Goal: Information Seeking & Learning: Learn about a topic

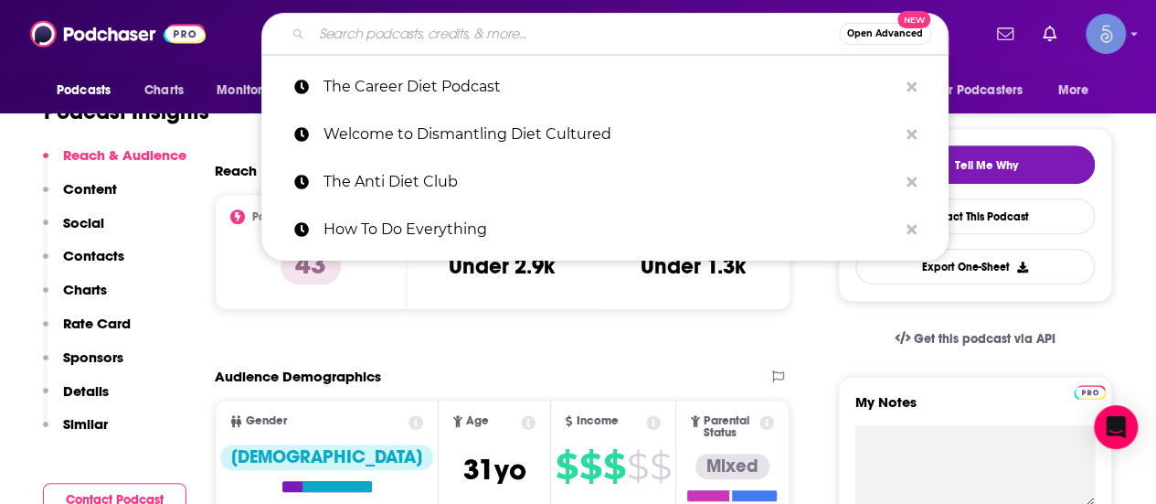
type input "The Mindset Mentor"
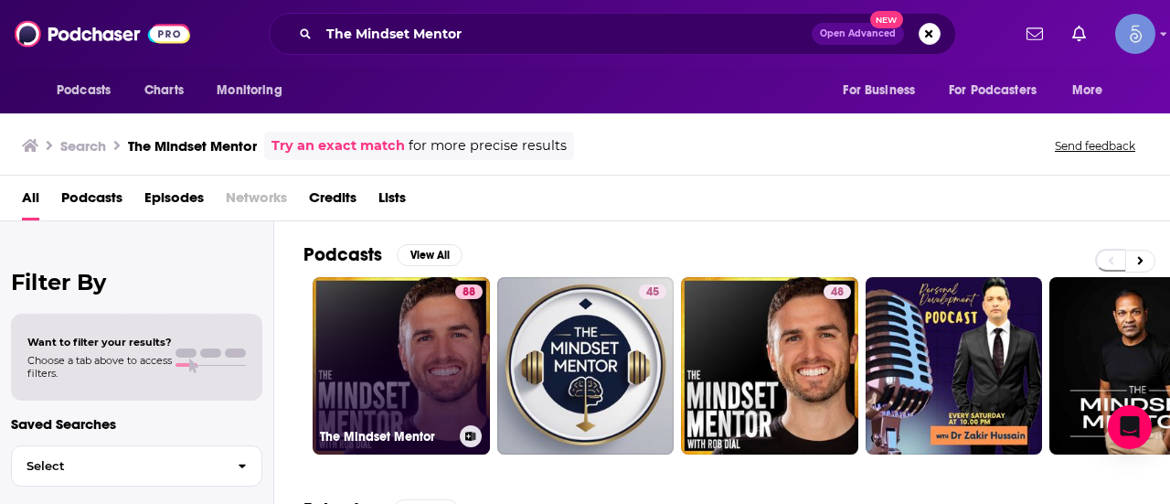
click at [427, 359] on link "88 The Mindset Mentor" at bounding box center [401, 365] width 177 height 177
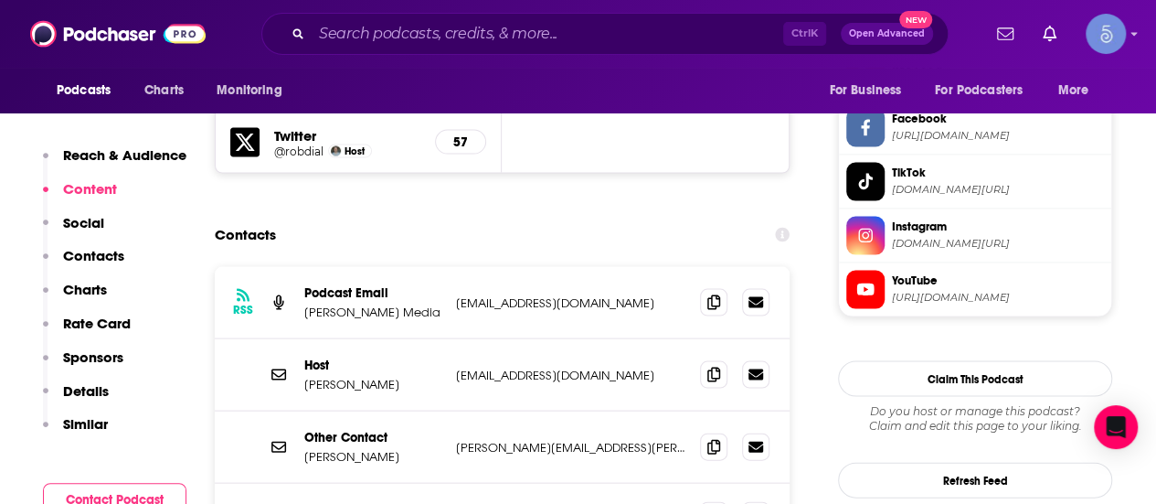
scroll to position [1828, 0]
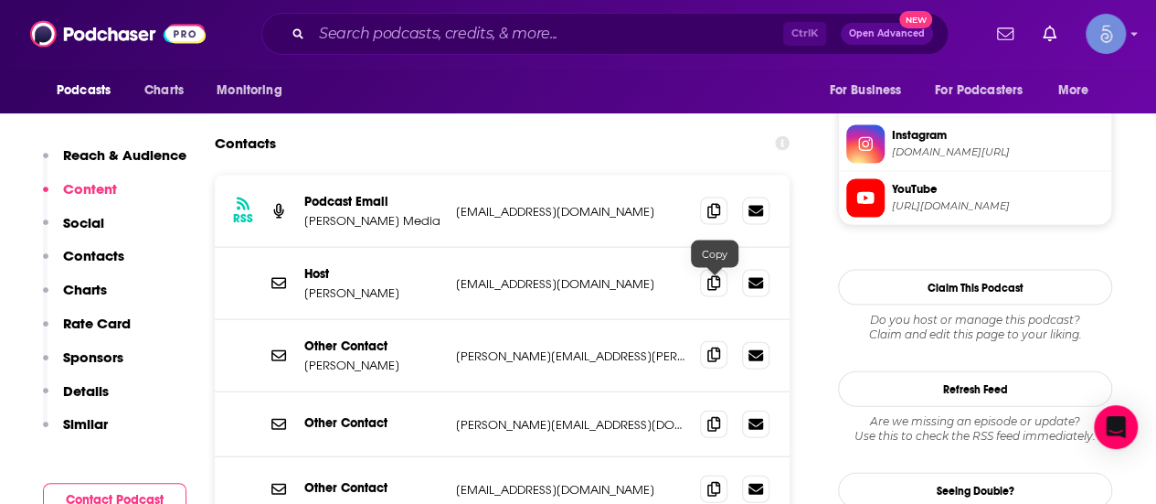
click at [709, 347] on icon at bounding box center [713, 354] width 13 height 15
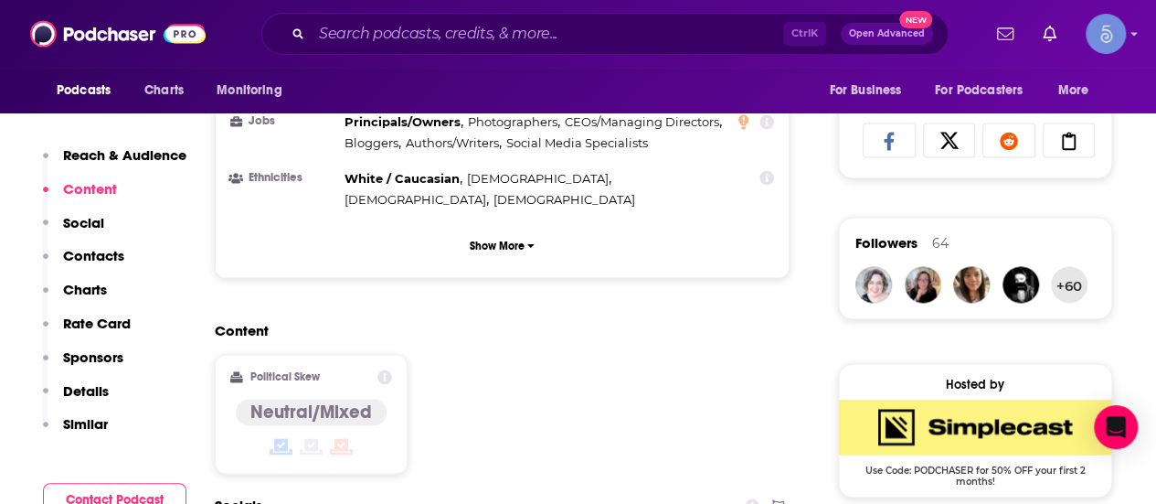
scroll to position [1371, 0]
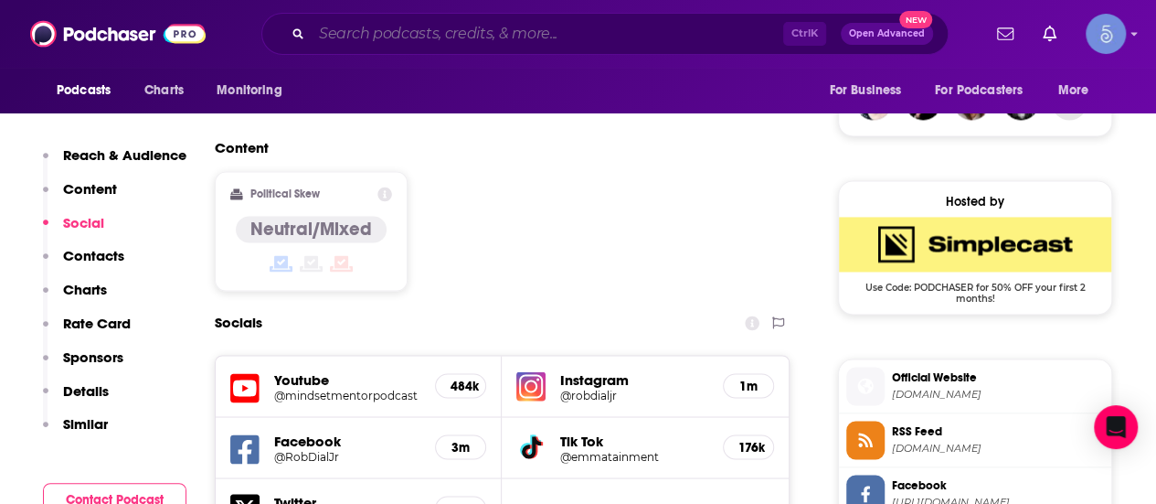
click at [663, 36] on input "Search podcasts, credits, & more..." at bounding box center [548, 33] width 472 height 29
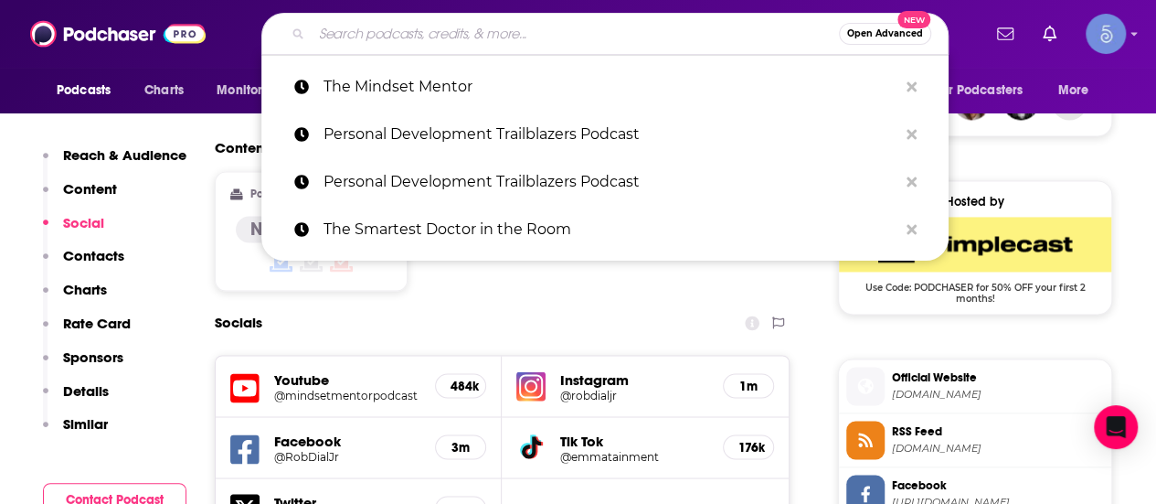
paste input "A Really Good Cry"
type input "A Really Good Cry"
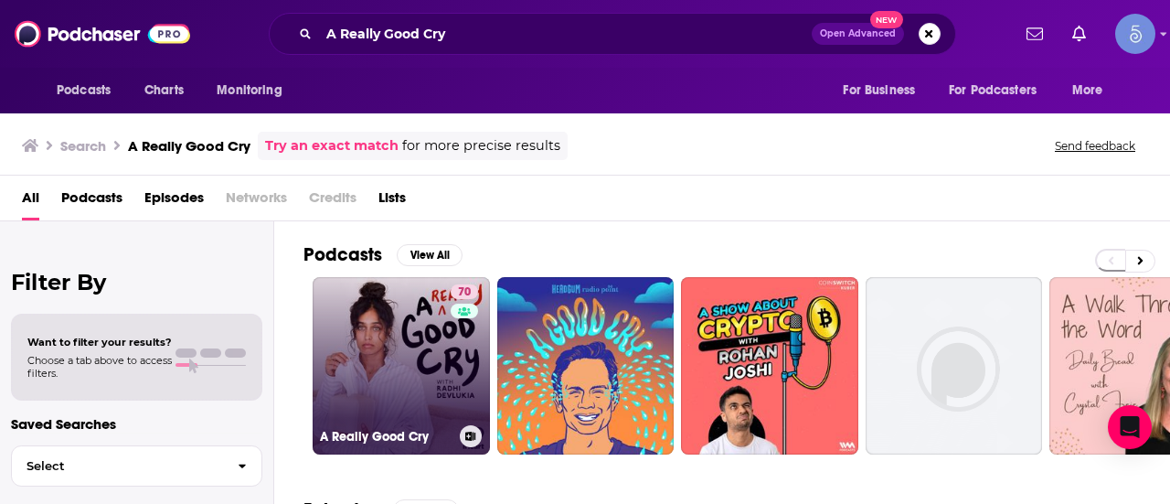
click at [402, 374] on link "70 A Really Good Cry" at bounding box center [401, 365] width 177 height 177
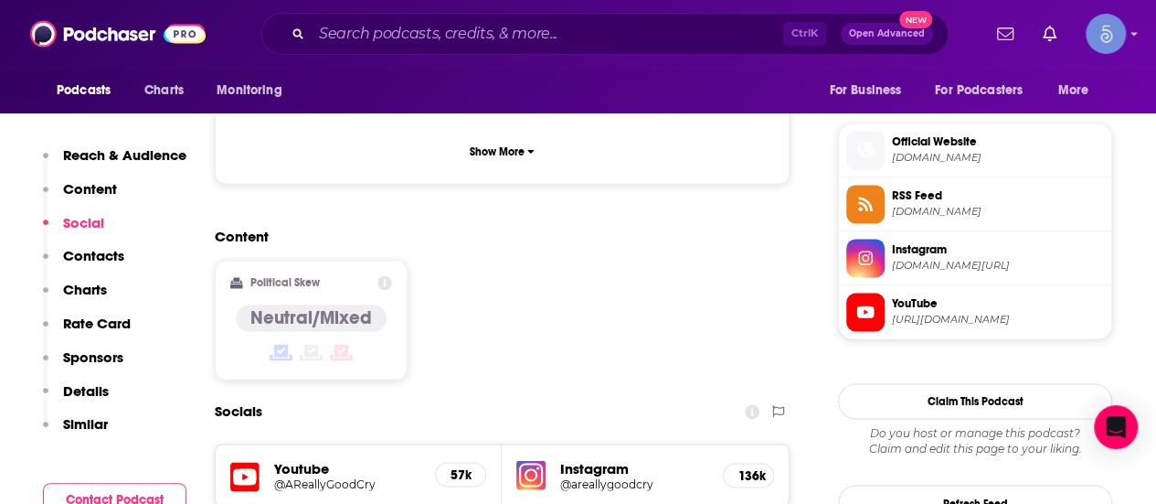
scroll to position [1279, 0]
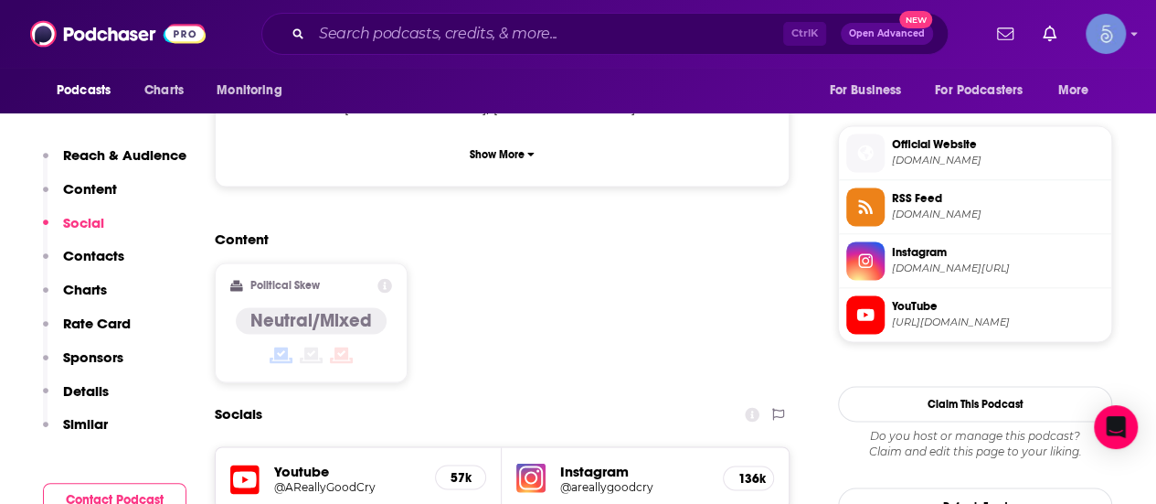
click at [469, 230] on div "Content Political Skew Neutral/Mixed" at bounding box center [502, 313] width 575 height 166
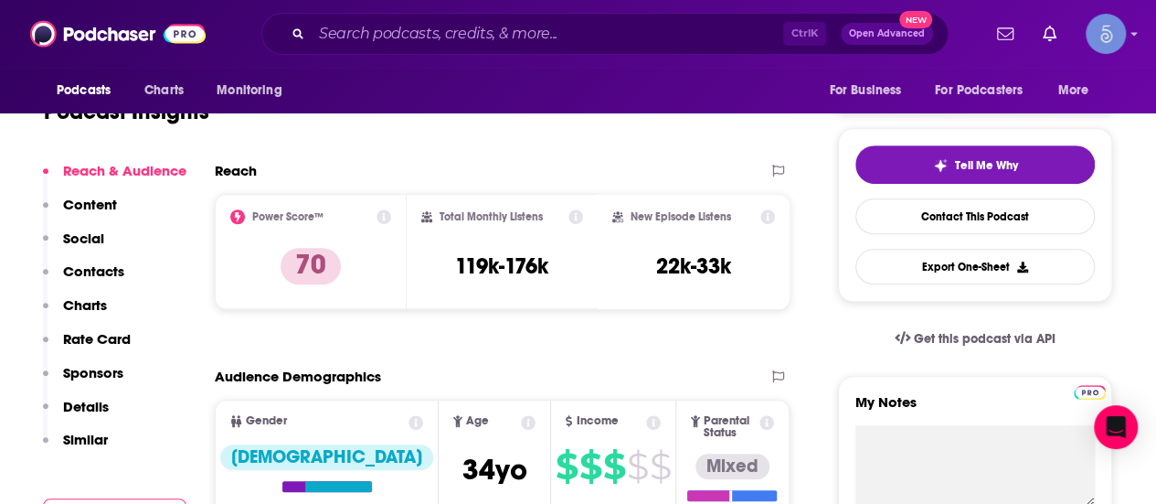
scroll to position [0, 0]
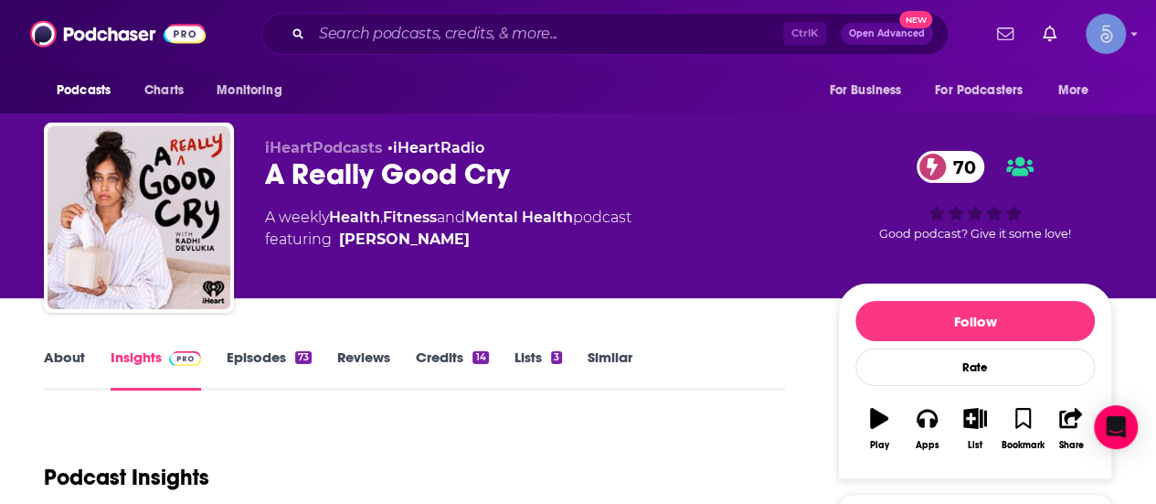
click at [609, 51] on div "Ctrl K Open Advanced New" at bounding box center [604, 34] width 687 height 42
click at [616, 20] on input "Search podcasts, credits, & more..." at bounding box center [548, 33] width 472 height 29
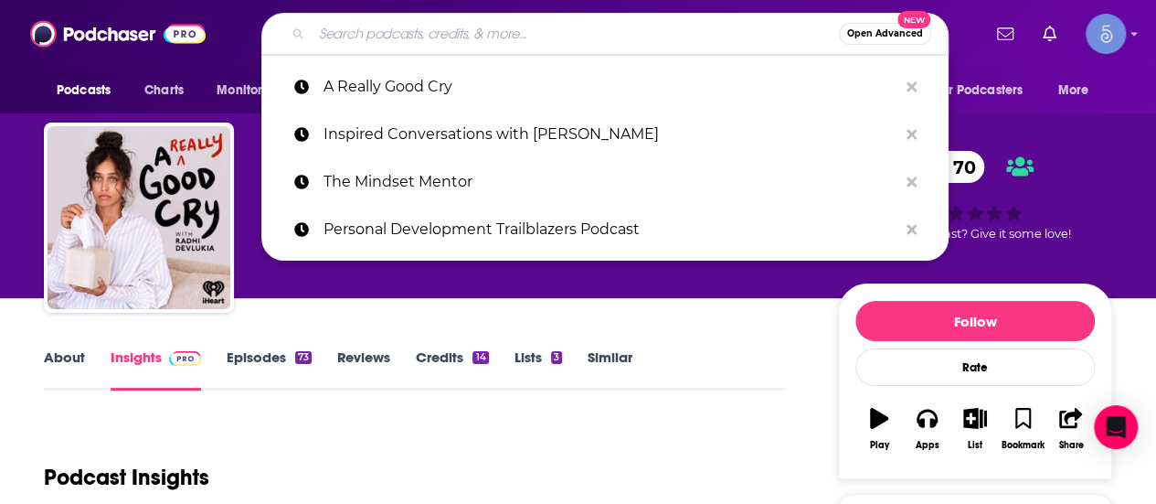
paste input "The [PERSON_NAME] Podcast"
type input "The [PERSON_NAME] Podcast"
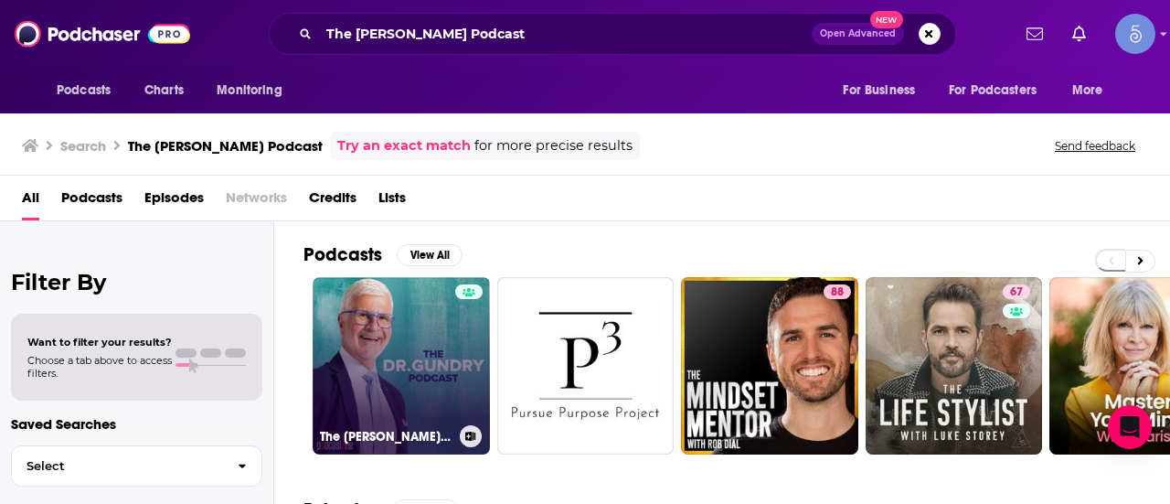
click at [365, 372] on link "The [PERSON_NAME] Podcast" at bounding box center [401, 365] width 177 height 177
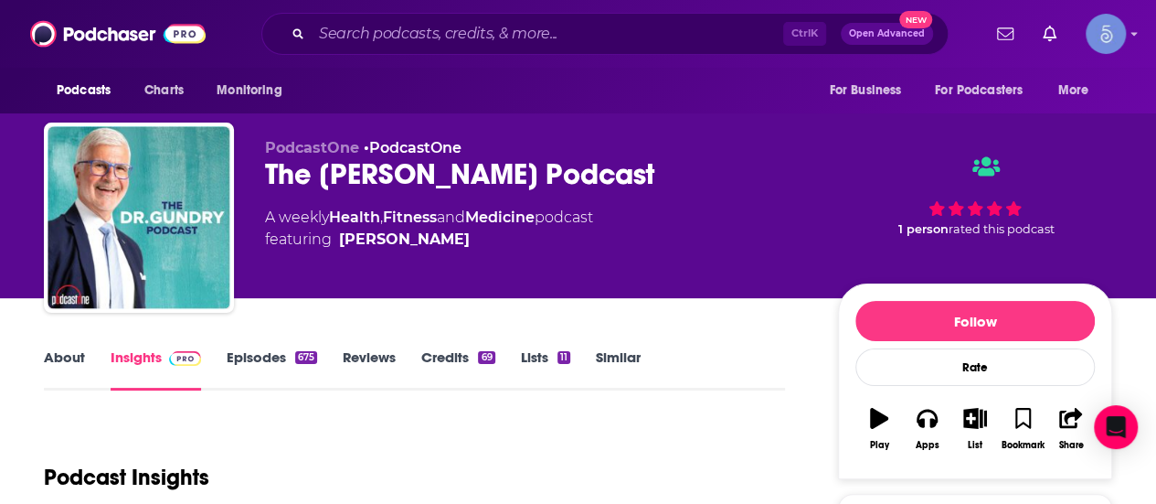
click at [630, 52] on div "Ctrl K Open Advanced New" at bounding box center [604, 34] width 687 height 42
click at [634, 37] on input "Search podcasts, credits, & more..." at bounding box center [548, 33] width 472 height 29
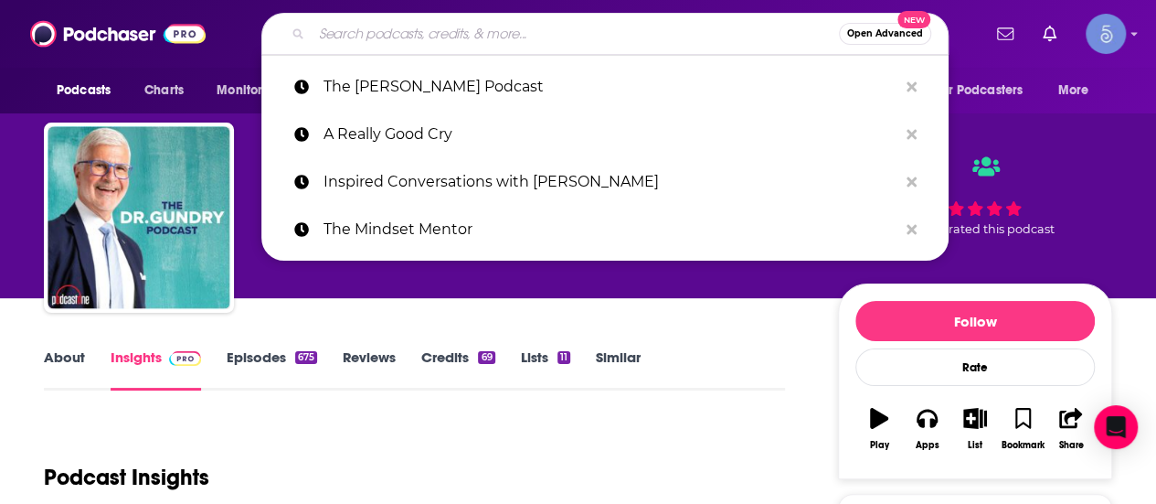
paste input "The [PERSON_NAME] Podcast"
type input "The [PERSON_NAME] Podcast"
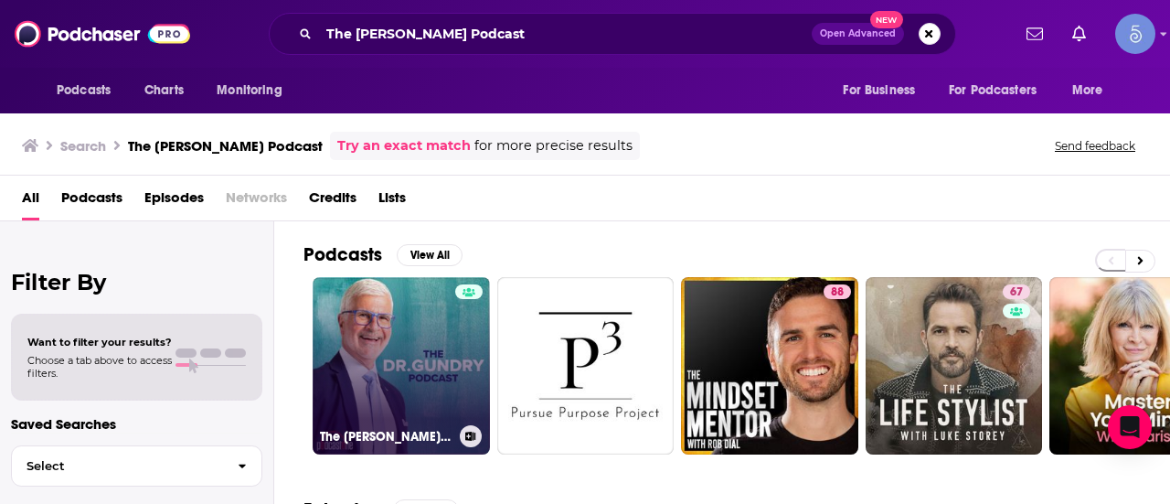
click at [391, 347] on link "The [PERSON_NAME] Podcast" at bounding box center [401, 365] width 177 height 177
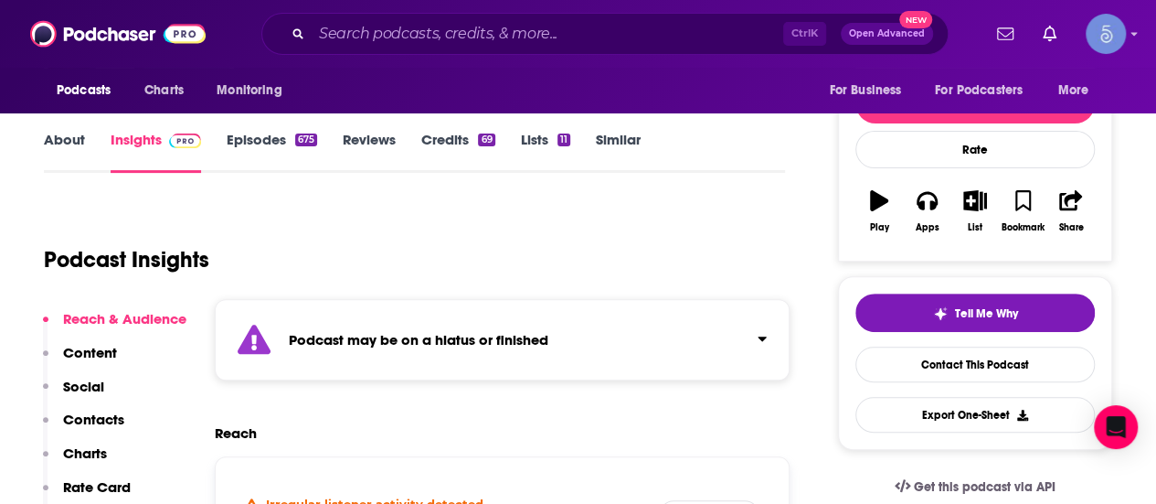
scroll to position [274, 0]
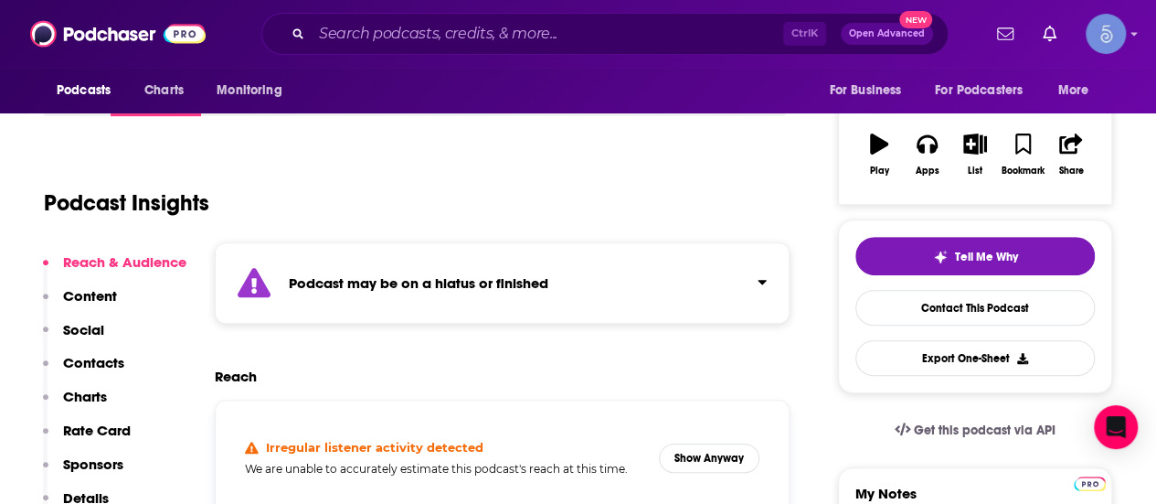
click at [760, 286] on icon "Click to expand status details" at bounding box center [762, 281] width 9 height 15
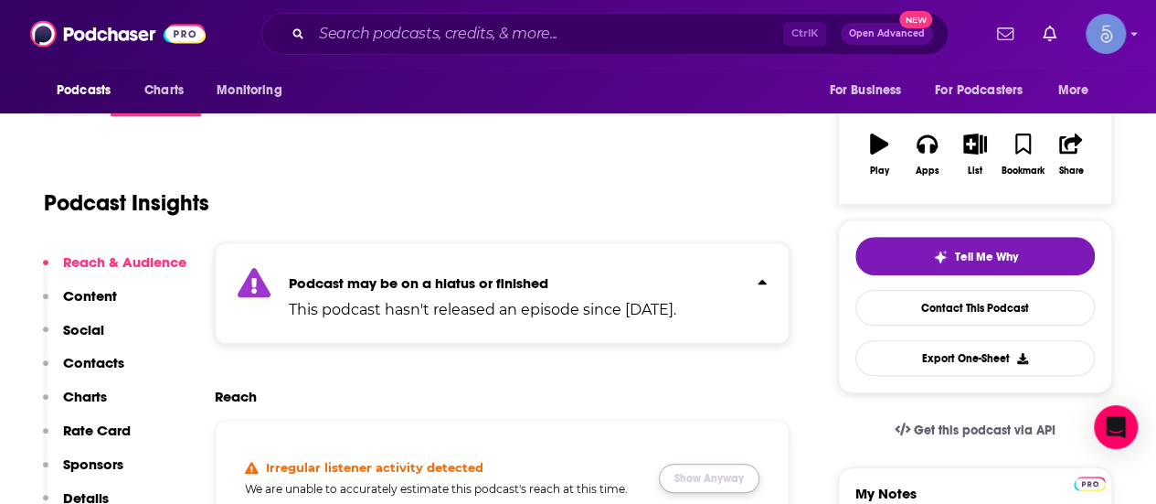
click at [744, 468] on button "Show Anyway" at bounding box center [709, 477] width 101 height 29
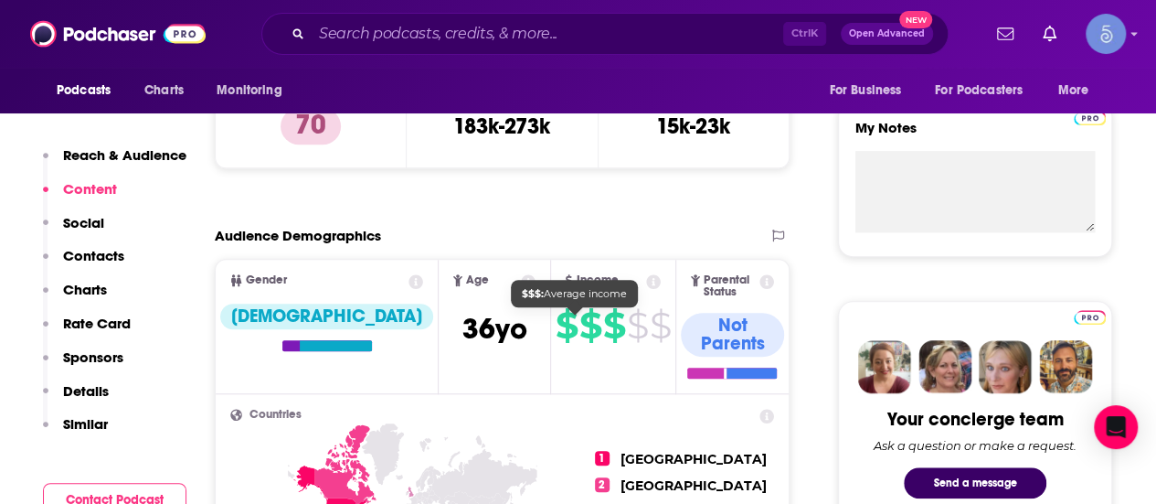
scroll to position [548, 0]
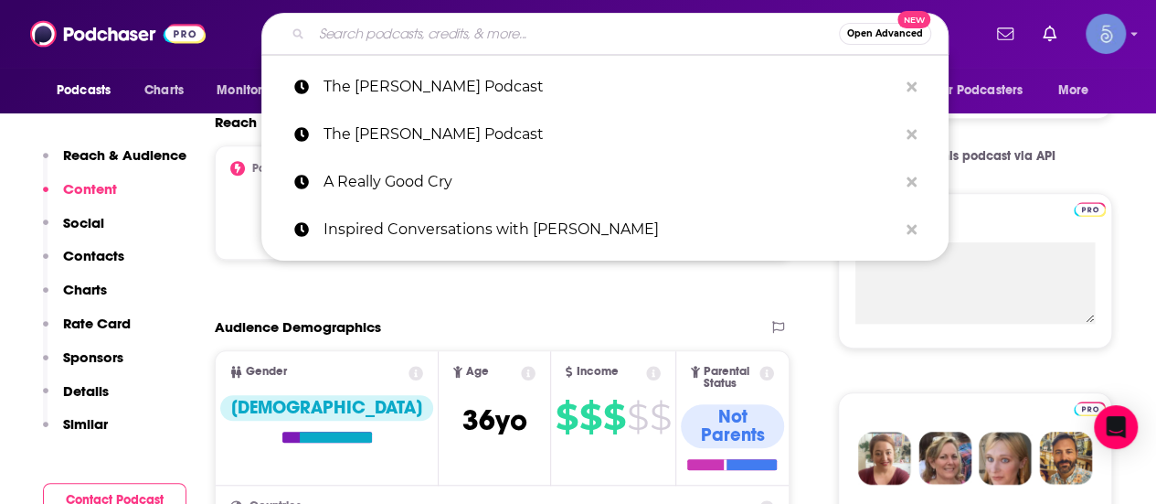
click at [559, 26] on input "Search podcasts, credits, & more..." at bounding box center [575, 33] width 527 height 29
paste input "[PERSON_NAME]"
type input "[PERSON_NAME]"
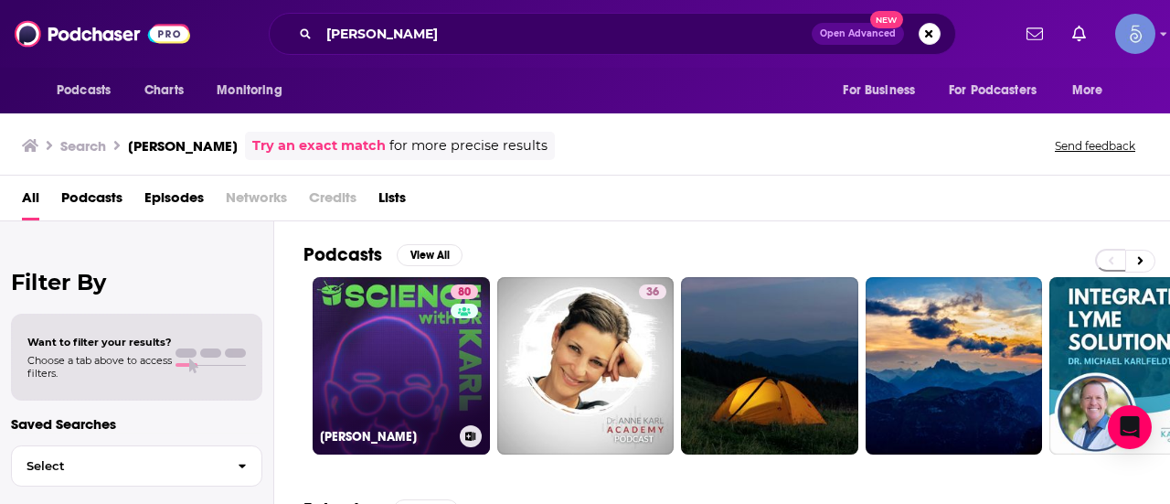
click at [378, 313] on link "80 [PERSON_NAME]" at bounding box center [401, 365] width 177 height 177
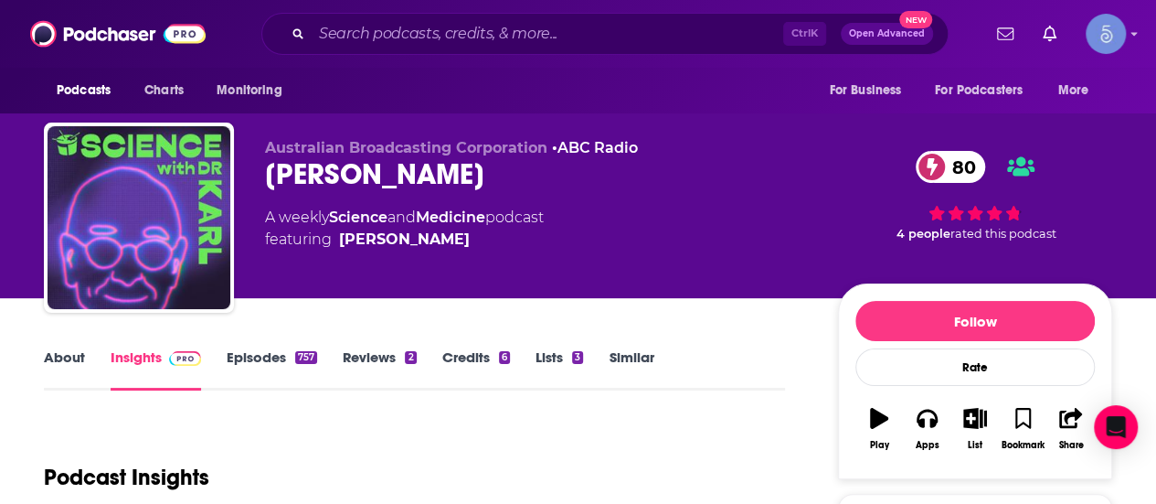
click at [703, 8] on div "Podcasts Charts Monitoring Ctrl K Open Advanced New For Business For Podcasters…" at bounding box center [578, 34] width 1156 height 68
click at [693, 34] on input "Search podcasts, credits, & more..." at bounding box center [548, 33] width 472 height 29
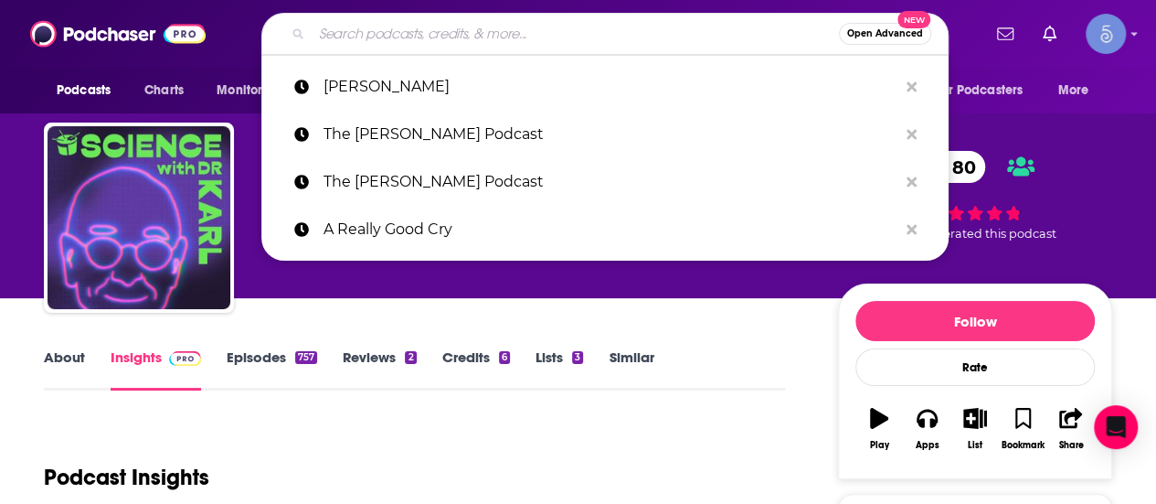
paste input "The [PERSON_NAME] Podcast"
type input "The [PERSON_NAME] Podcast"
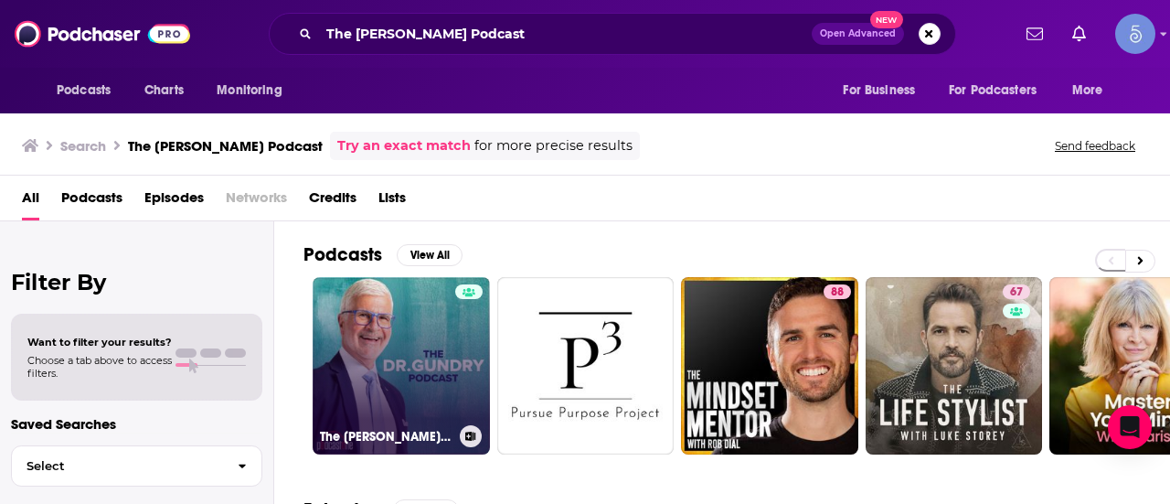
click at [378, 353] on link "The [PERSON_NAME] Podcast" at bounding box center [401, 365] width 177 height 177
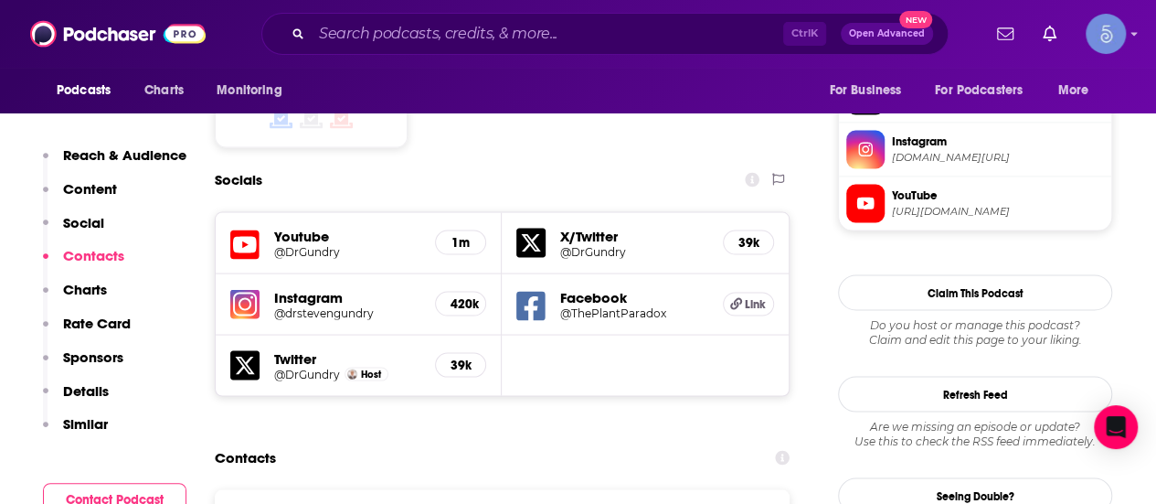
scroll to position [1828, 0]
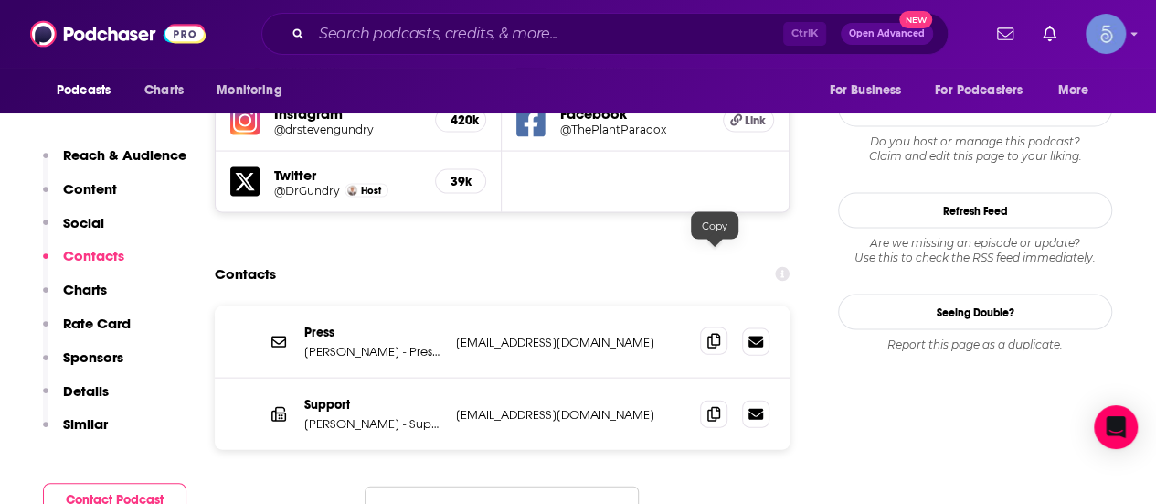
click at [707, 327] on span at bounding box center [713, 340] width 27 height 27
click at [599, 50] on div "Ctrl K Open Advanced New" at bounding box center [604, 34] width 687 height 42
click at [609, 36] on input "Search podcasts, credits, & more..." at bounding box center [548, 33] width 472 height 29
paste input "[PERSON_NAME]"
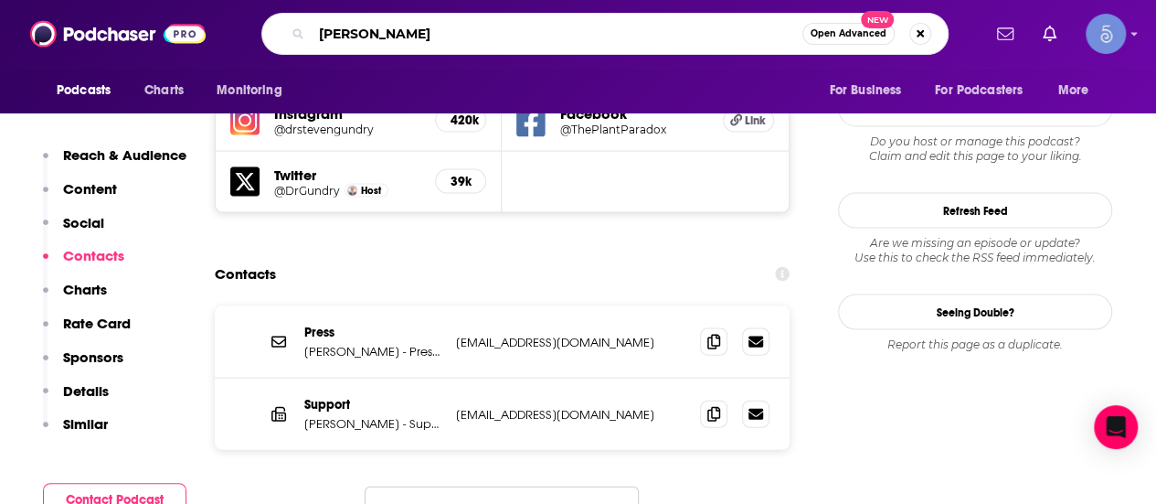
type input "[PERSON_NAME]"
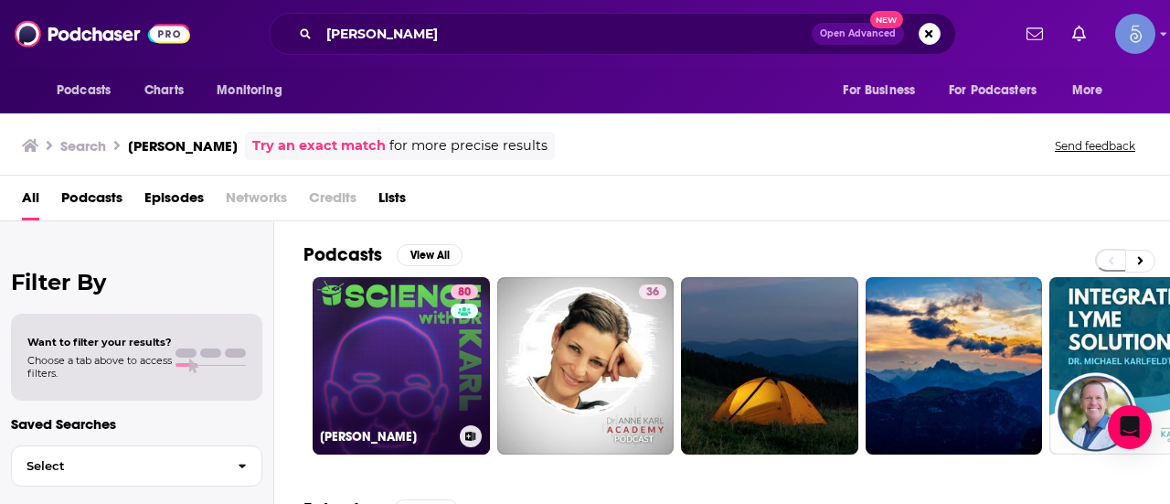
click at [377, 306] on link "80 [PERSON_NAME]" at bounding box center [401, 365] width 177 height 177
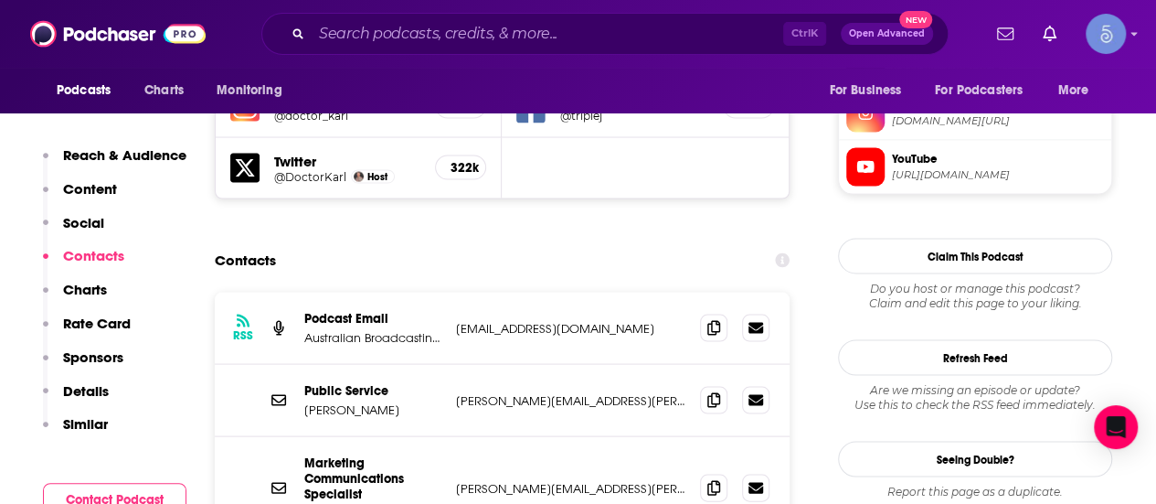
scroll to position [1736, 0]
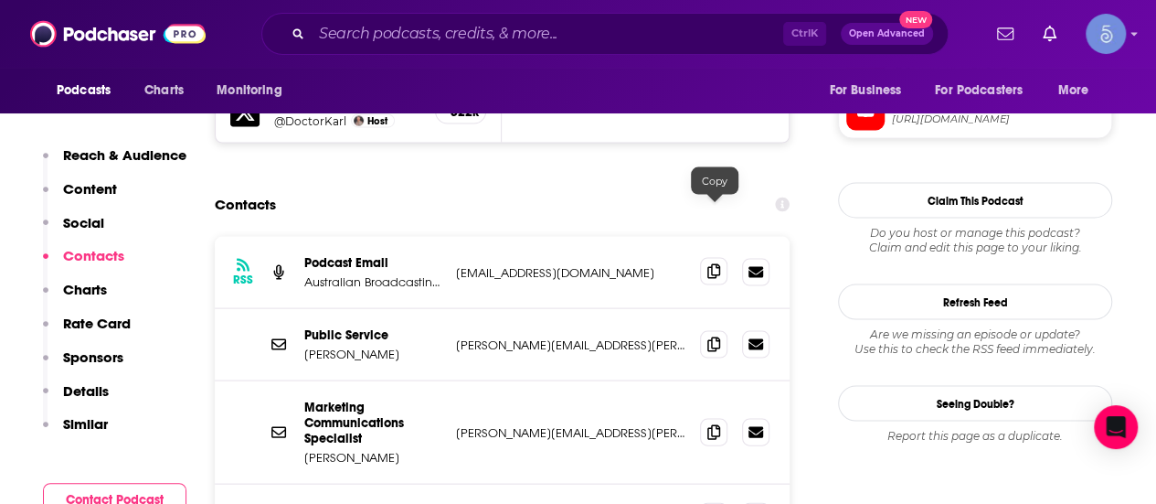
click at [708, 264] on icon at bounding box center [713, 271] width 13 height 15
click at [716, 330] on span at bounding box center [713, 343] width 27 height 27
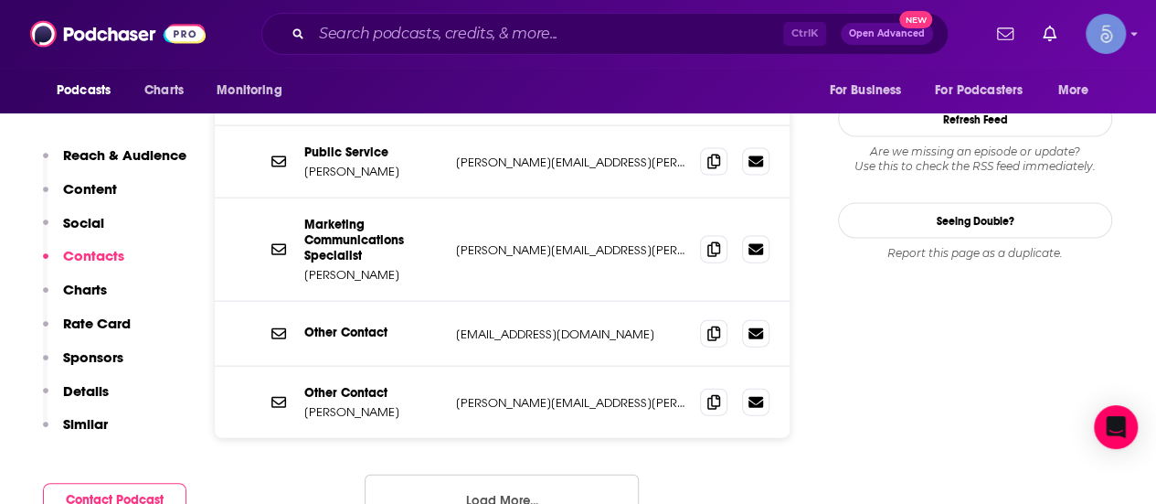
scroll to position [1828, 0]
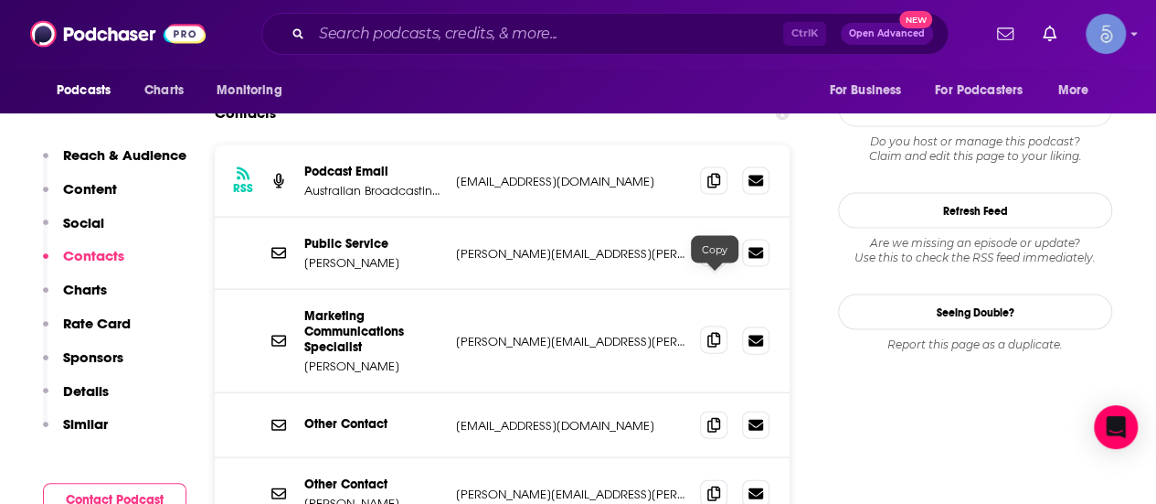
click at [714, 333] on icon at bounding box center [713, 340] width 13 height 15
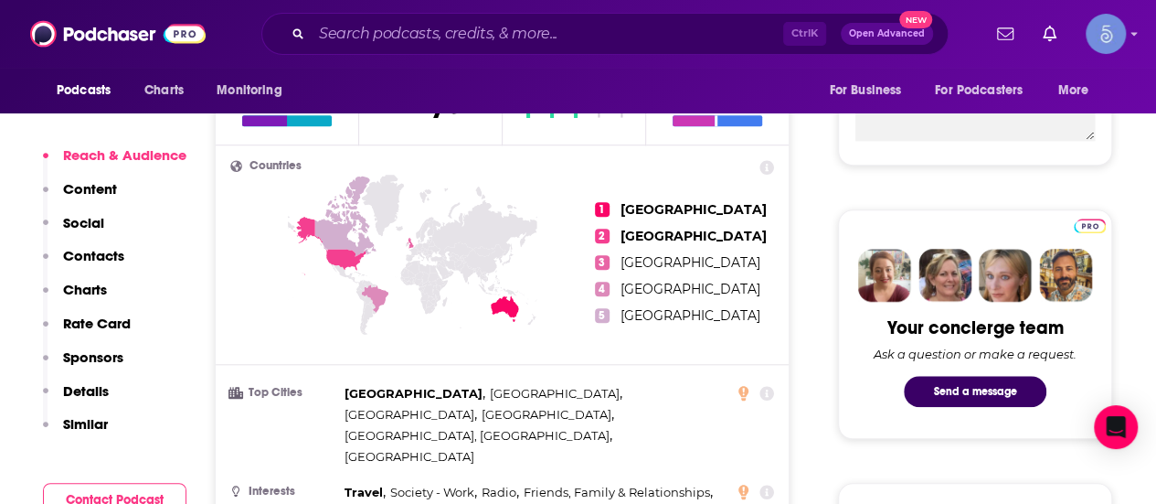
scroll to position [1371, 0]
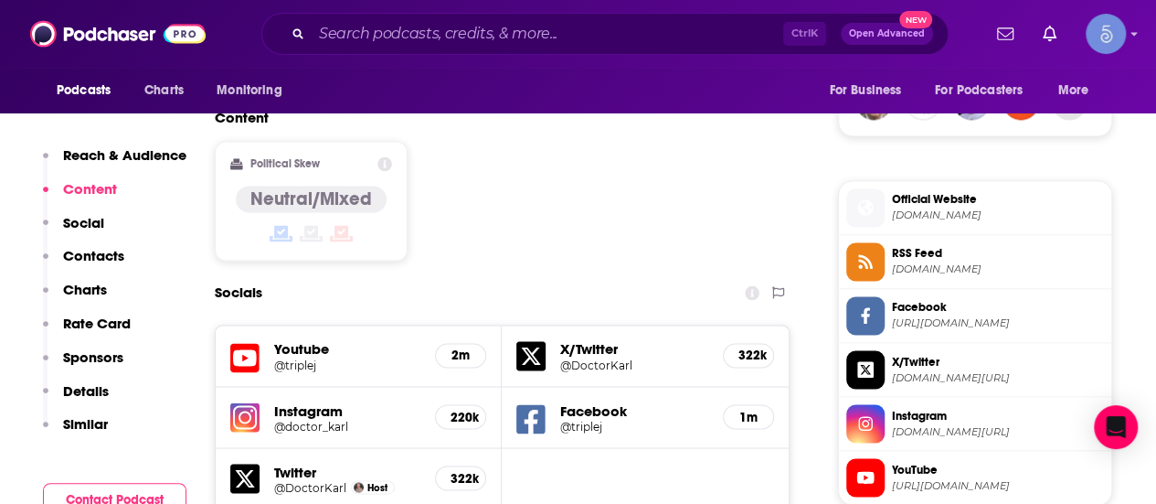
drag, startPoint x: 514, startPoint y: 297, endPoint x: 501, endPoint y: 249, distance: 50.1
click at [457, 275] on div "Socials" at bounding box center [502, 292] width 575 height 35
drag, startPoint x: 545, startPoint y: 284, endPoint x: 525, endPoint y: 277, distance: 21.4
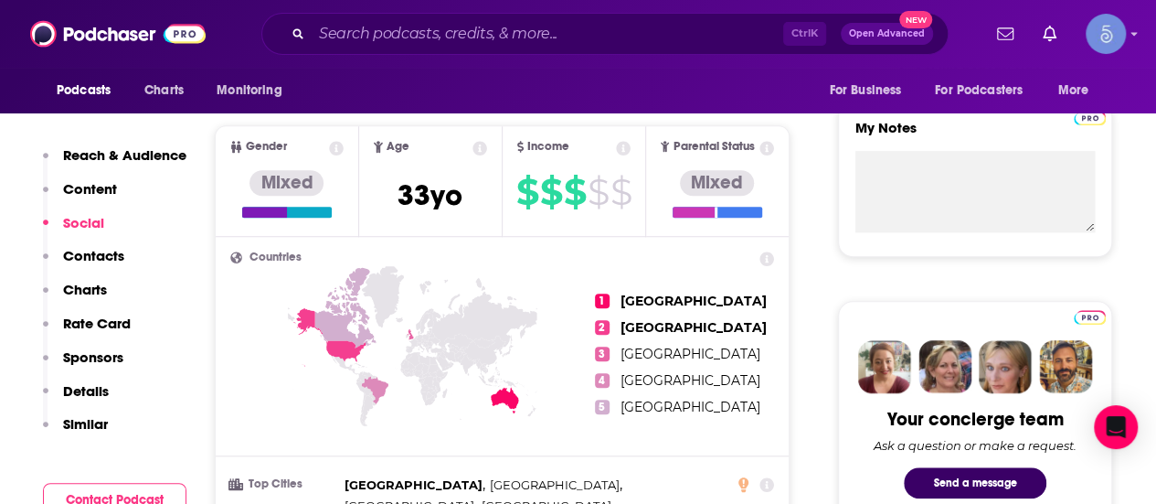
scroll to position [1005, 0]
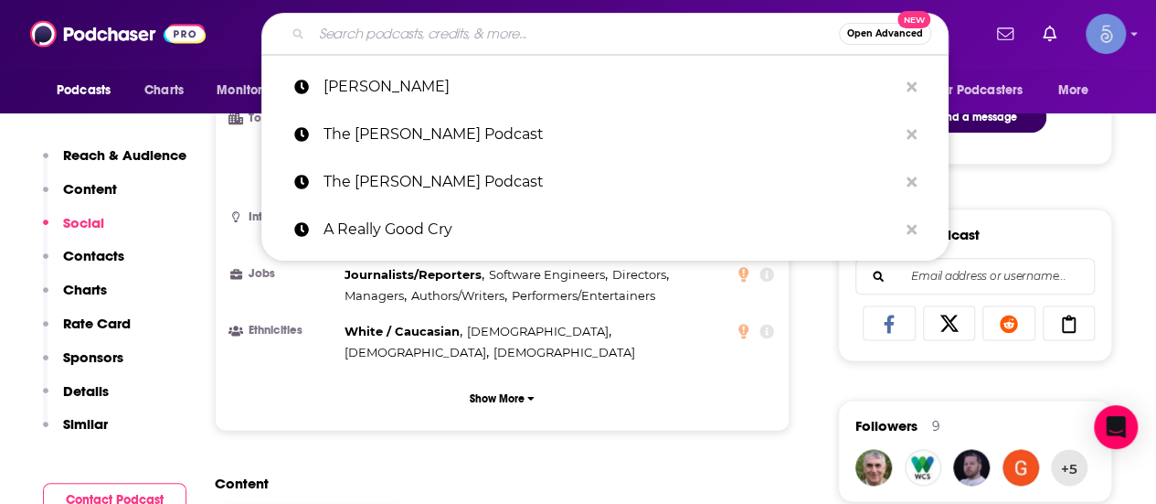
click at [535, 28] on input "Search podcasts, credits, & more..." at bounding box center [575, 33] width 527 height 29
paste input "The Sober Mom Life"
type input "The Sober Mom Life"
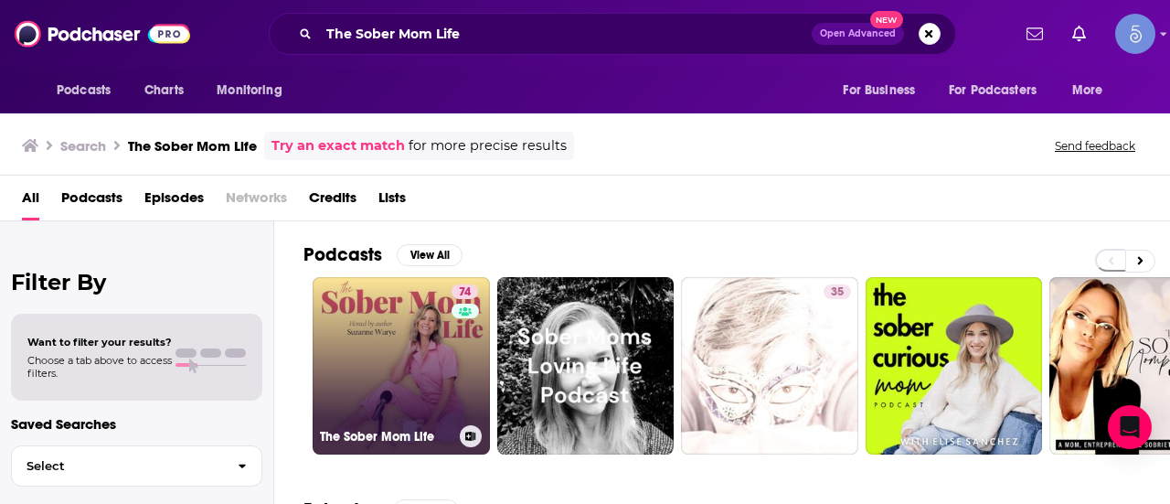
click at [389, 359] on link "74 The Sober Mom Life" at bounding box center [401, 365] width 177 height 177
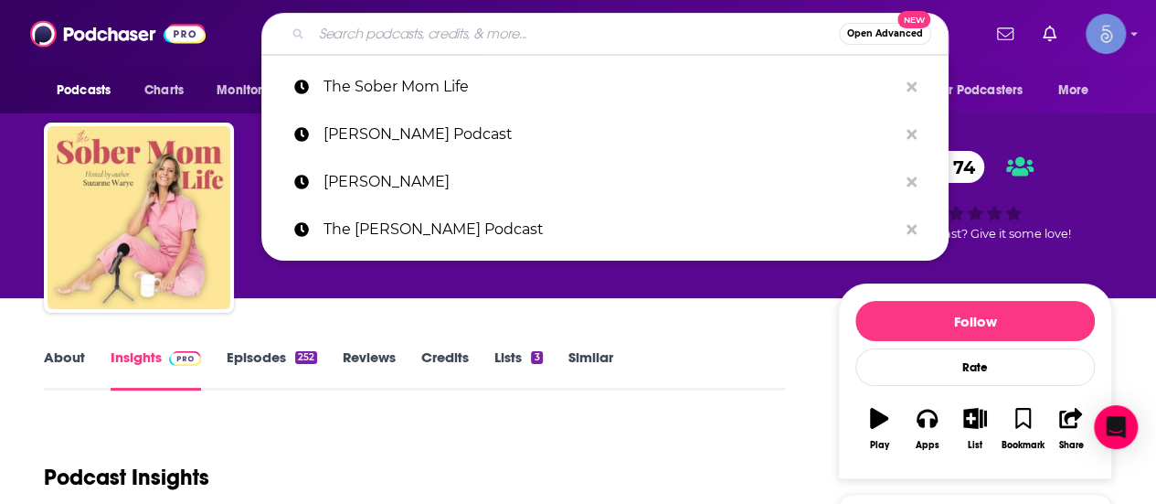
click at [578, 28] on input "Search podcasts, credits, & more..." at bounding box center [575, 33] width 527 height 29
paste input "LONGEVITY with [PERSON_NAME]"
type input "LONGEVITY with [PERSON_NAME]"
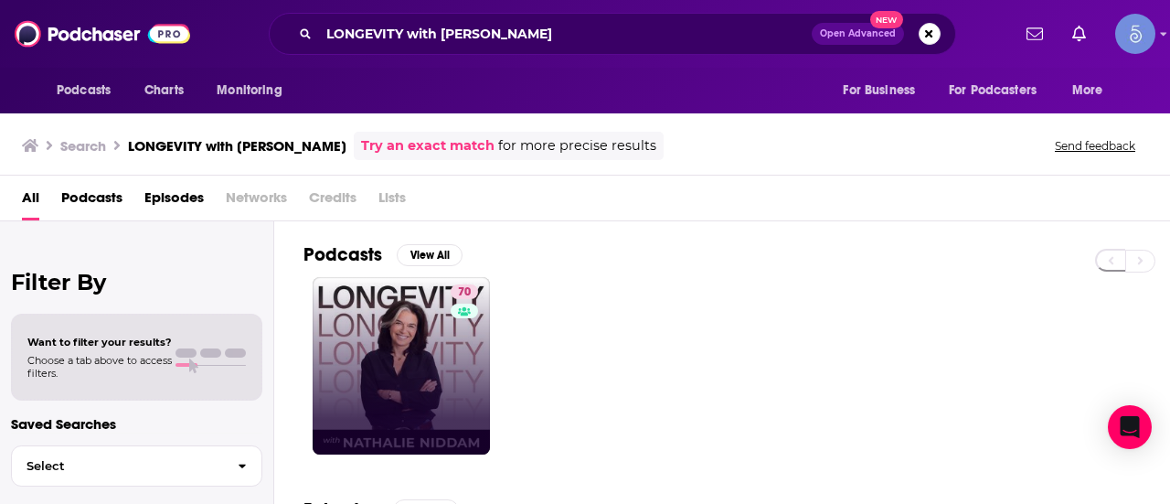
click at [389, 355] on link "70" at bounding box center [401, 365] width 177 height 177
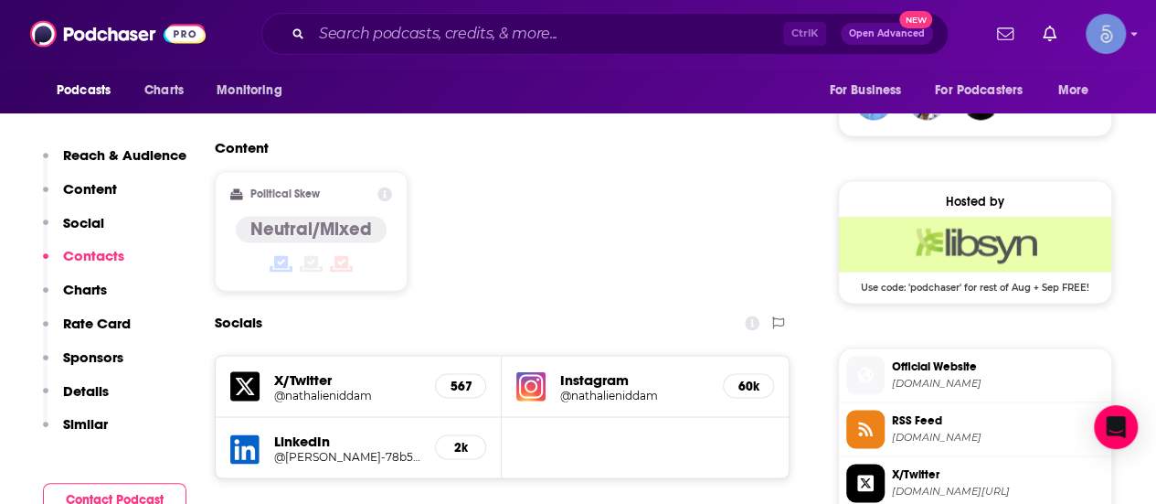
scroll to position [1736, 0]
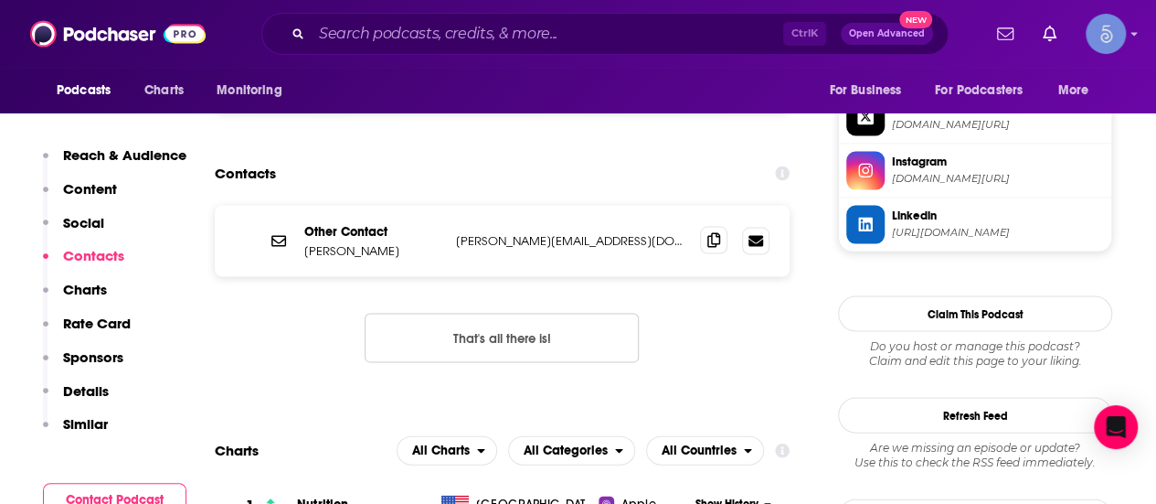
click at [725, 227] on span at bounding box center [713, 240] width 27 height 27
click at [712, 233] on icon at bounding box center [713, 240] width 13 height 15
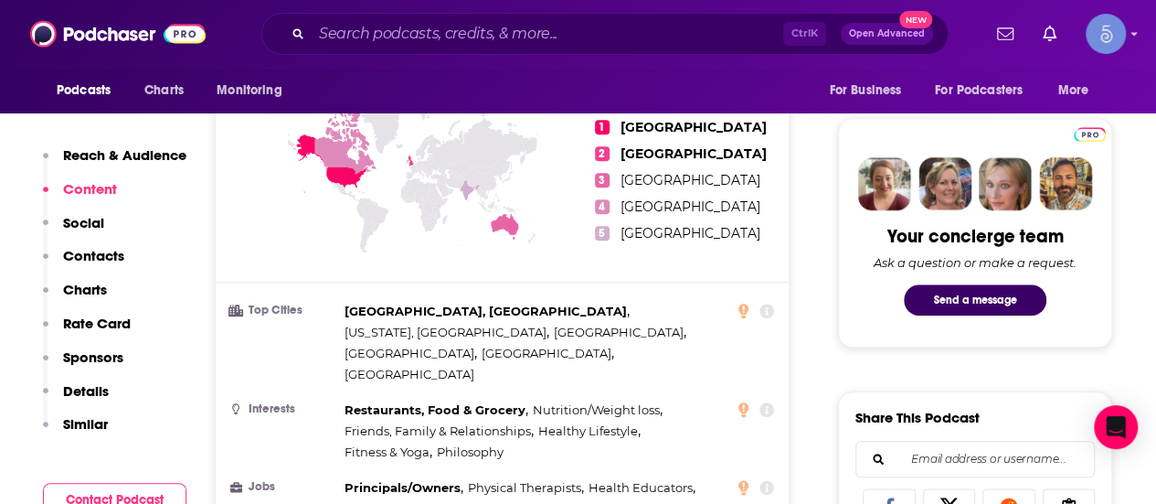
scroll to position [366, 0]
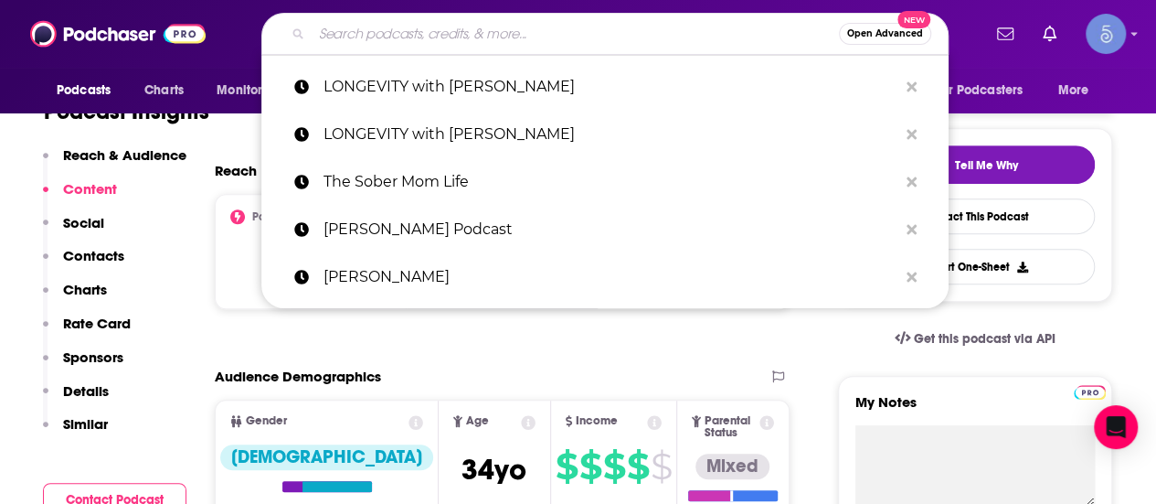
click at [676, 47] on input "Search podcasts, credits, & more..." at bounding box center [575, 33] width 527 height 29
paste input "Running Free"
type input "Running Free"
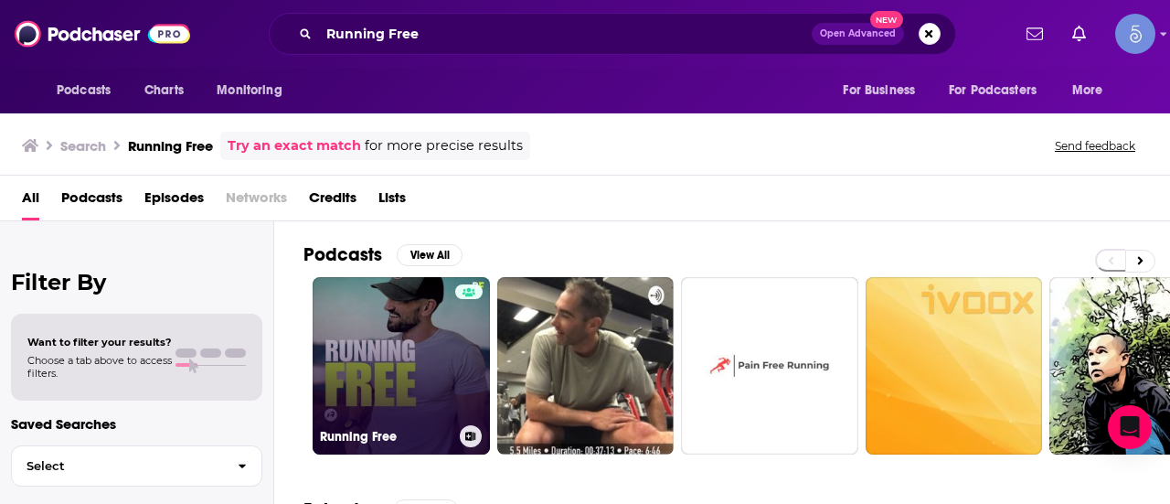
click at [392, 339] on link "Running Free" at bounding box center [401, 365] width 177 height 177
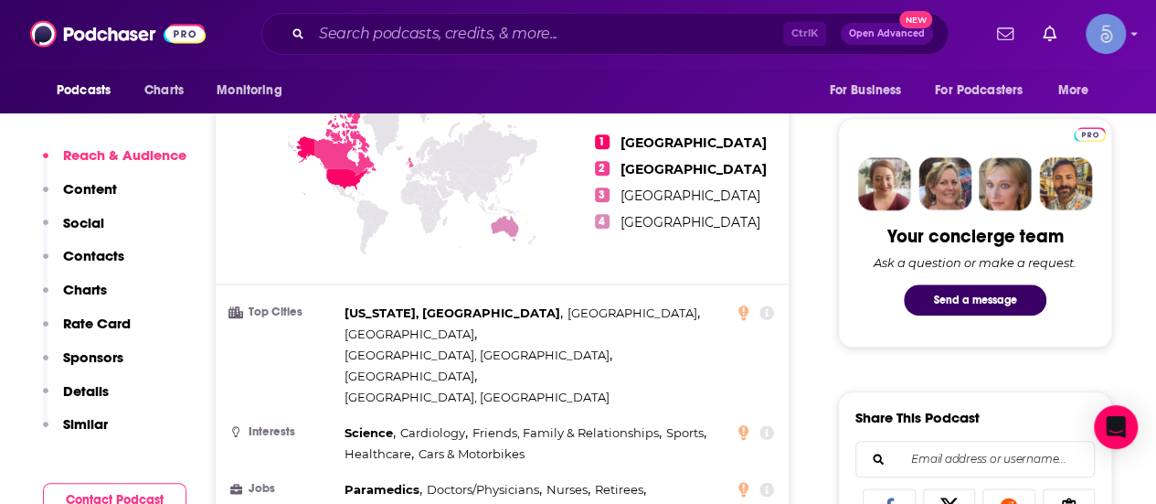
scroll to position [366, 0]
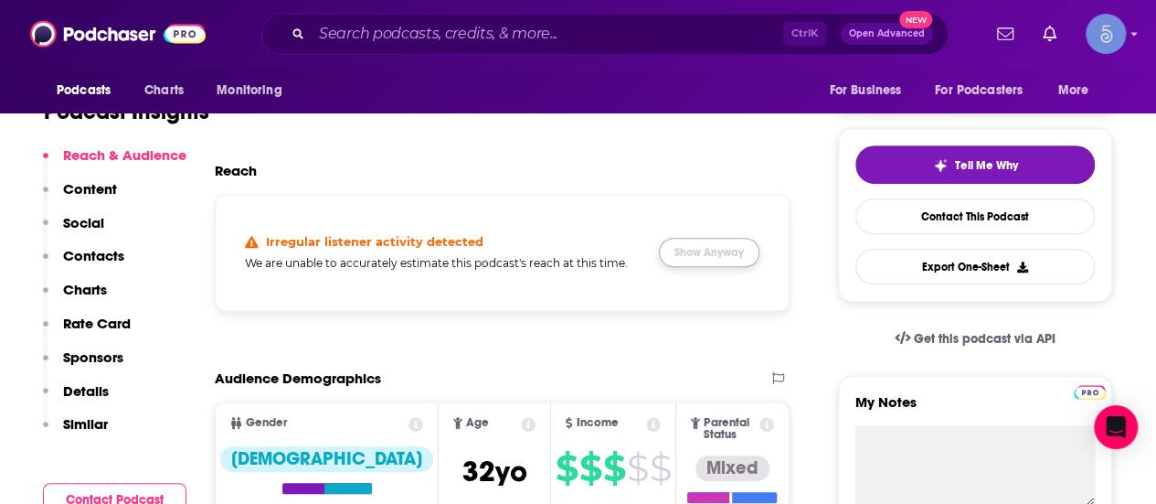
click at [717, 242] on button "Show Anyway" at bounding box center [709, 252] width 101 height 29
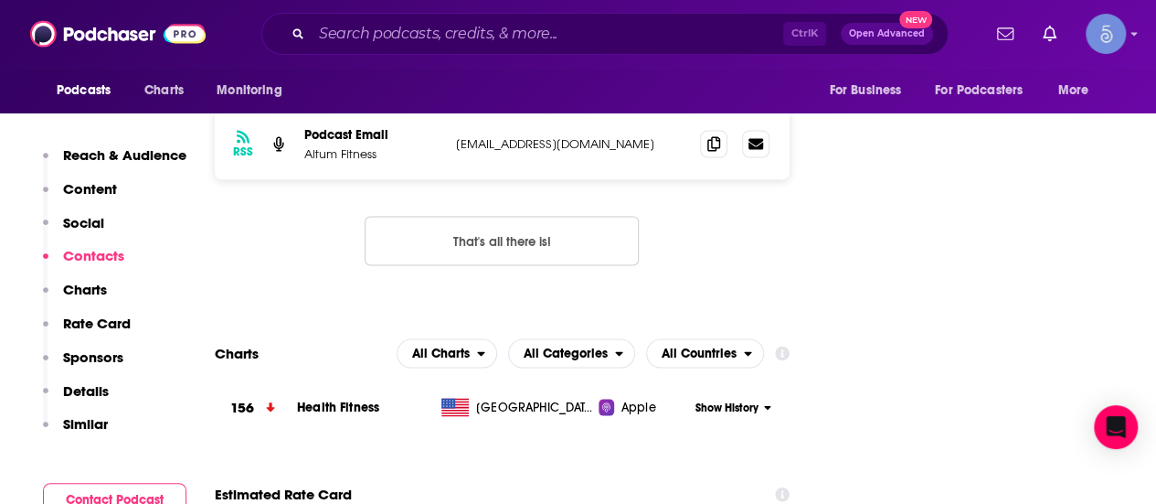
scroll to position [1371, 0]
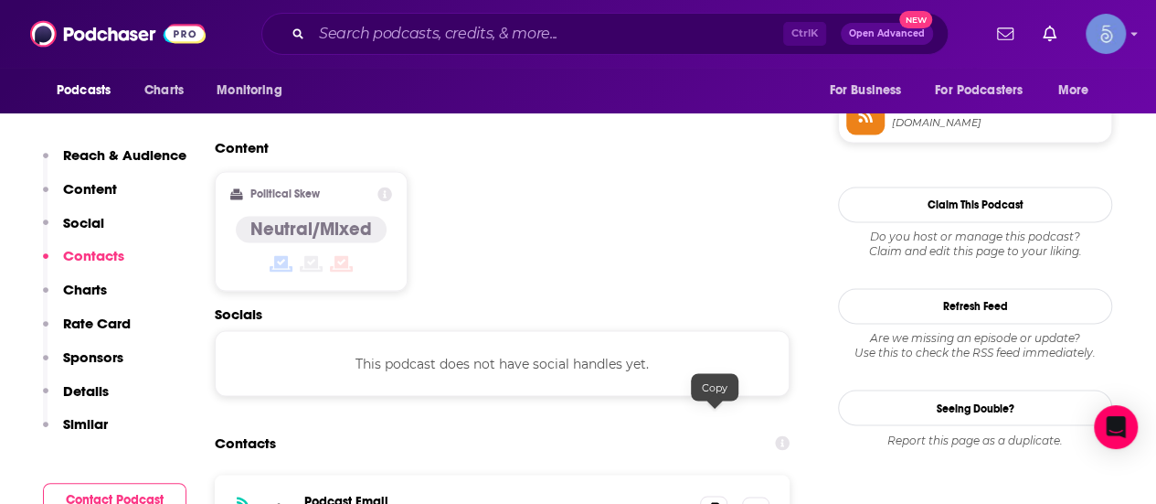
click at [724, 495] on span at bounding box center [713, 508] width 27 height 27
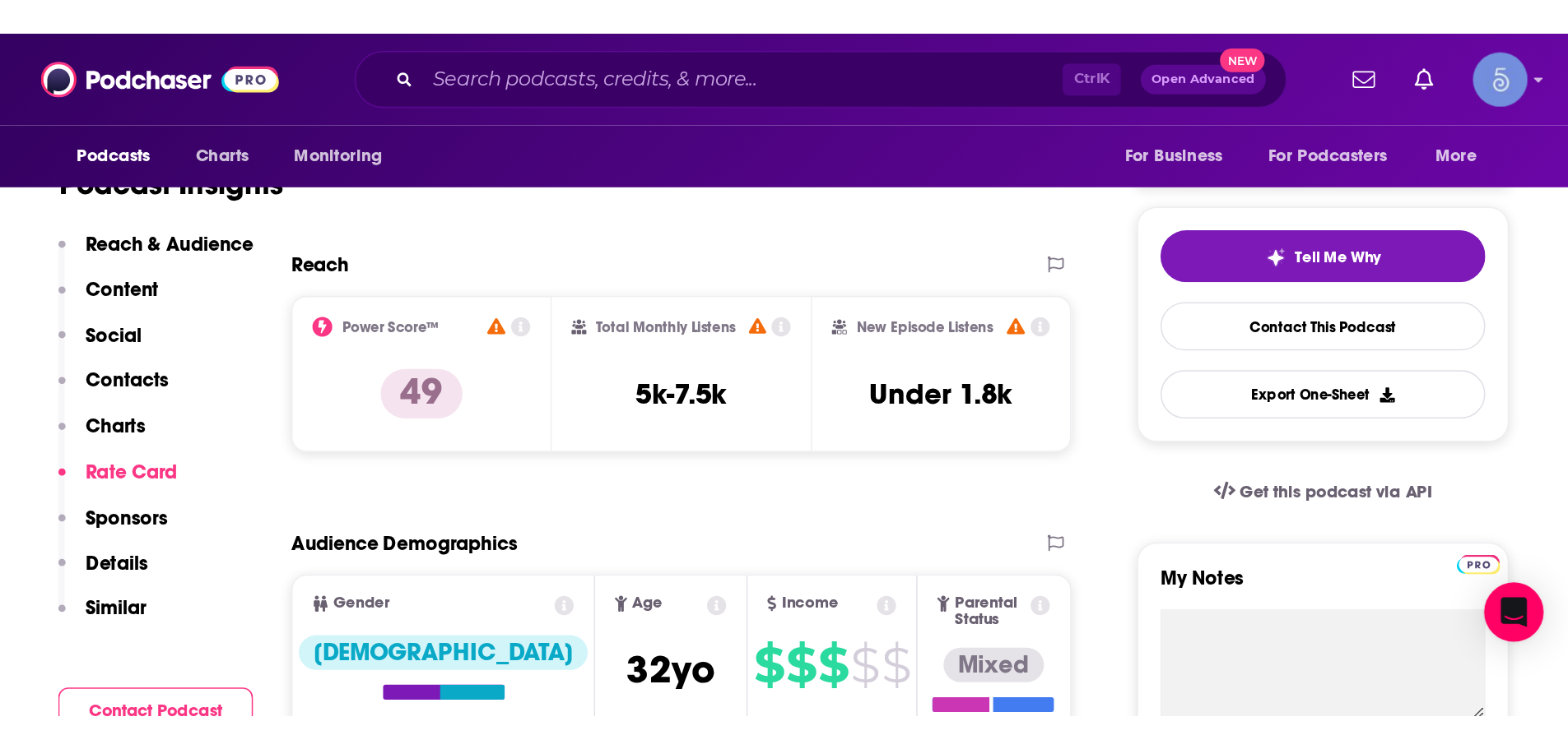
scroll to position [0, 0]
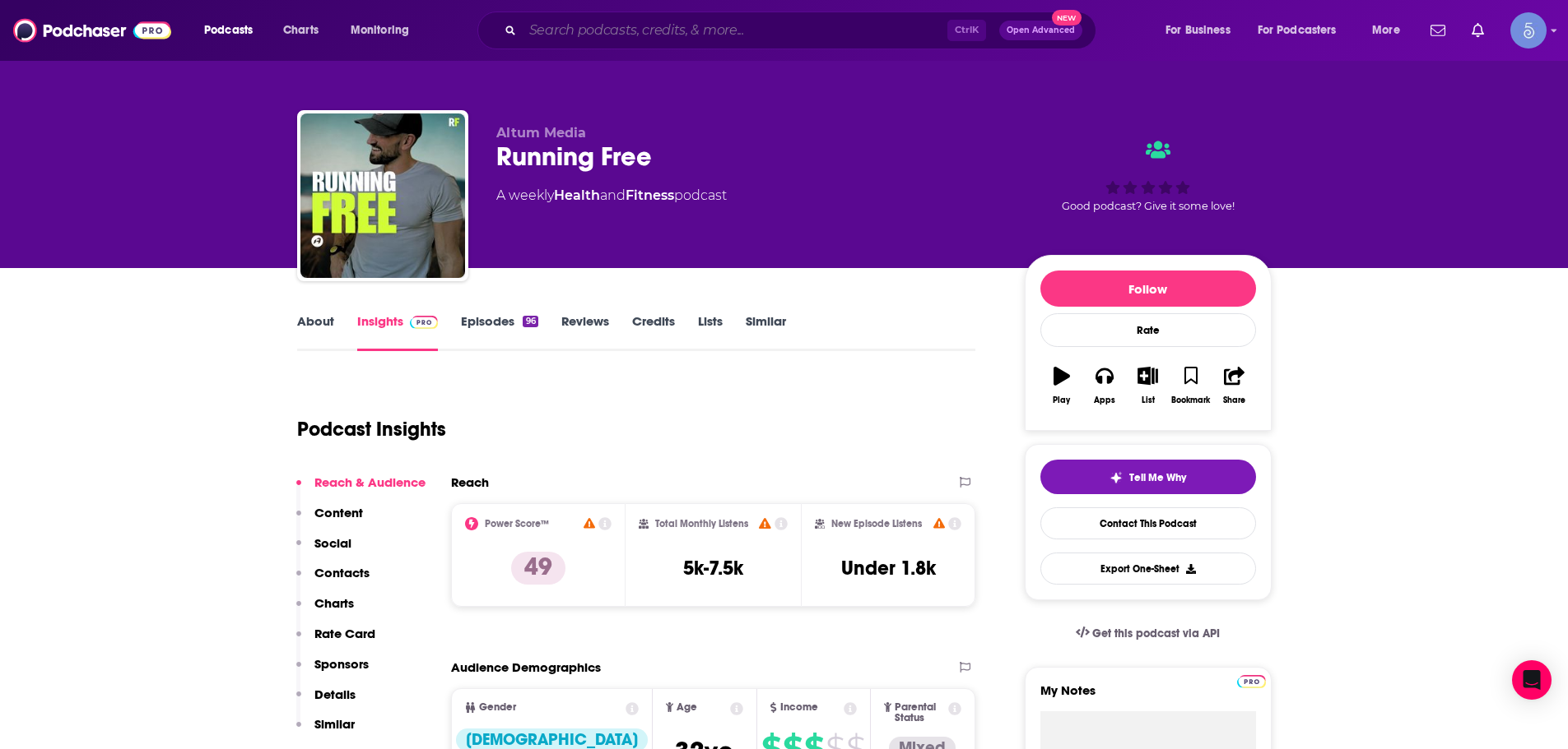
click at [816, 18] on input "Search podcasts, credits, & more..." at bounding box center [735, 30] width 425 height 26
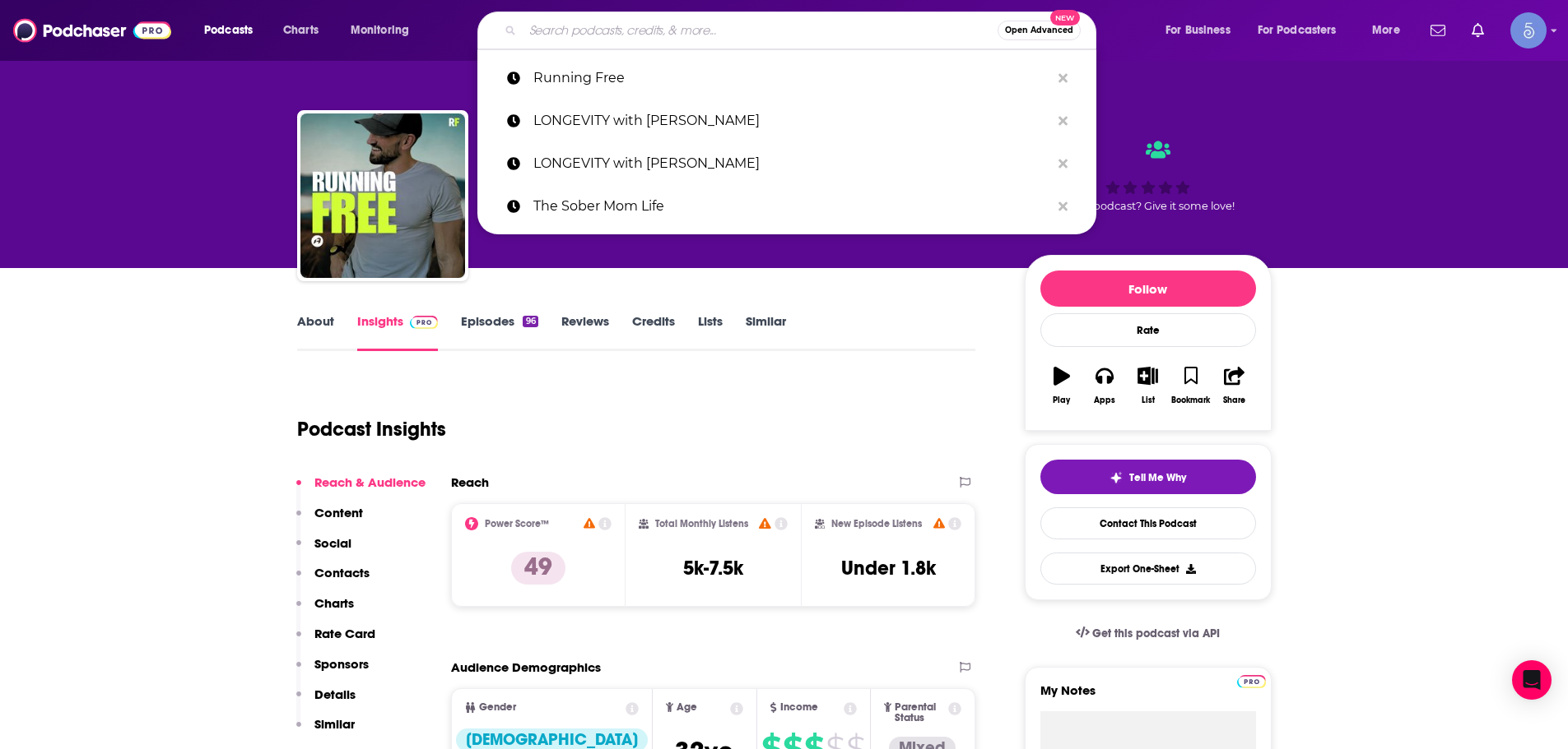
paste input "The Way Forward with [PERSON_NAME]"
type input "The Way Forward with [PERSON_NAME]"
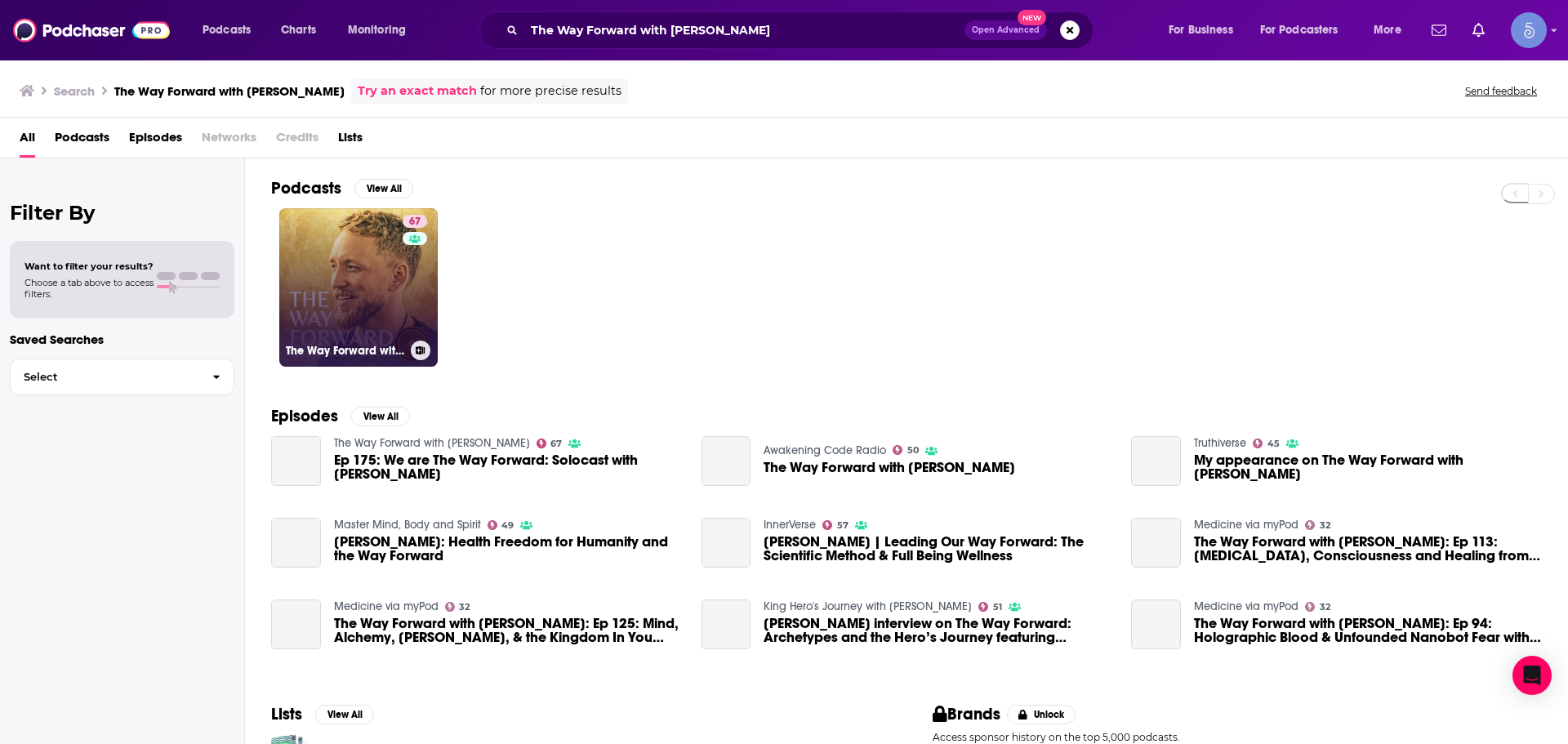
click at [350, 297] on link "67 The Way Forward with [PERSON_NAME]" at bounding box center [358, 287] width 158 height 158
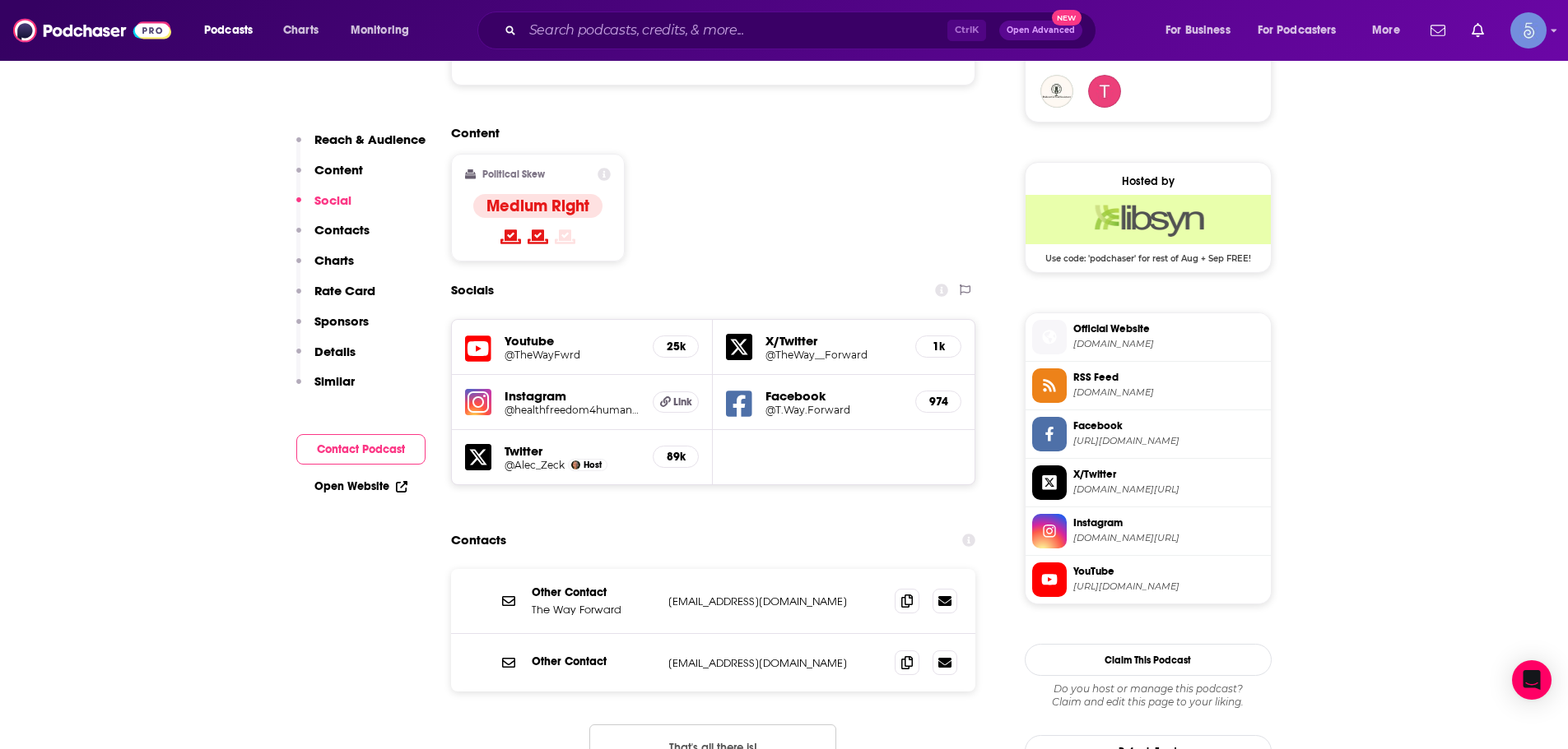
scroll to position [1646, 0]
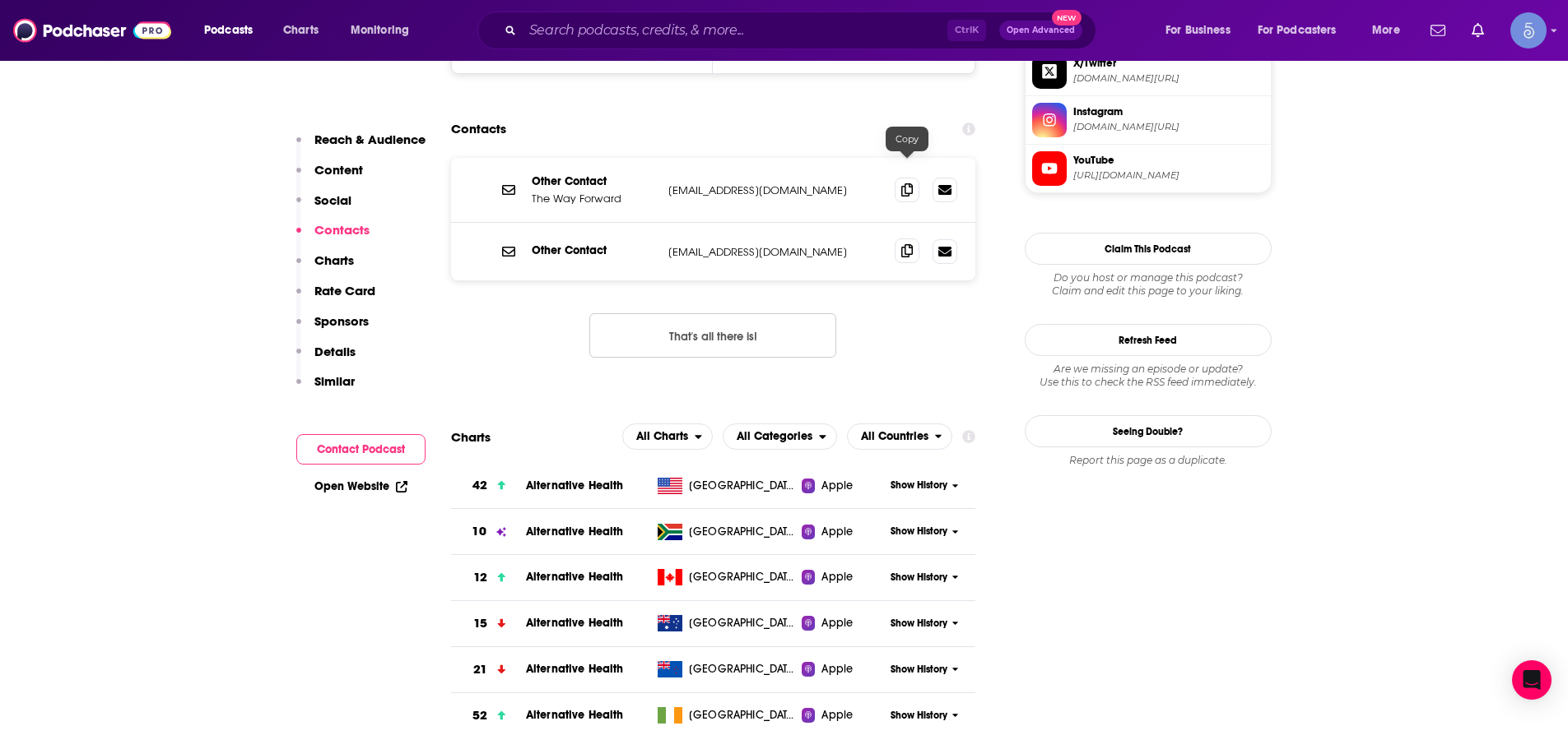
click at [907, 244] on icon at bounding box center [907, 250] width 12 height 14
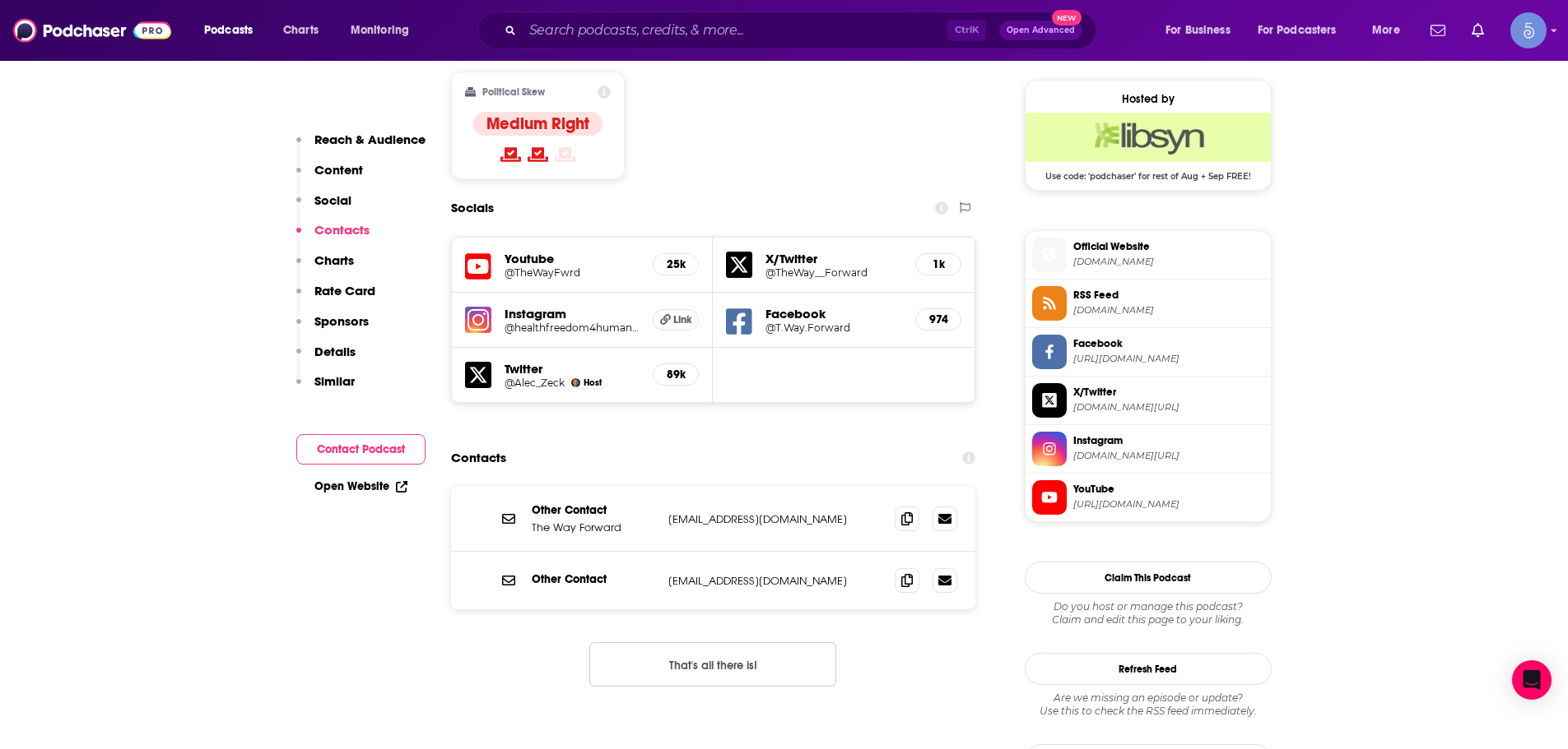
scroll to position [988, 0]
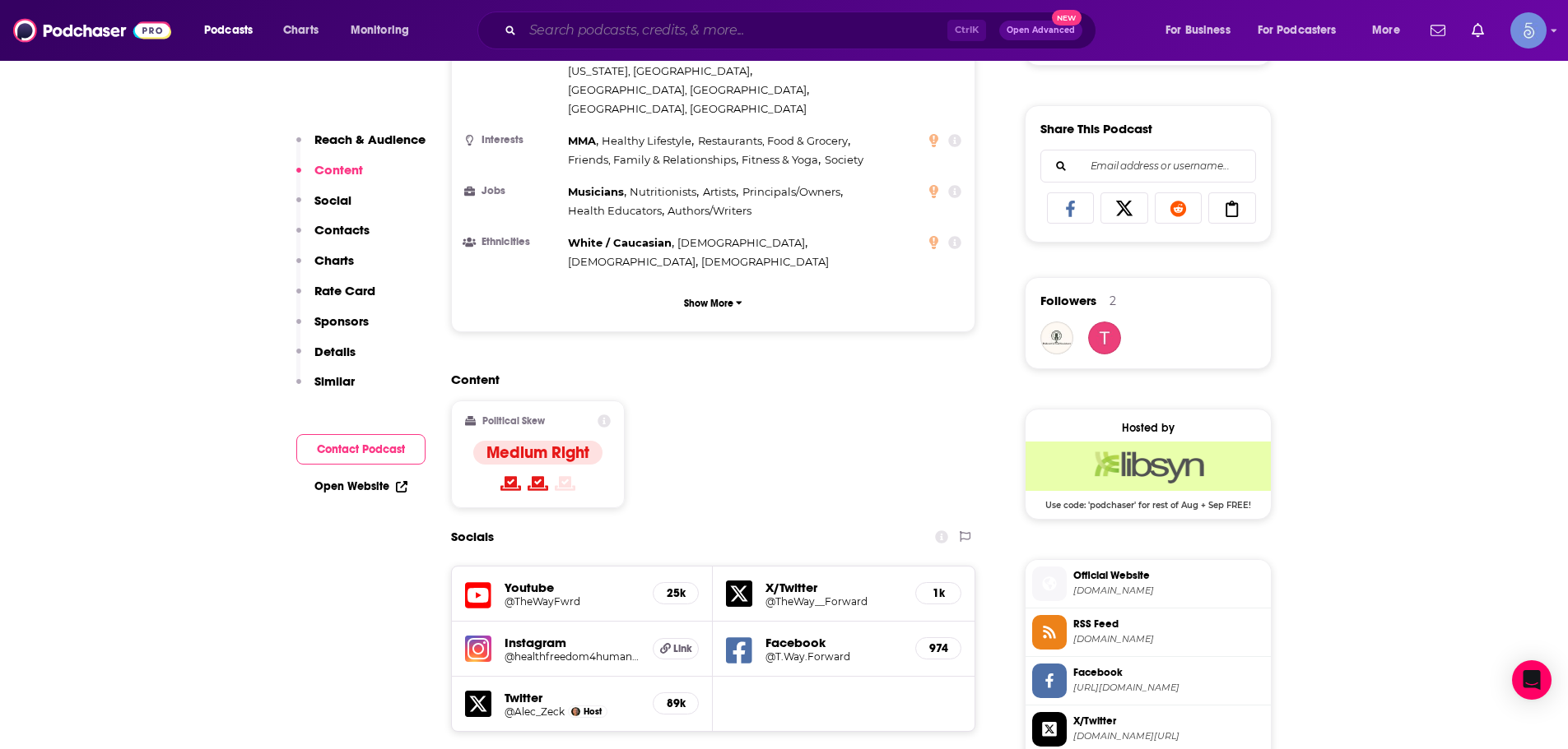
click at [878, 30] on input "Search podcasts, credits, & more..." at bounding box center [735, 30] width 425 height 26
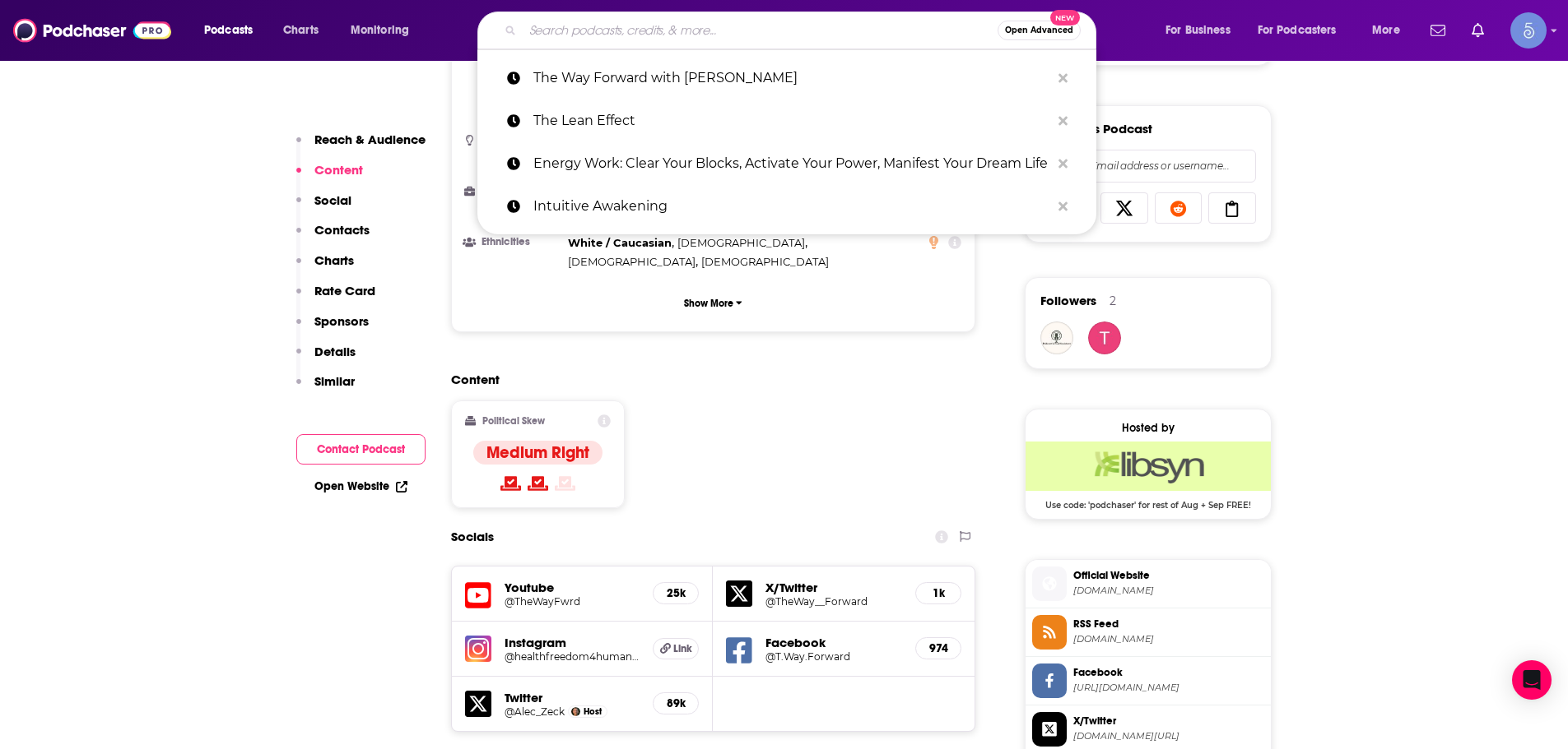
paste input "Seems Like Diet Culture"
type input "Seems Like Diet Culture"
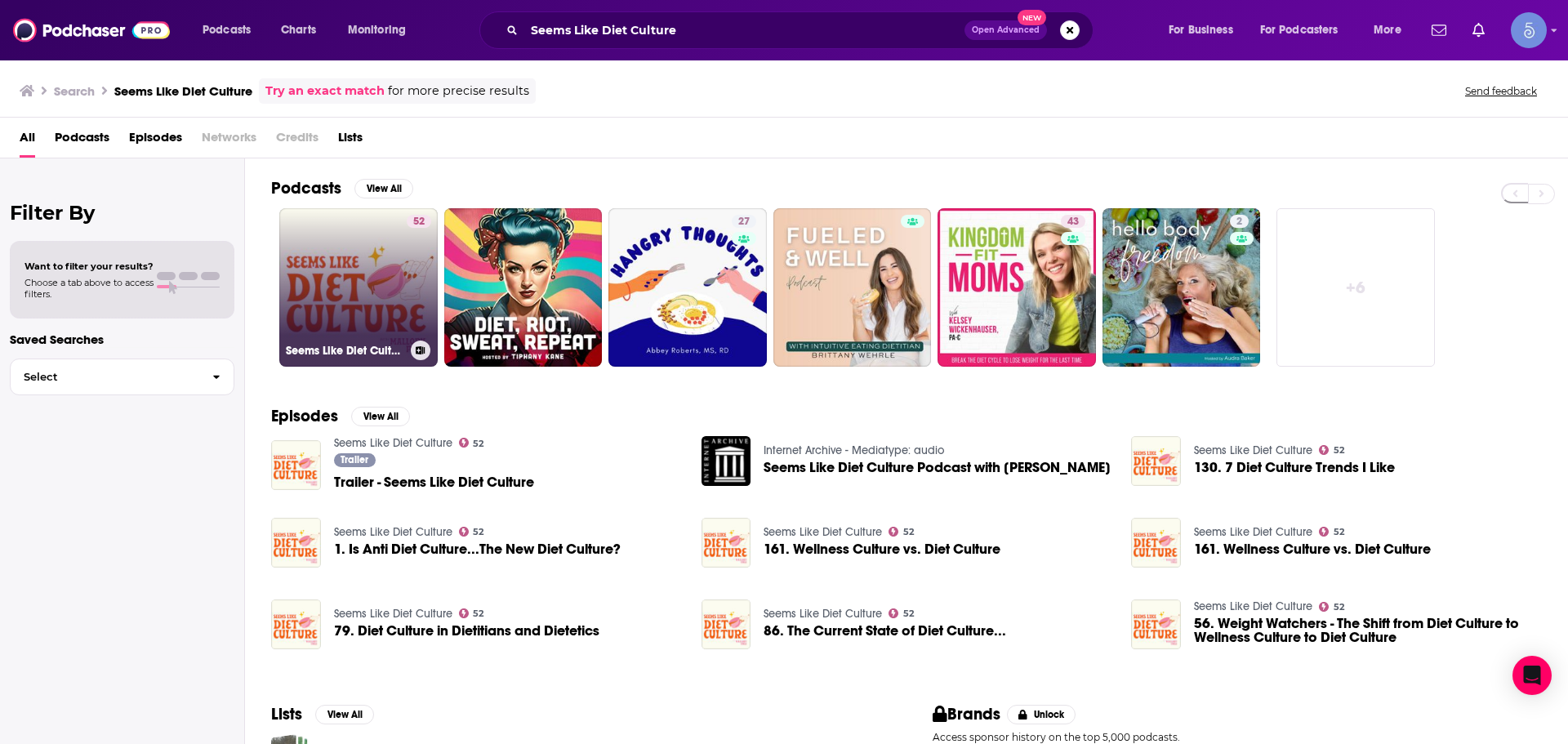
click at [352, 274] on link "52 Seems Like Diet Culture" at bounding box center [358, 287] width 158 height 158
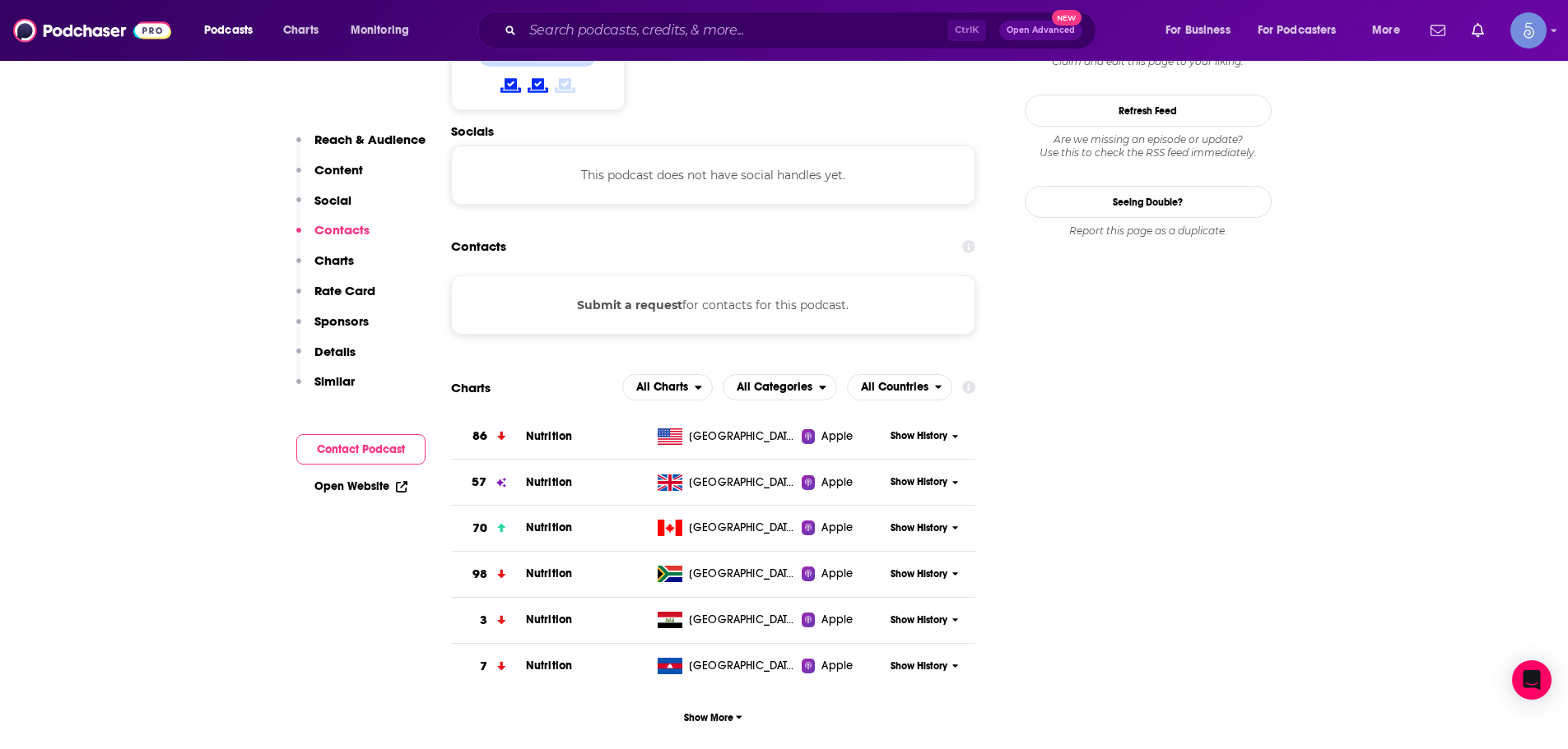
scroll to position [1151, 0]
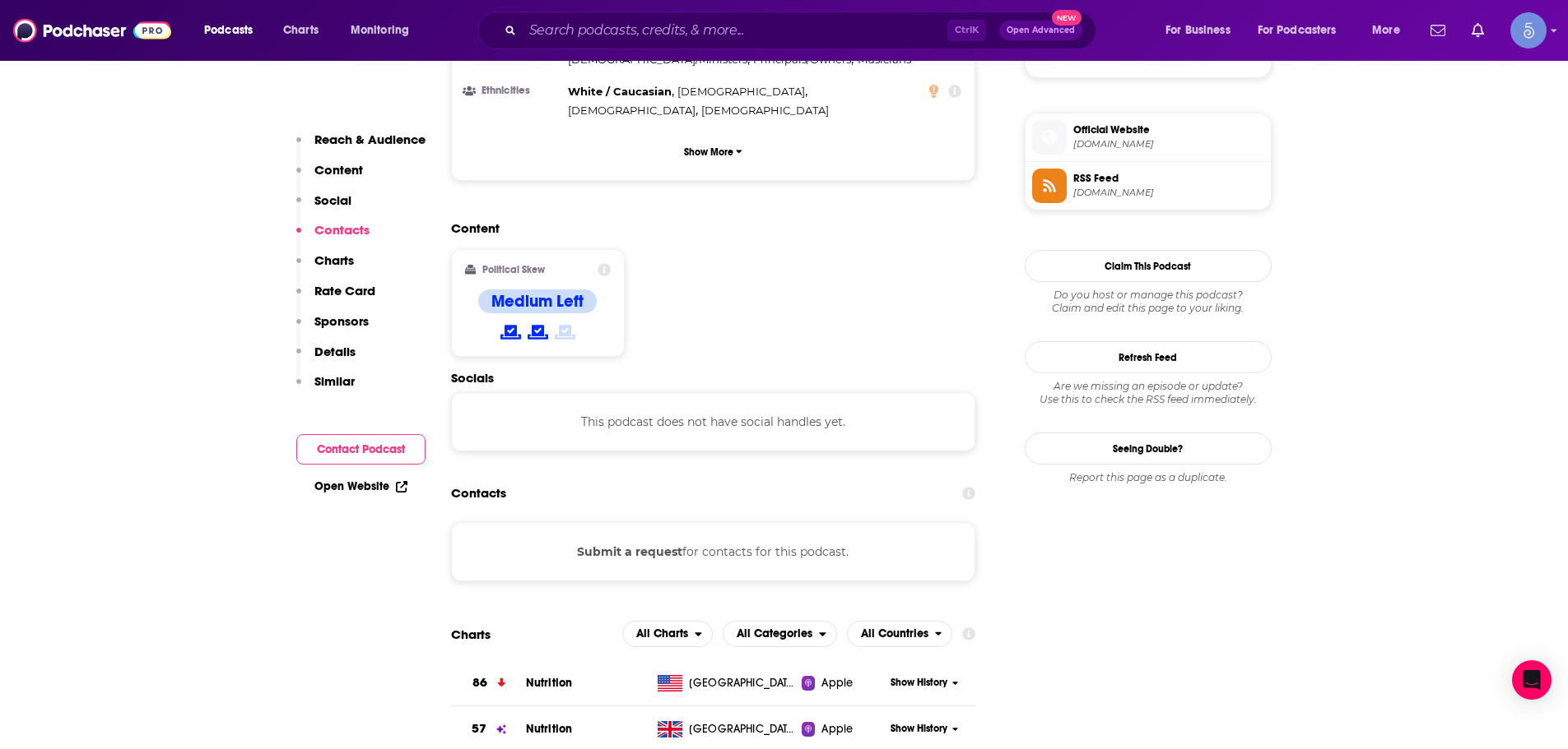
click at [901, 10] on div "Podcasts Charts Monitoring Ctrl K Open Advanced New For Business For Podcasters…" at bounding box center [784, 31] width 1568 height 61
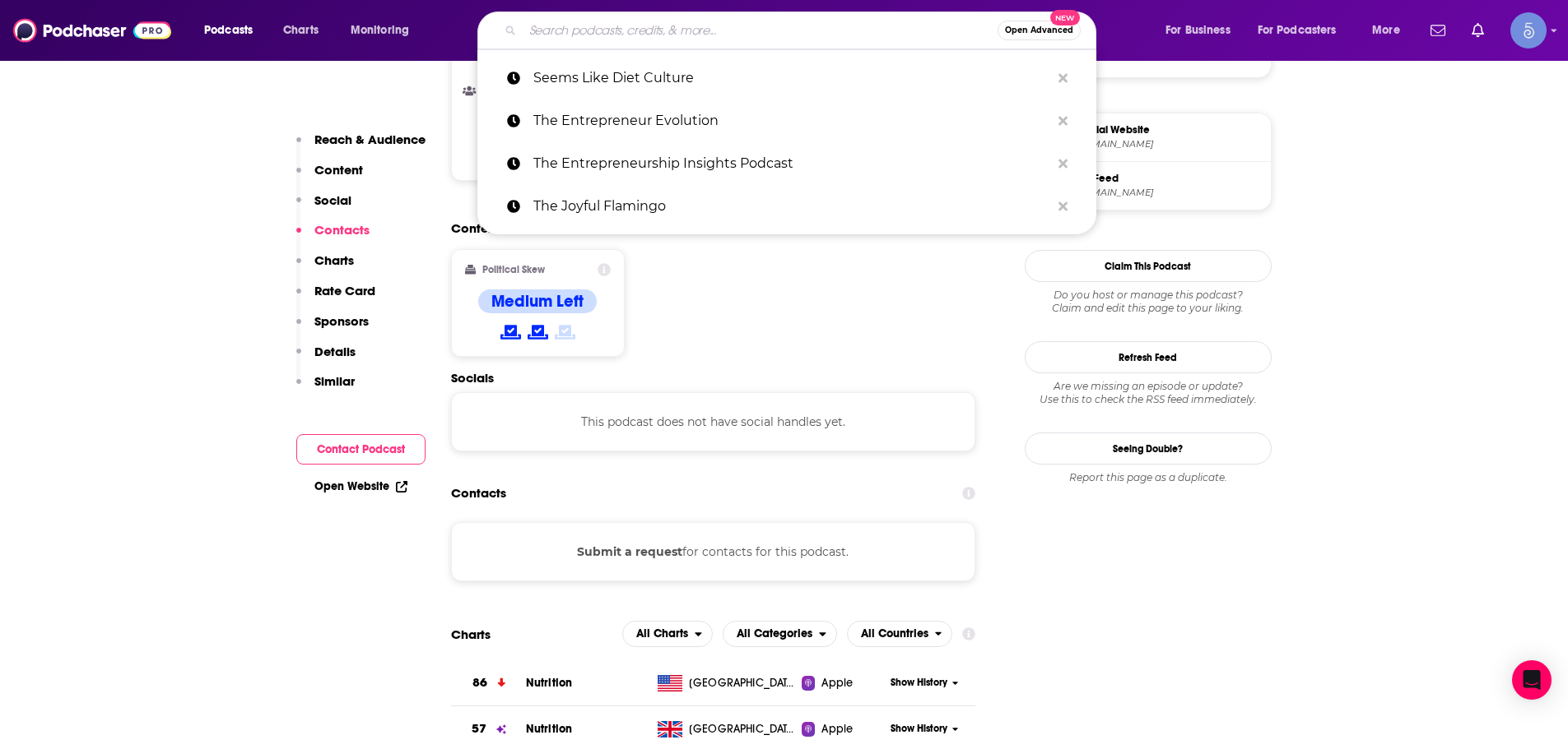
click at [891, 27] on input "Search podcasts, credits, & more..." at bounding box center [759, 30] width 475 height 26
paste input "The Resetter Podcast with Dr. [PERSON_NAME]"
type input "The Resetter Podcast with Dr. [PERSON_NAME]"
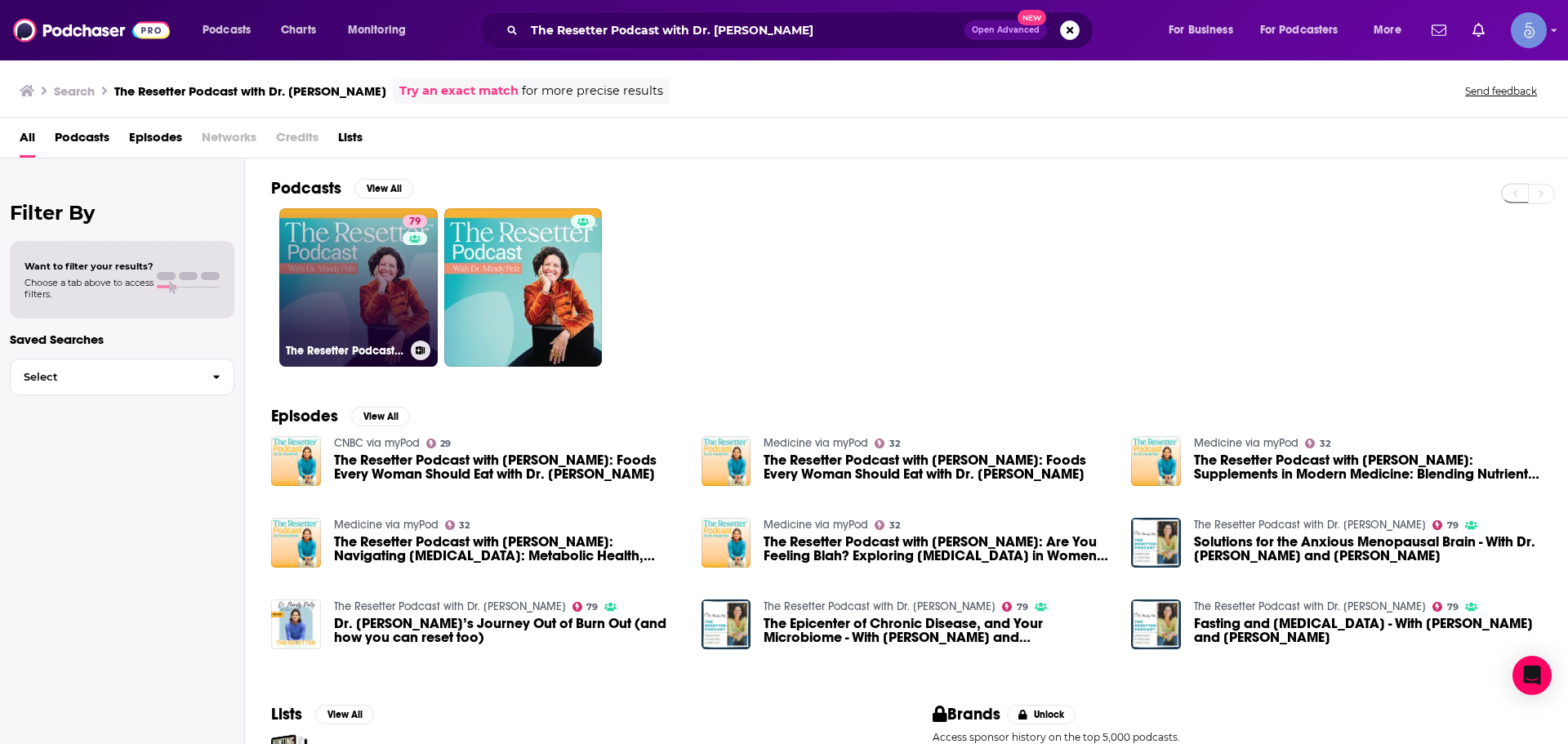
click at [341, 324] on link "79 The Resetter Podcast with Dr. [PERSON_NAME]" at bounding box center [358, 287] width 158 height 158
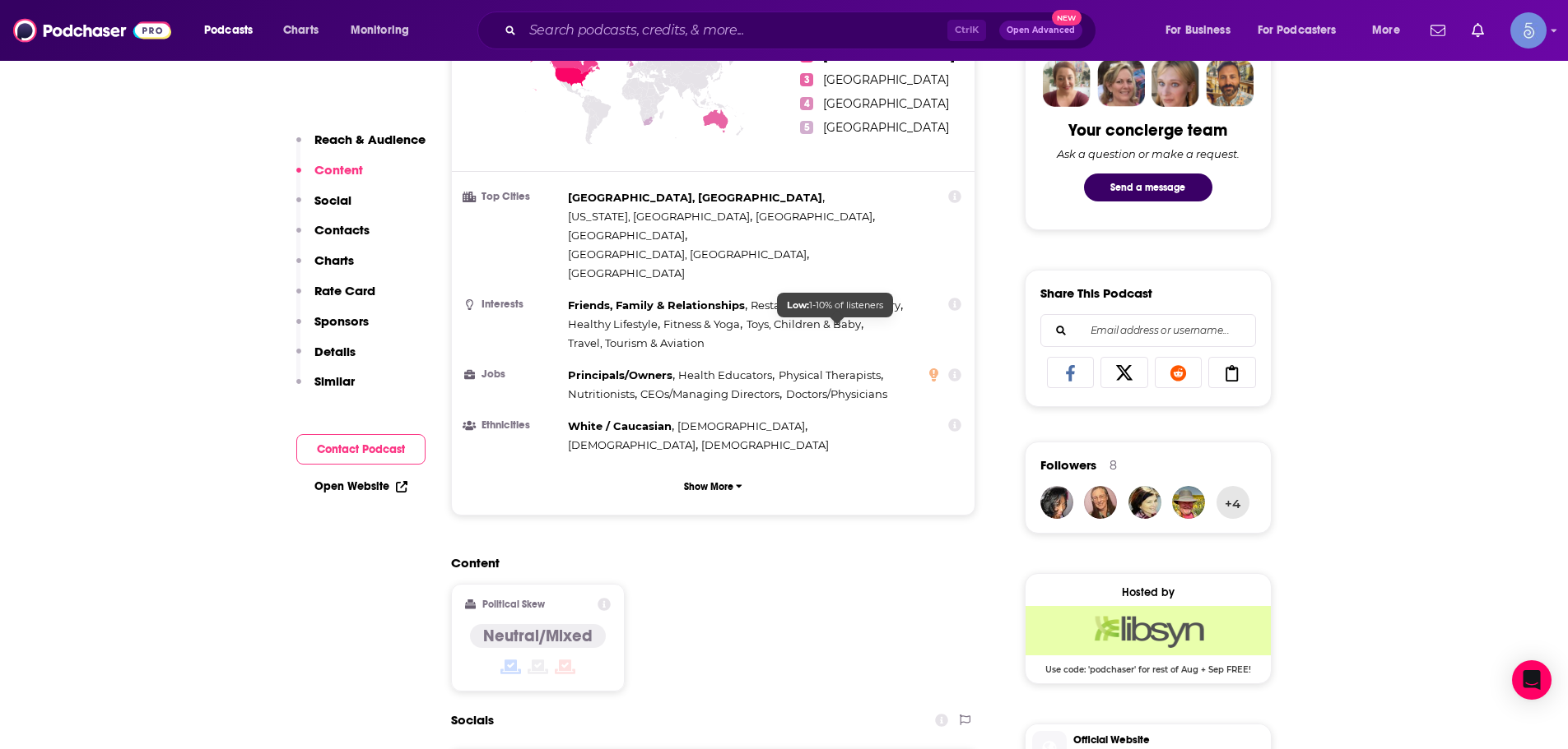
scroll to position [1316, 0]
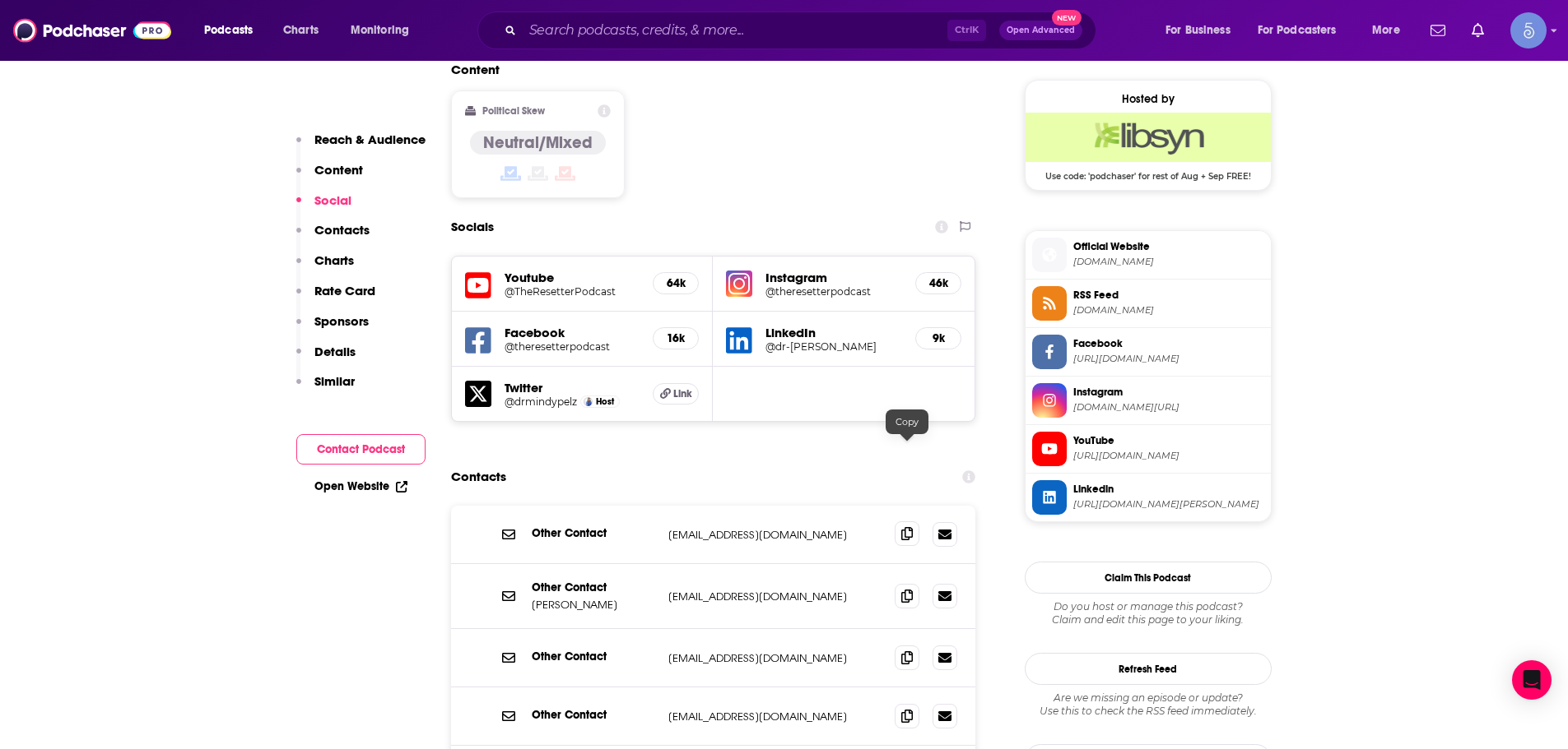
click at [905, 453] on span at bounding box center [906, 533] width 24 height 24
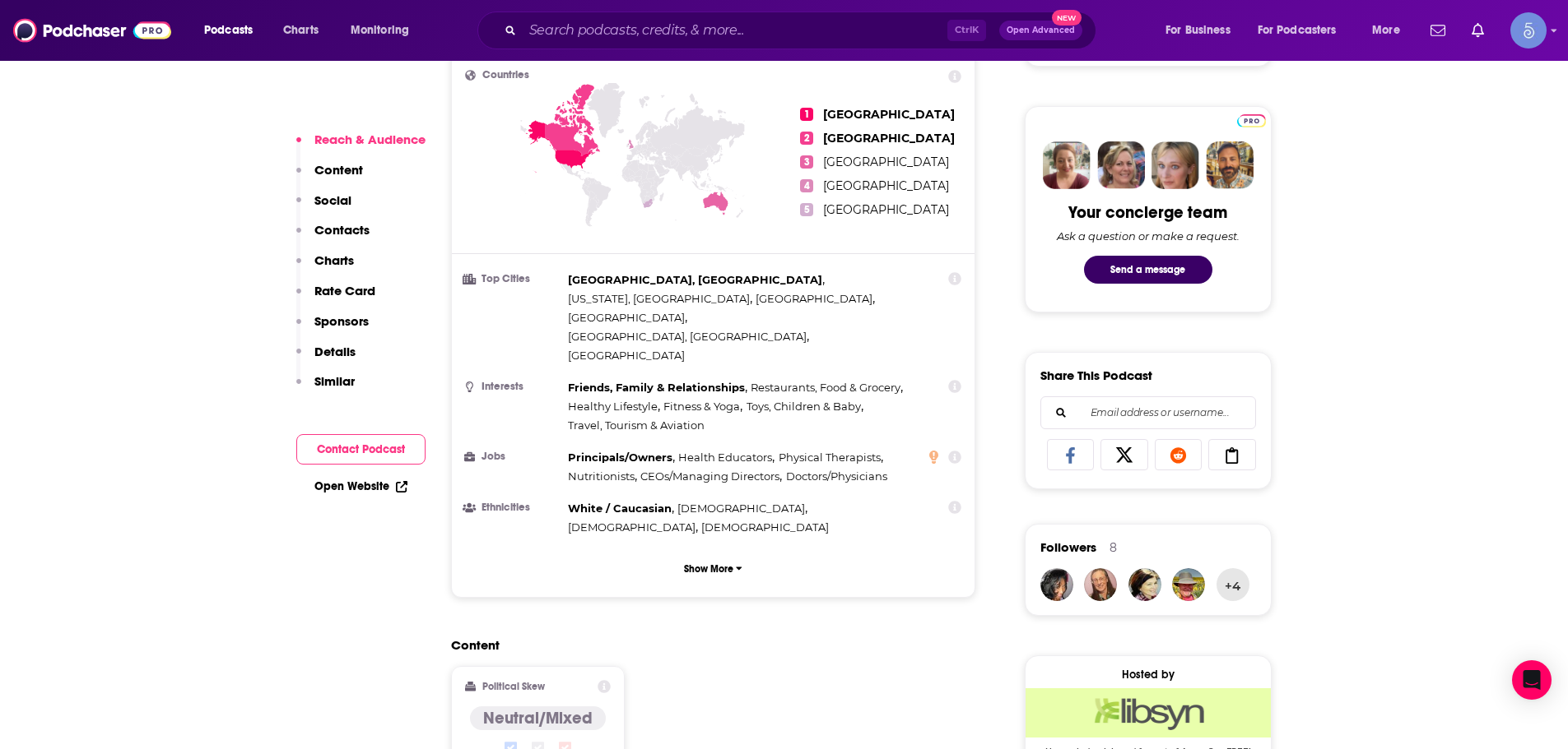
scroll to position [1234, 0]
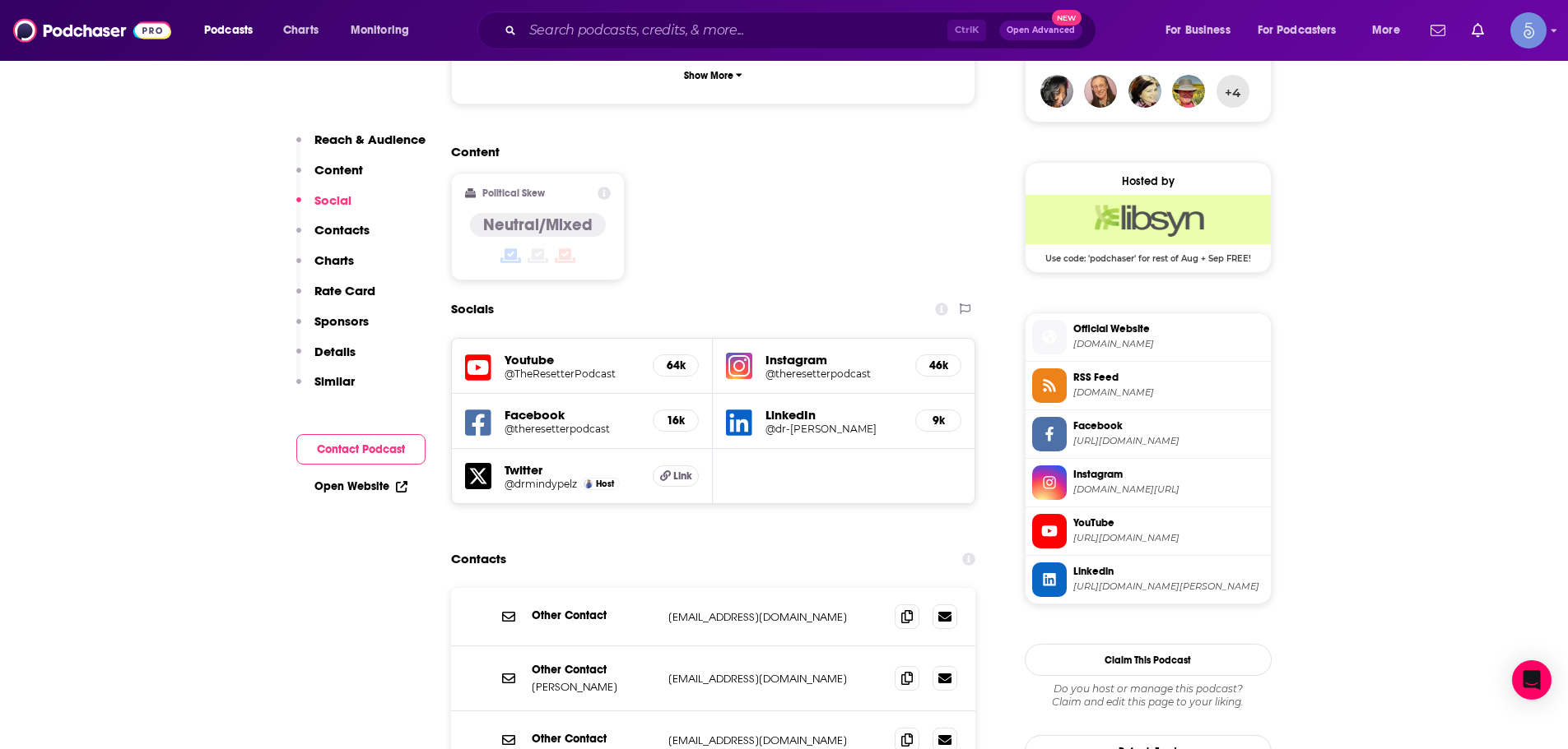
drag, startPoint x: 731, startPoint y: 347, endPoint x: 511, endPoint y: 337, distance: 220.2
drag, startPoint x: 511, startPoint y: 337, endPoint x: 497, endPoint y: 339, distance: 14.1
drag, startPoint x: 497, startPoint y: 339, endPoint x: 482, endPoint y: 345, distance: 16.2
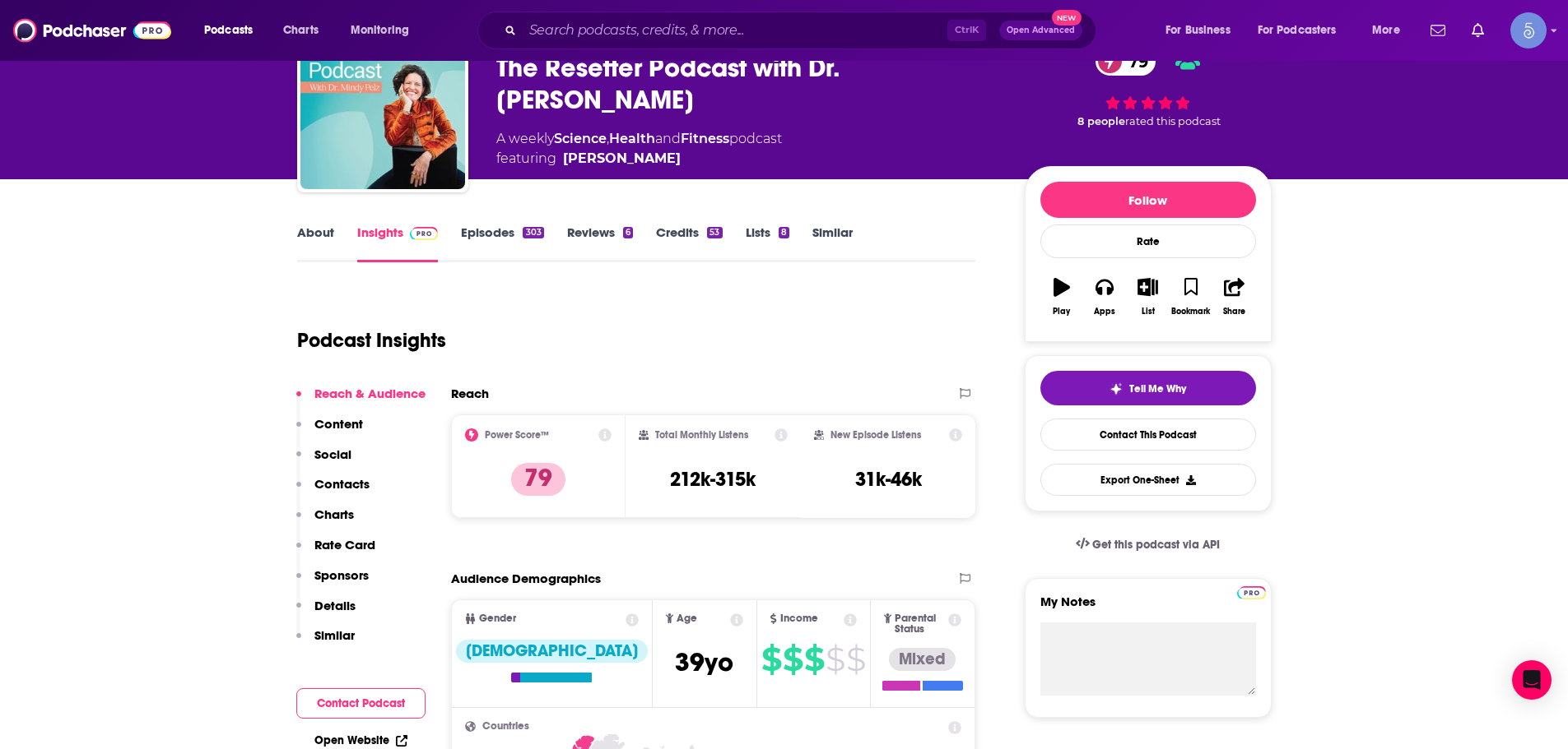
scroll to position [0, 0]
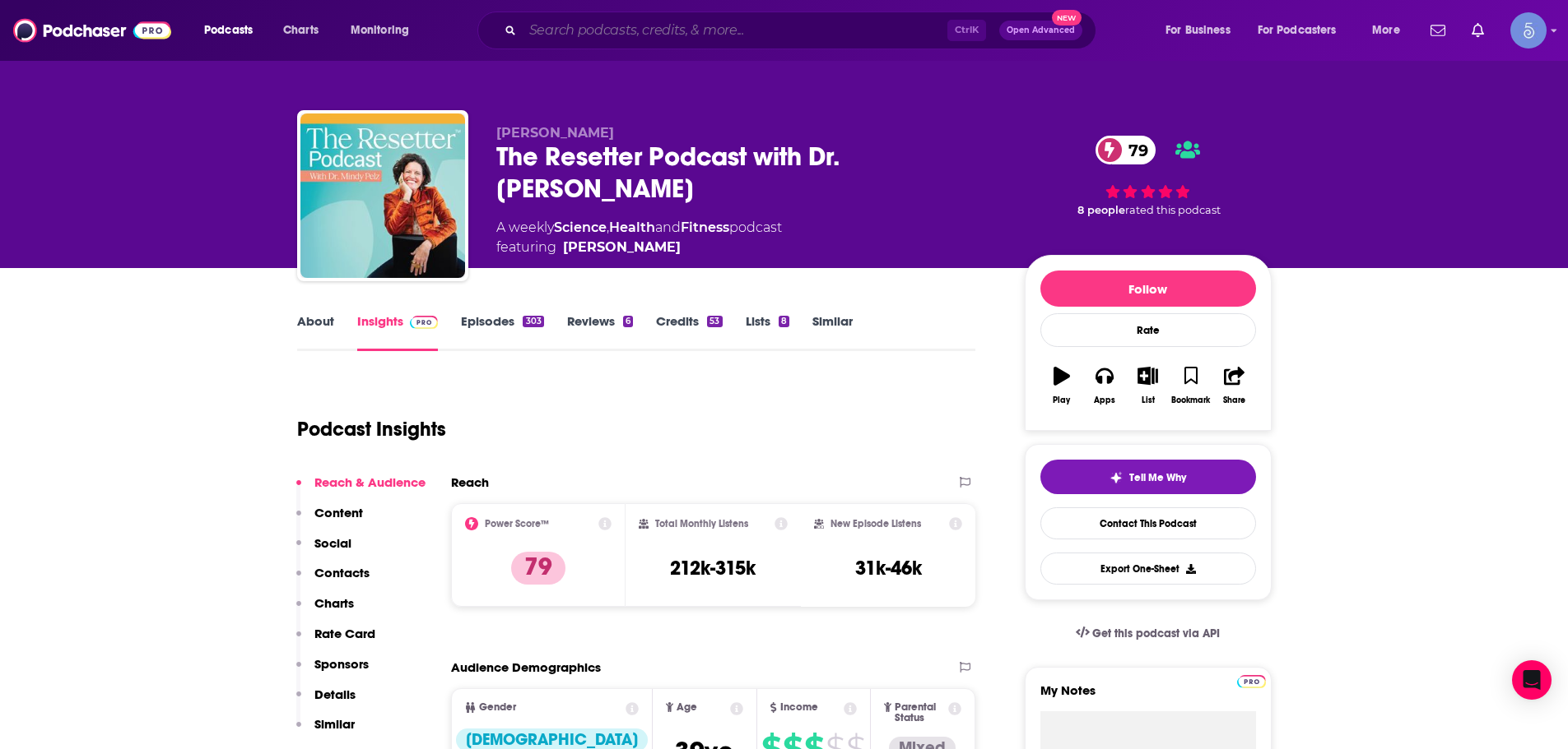
click at [632, 40] on input "Search podcasts, credits, & more..." at bounding box center [735, 30] width 425 height 26
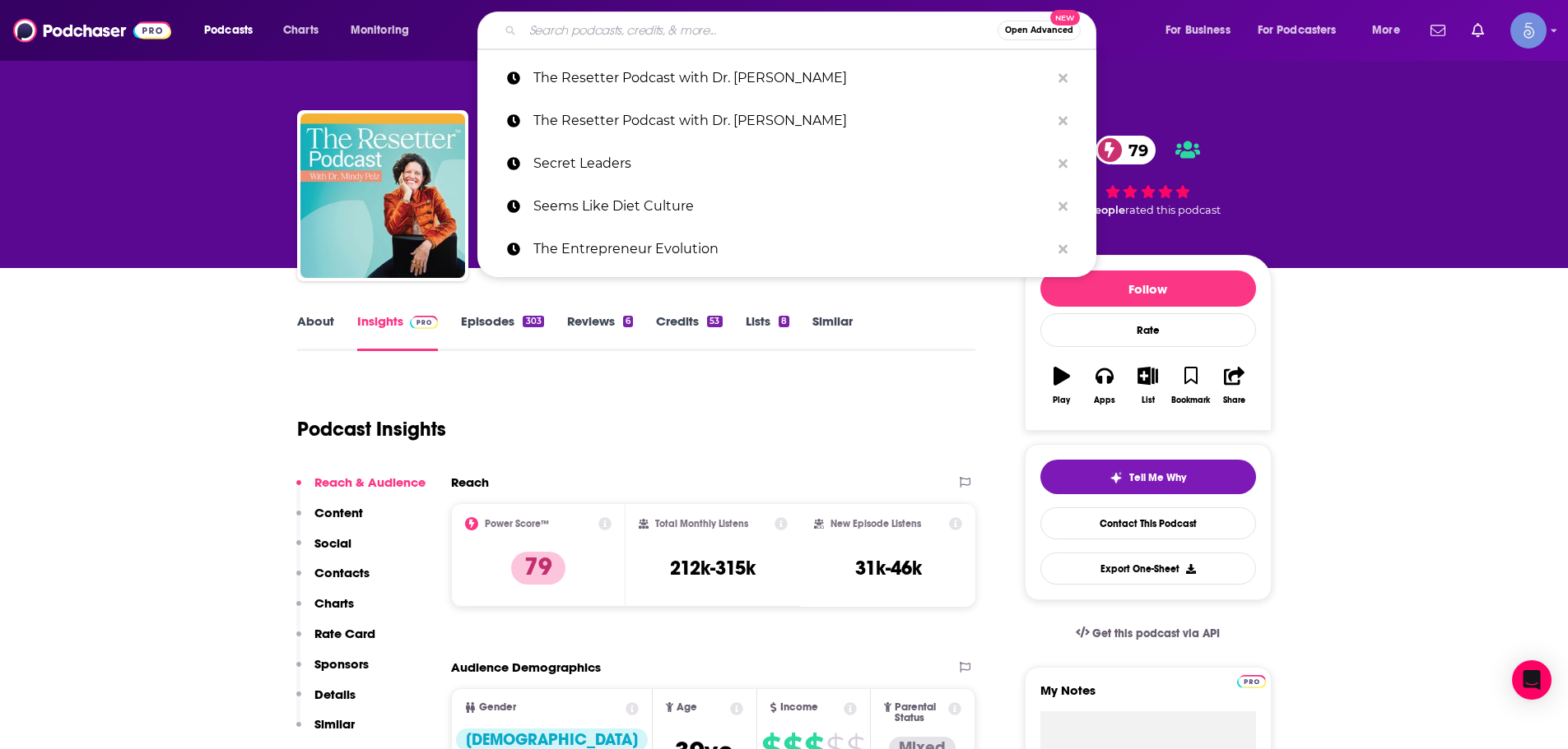
paste input "[PERSON_NAME] Beat [MEDICAL_DATA]: Heal With Nutrition & Natural Therapies"
type input "[PERSON_NAME] Beat [MEDICAL_DATA]: Heal With Nutrition & Natural Therapies"
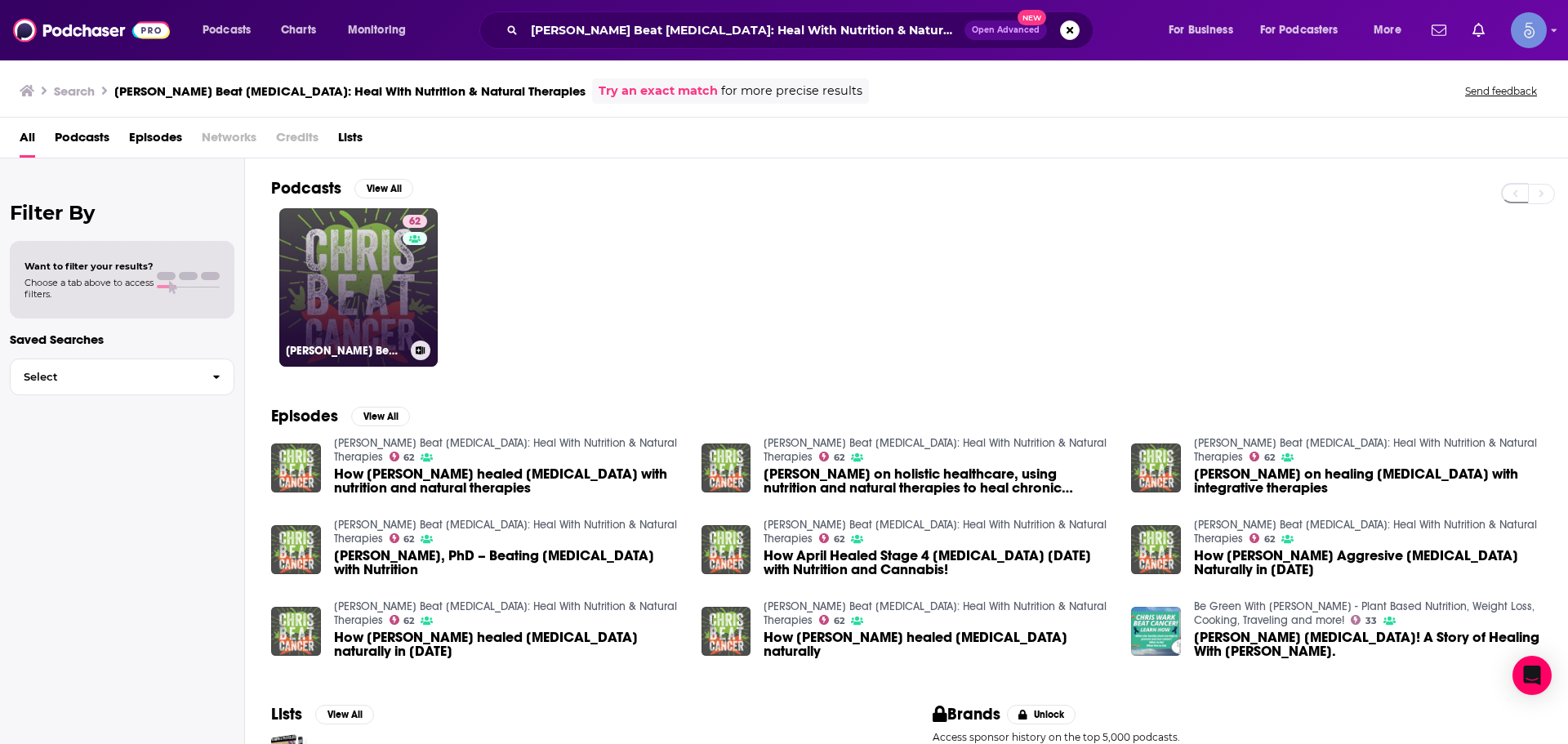
click at [409, 290] on div "62" at bounding box center [417, 277] width 29 height 126
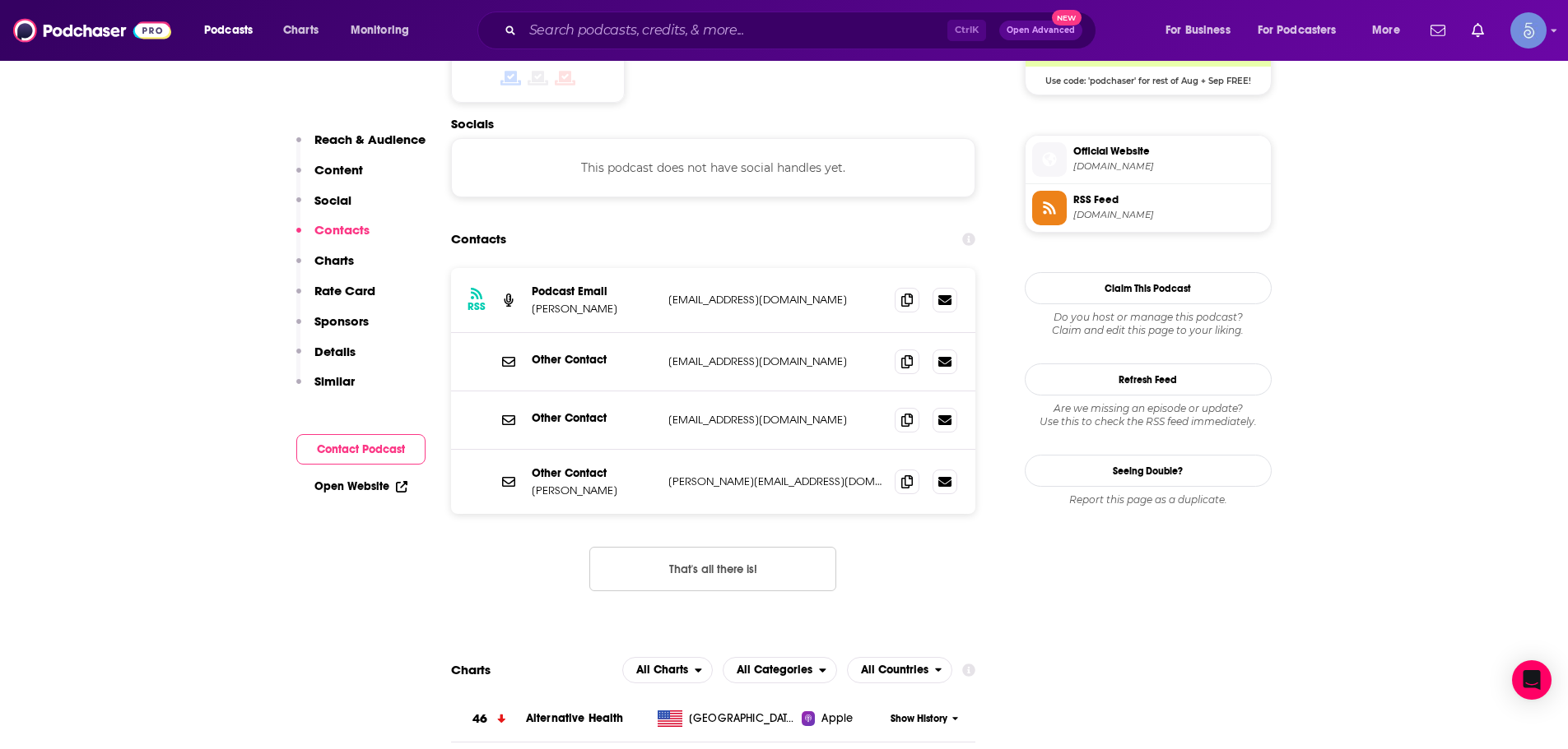
scroll to position [1398, 0]
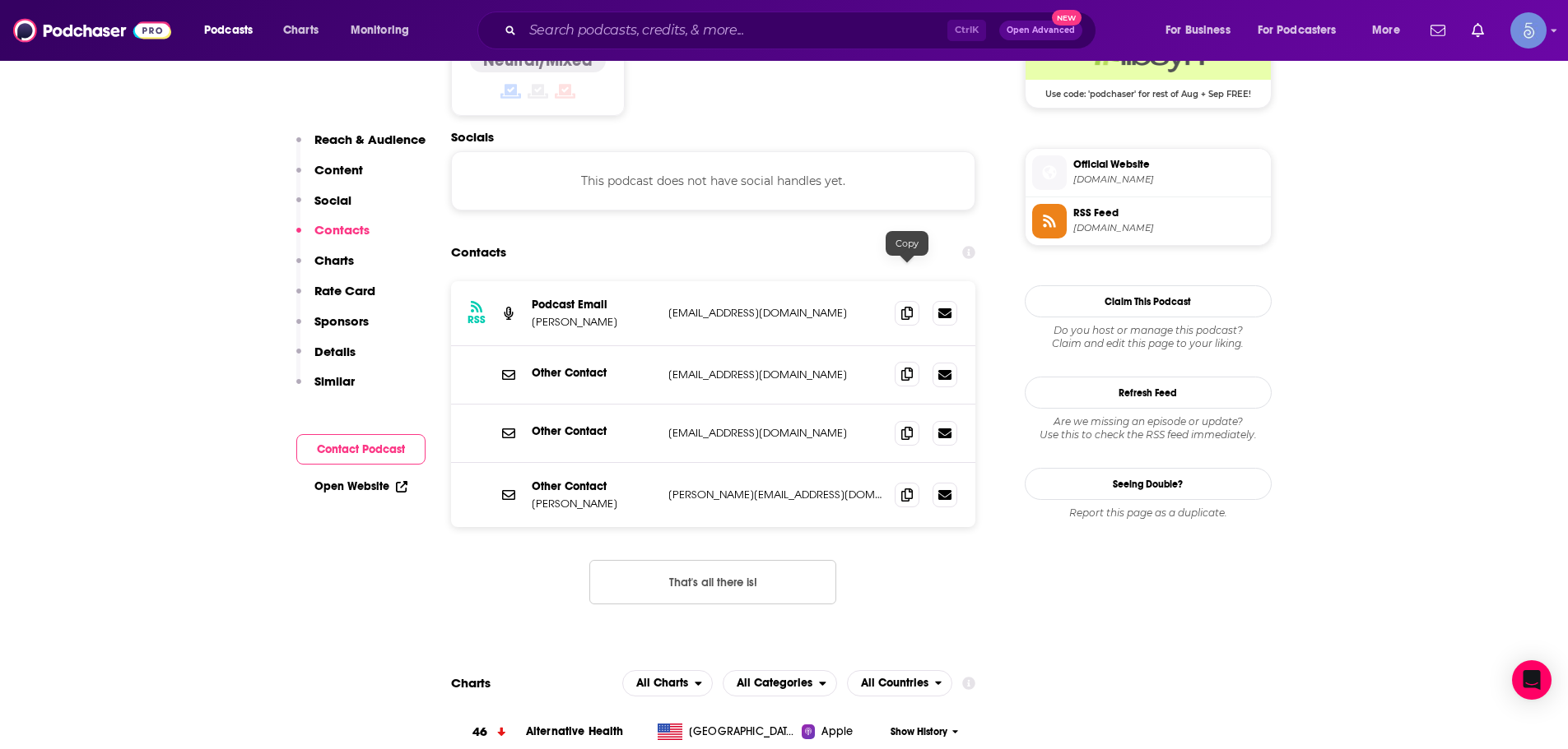
click at [900, 362] on span at bounding box center [906, 374] width 24 height 24
click at [895, 453] on span at bounding box center [906, 493] width 24 height 24
click at [845, 453] on div "Other Contact [PERSON_NAME] [PERSON_NAME][EMAIL_ADDRESS][DOMAIN_NAME] [PERSON_N…" at bounding box center [713, 494] width 525 height 64
click at [901, 453] on span at bounding box center [906, 493] width 24 height 24
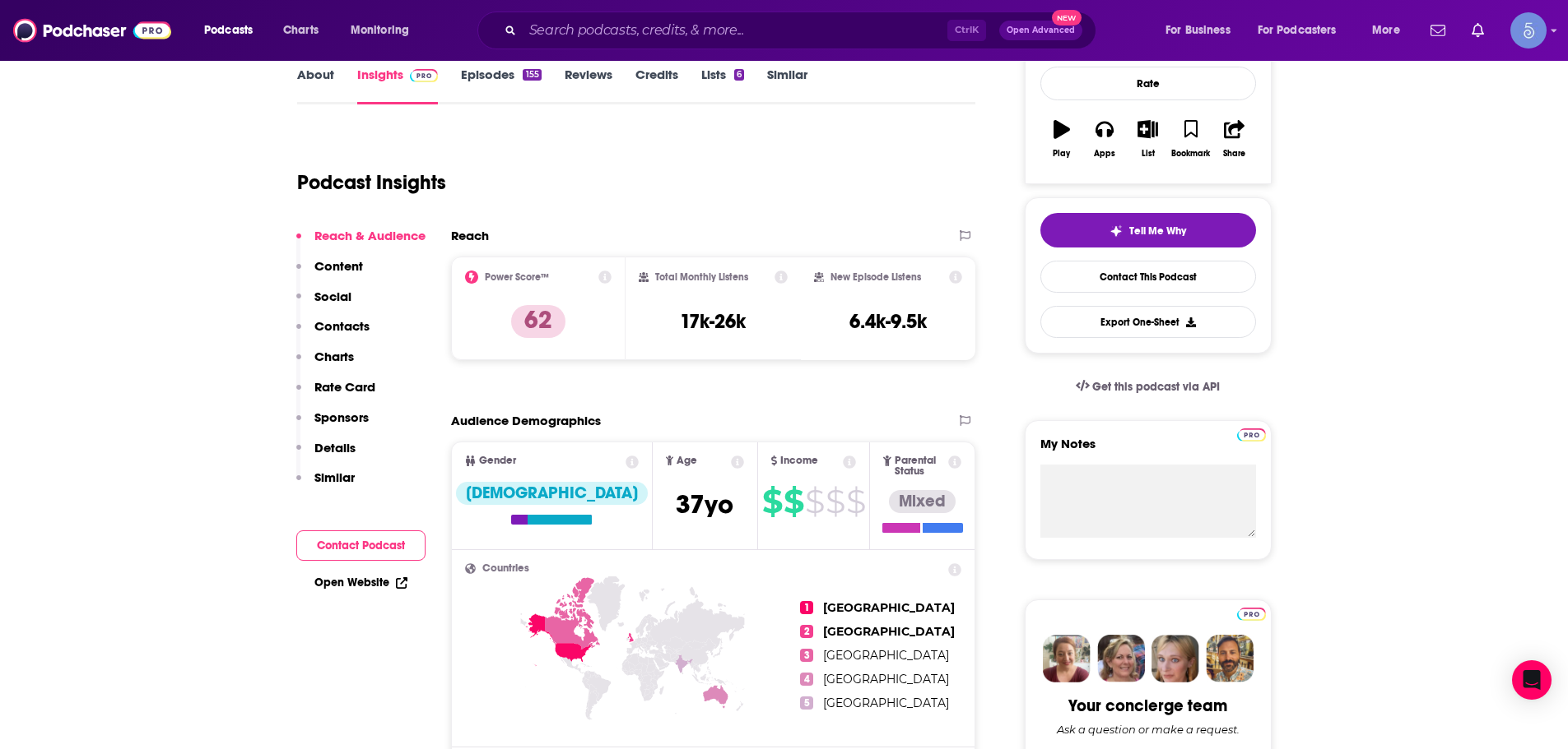
scroll to position [0, 0]
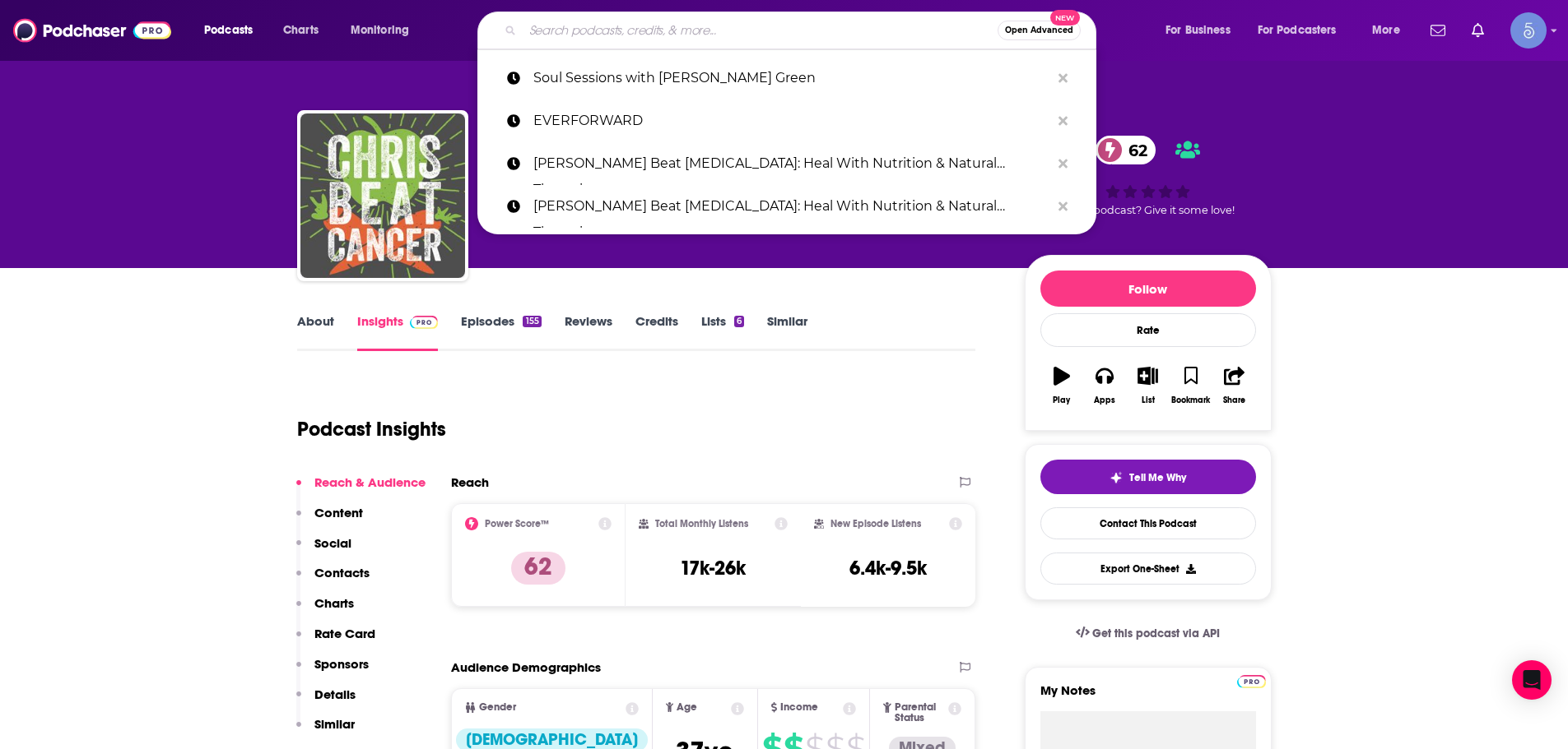
click at [881, 21] on input "Search podcasts, credits, & more..." at bounding box center [759, 30] width 475 height 26
paste input "Energized with Dr. [PERSON_NAME]"
type input "Energized with Dr. [PERSON_NAME]"
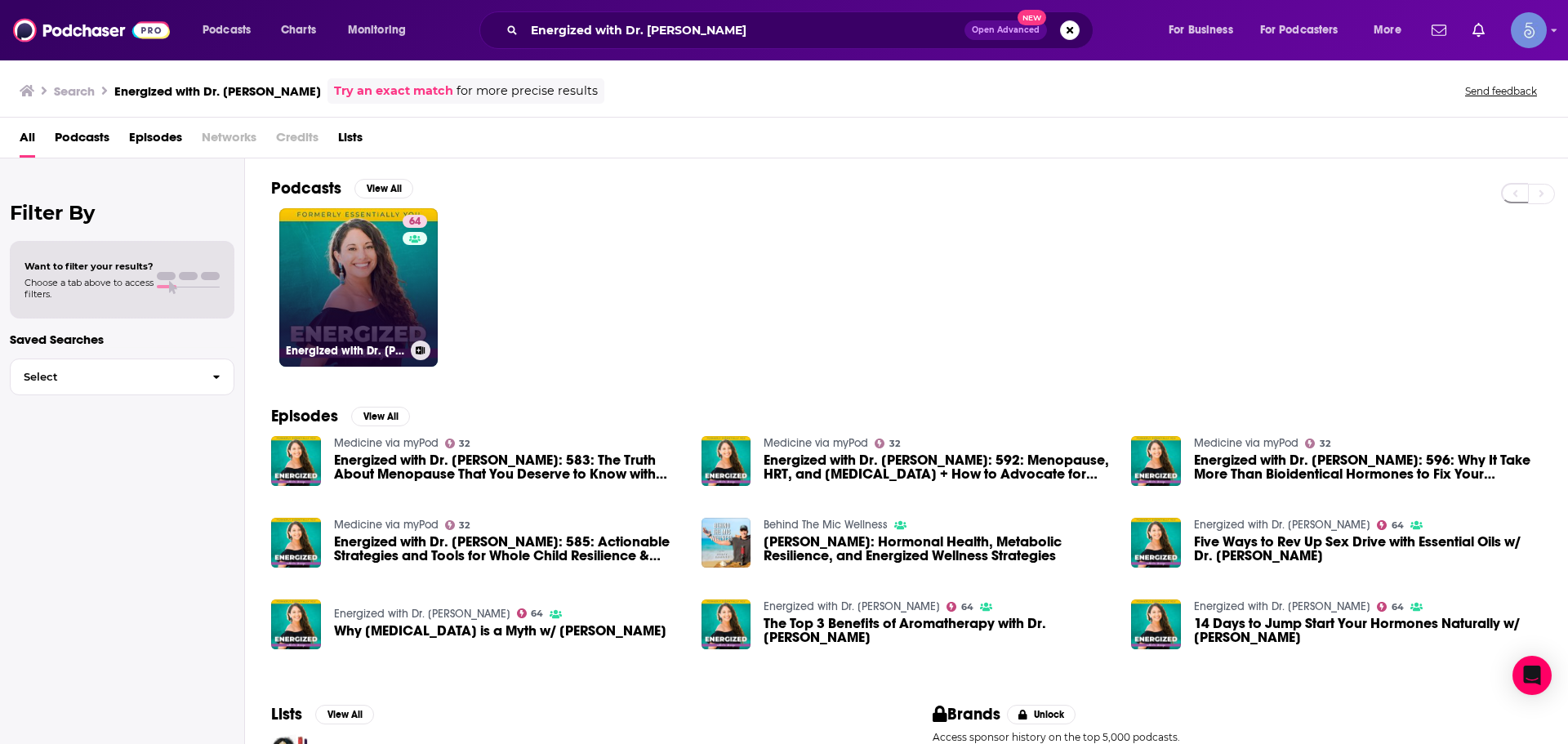
click at [403, 346] on h3 "Energized with Dr. [PERSON_NAME]" at bounding box center [345, 351] width 119 height 14
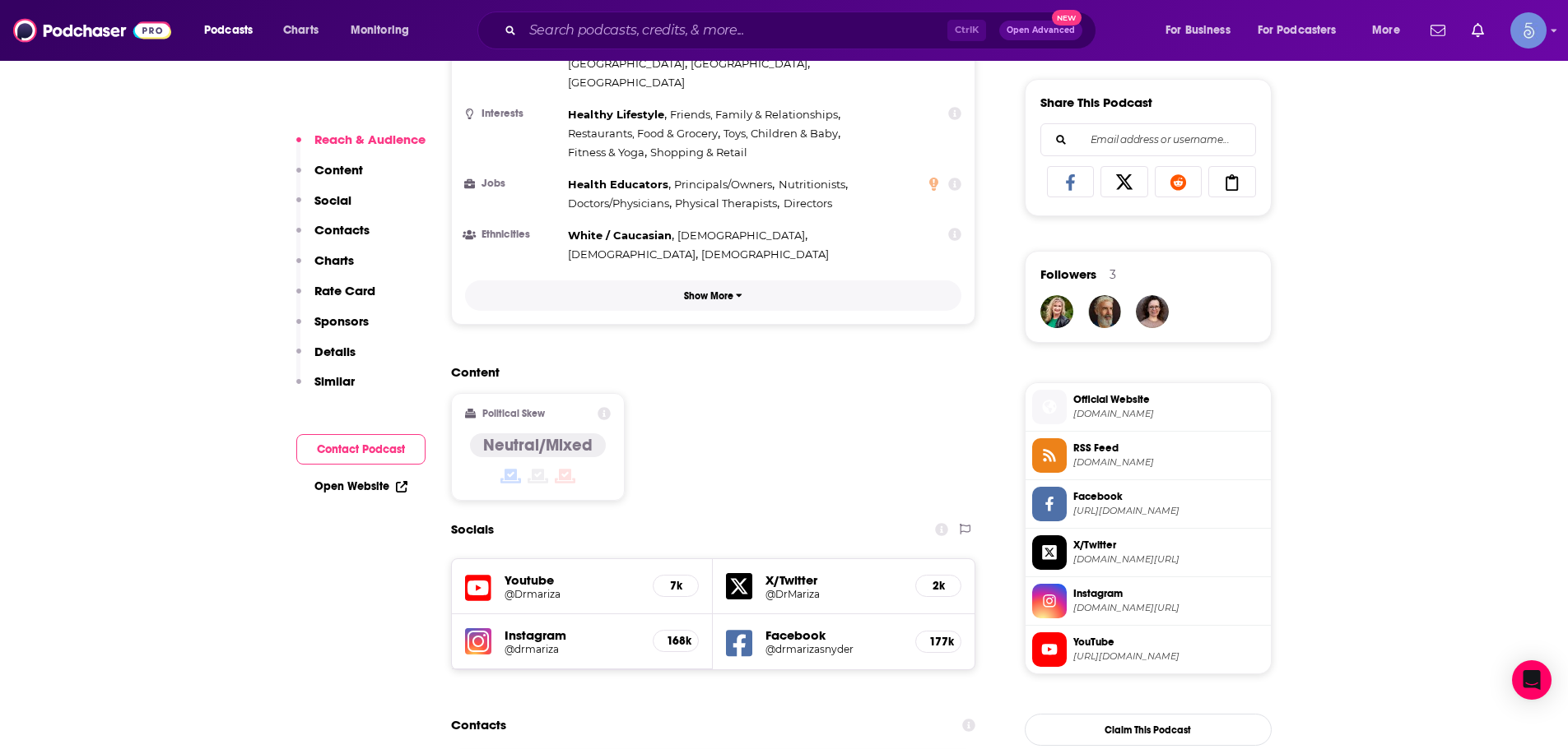
scroll to position [1481, 0]
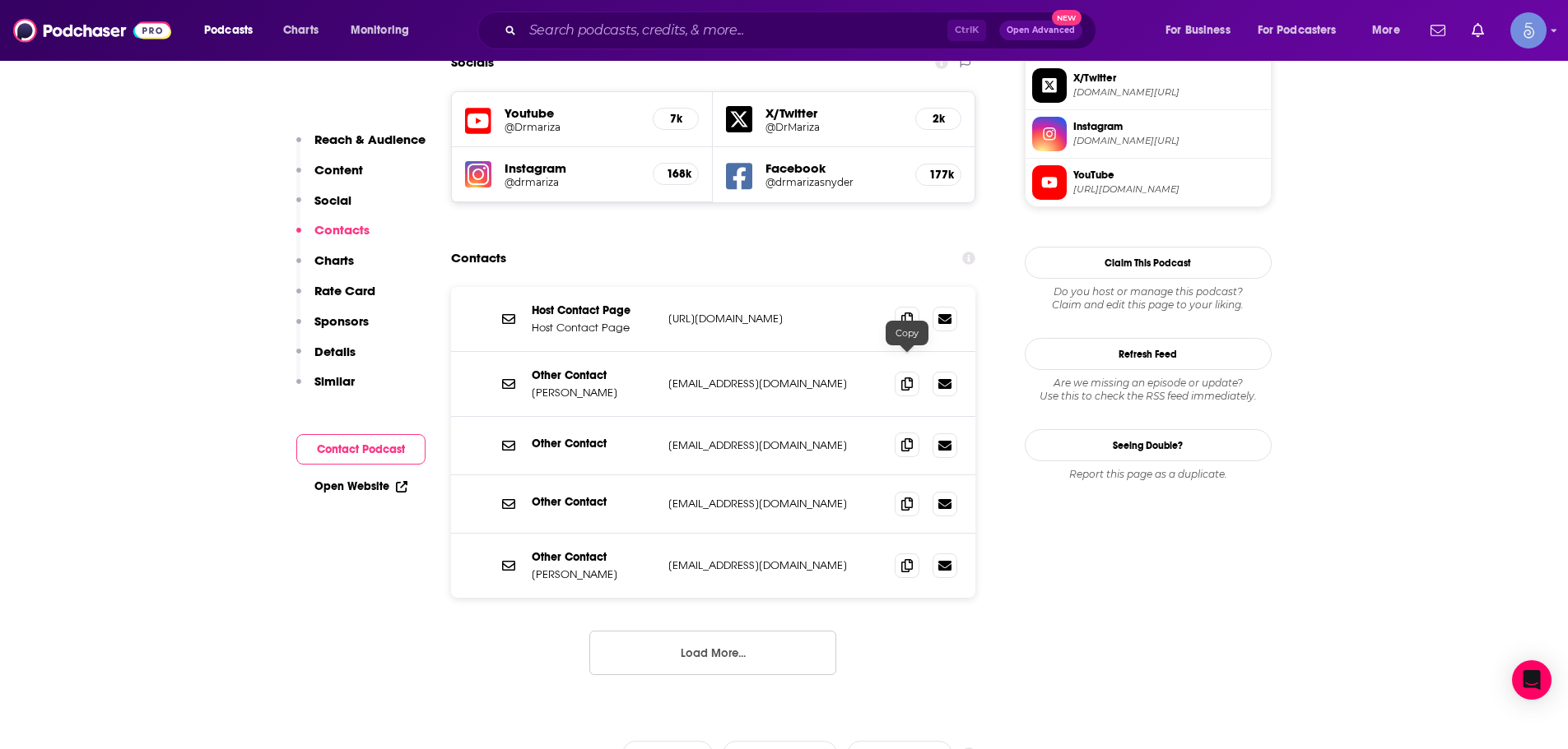
click at [909, 438] on icon at bounding box center [907, 445] width 12 height 14
click at [857, 453] on div "Other Contact [PERSON_NAME] [EMAIL_ADDRESS][DOMAIN_NAME] [EMAIL_ADDRESS][DOMAIN…" at bounding box center [713, 565] width 525 height 64
click at [906, 453] on icon at bounding box center [907, 564] width 12 height 14
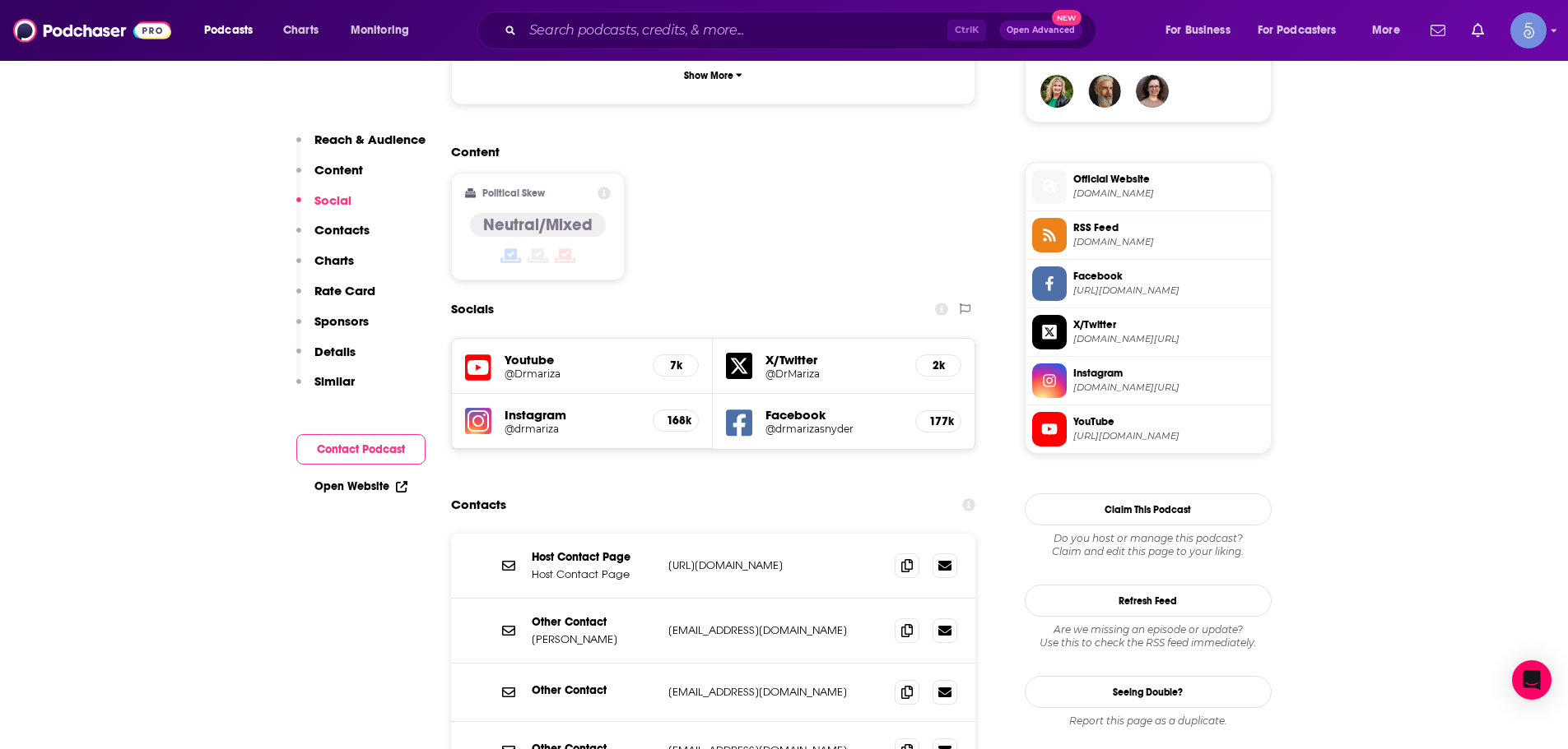
scroll to position [1316, 0]
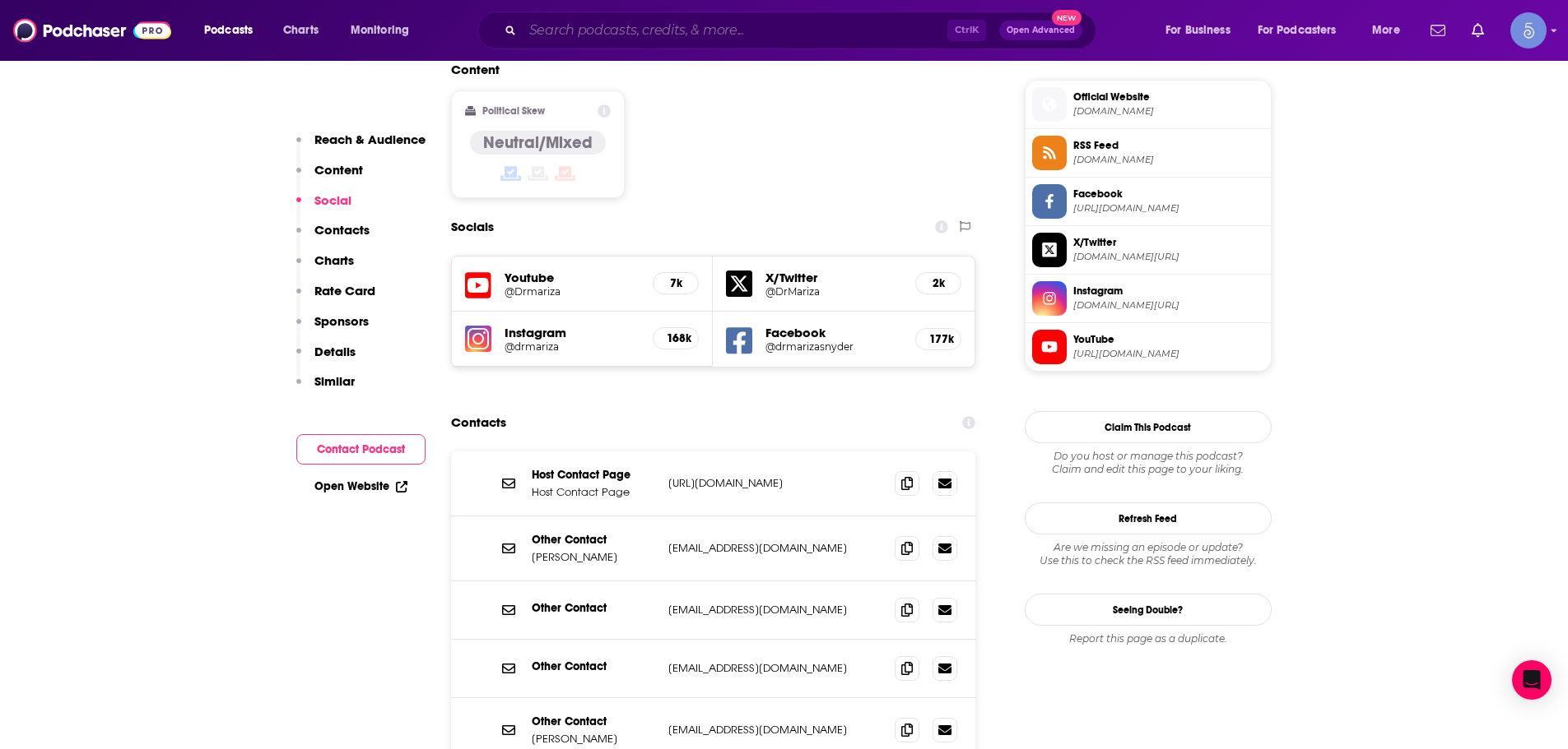
click at [730, 43] on input "Search podcasts, credits, & more..." at bounding box center [735, 30] width 425 height 26
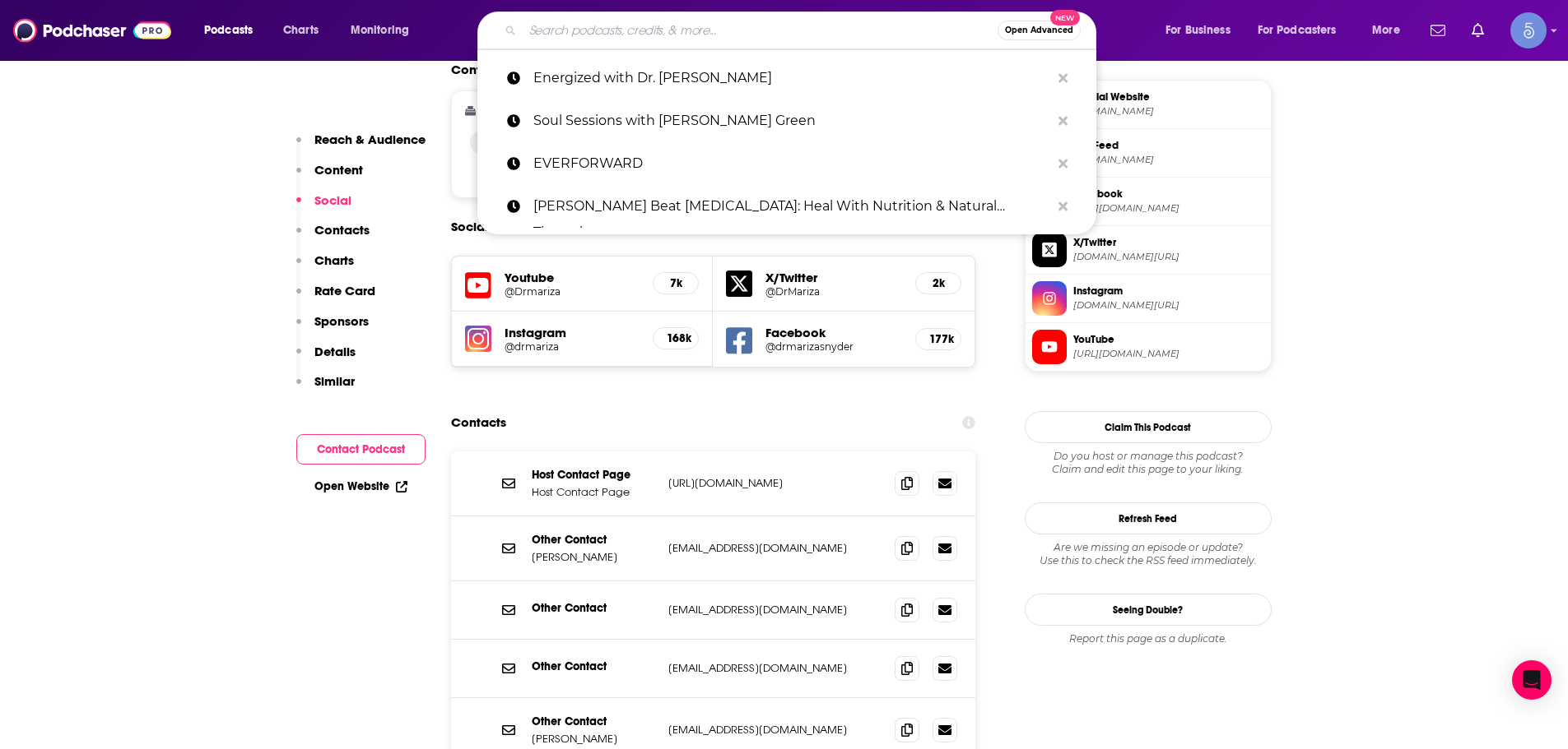
paste input "Diet Culture Rebel Podcast"
type input "Diet Culture Rebel Podcast"
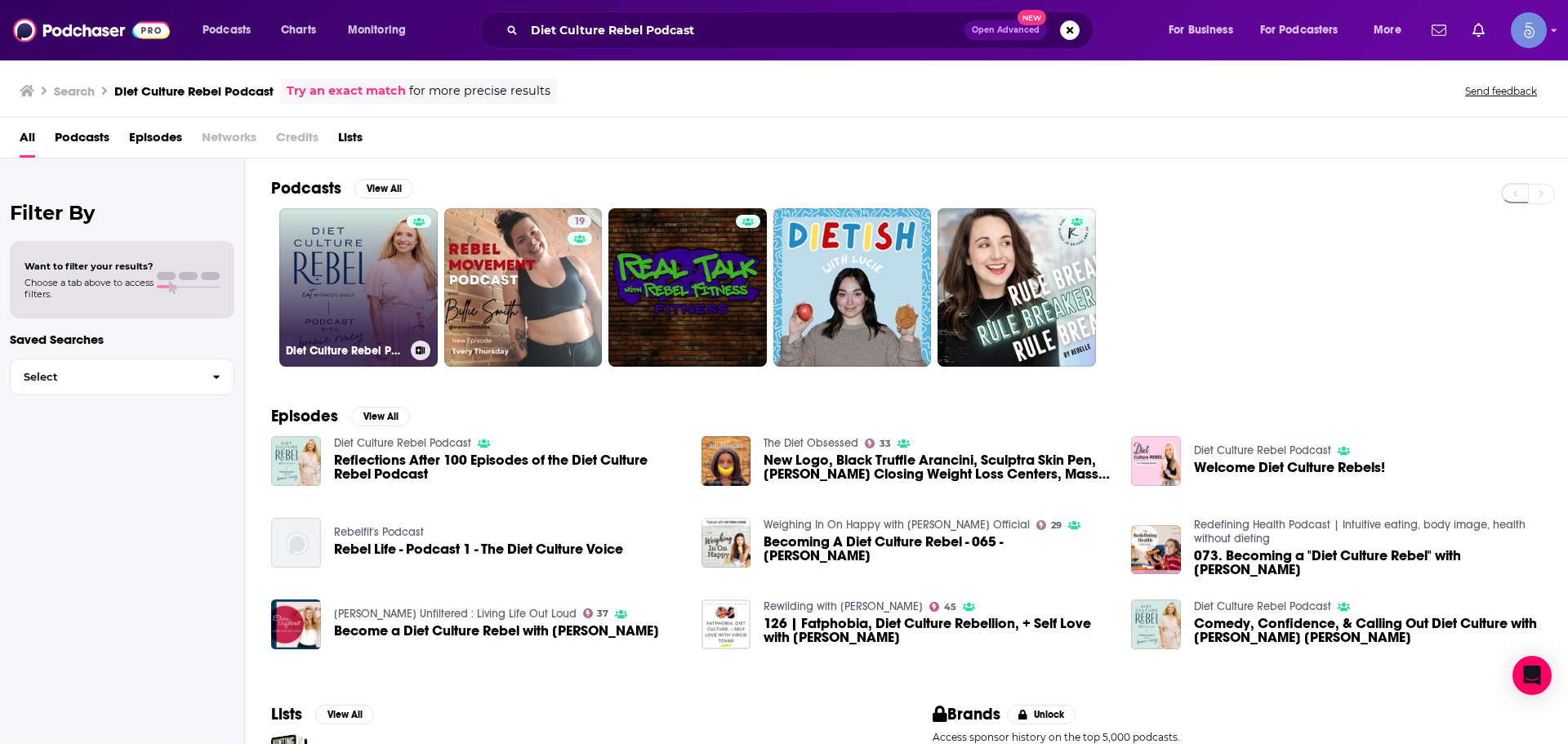
click at [371, 350] on h3 "Diet Culture Rebel Podcast" at bounding box center [345, 351] width 119 height 14
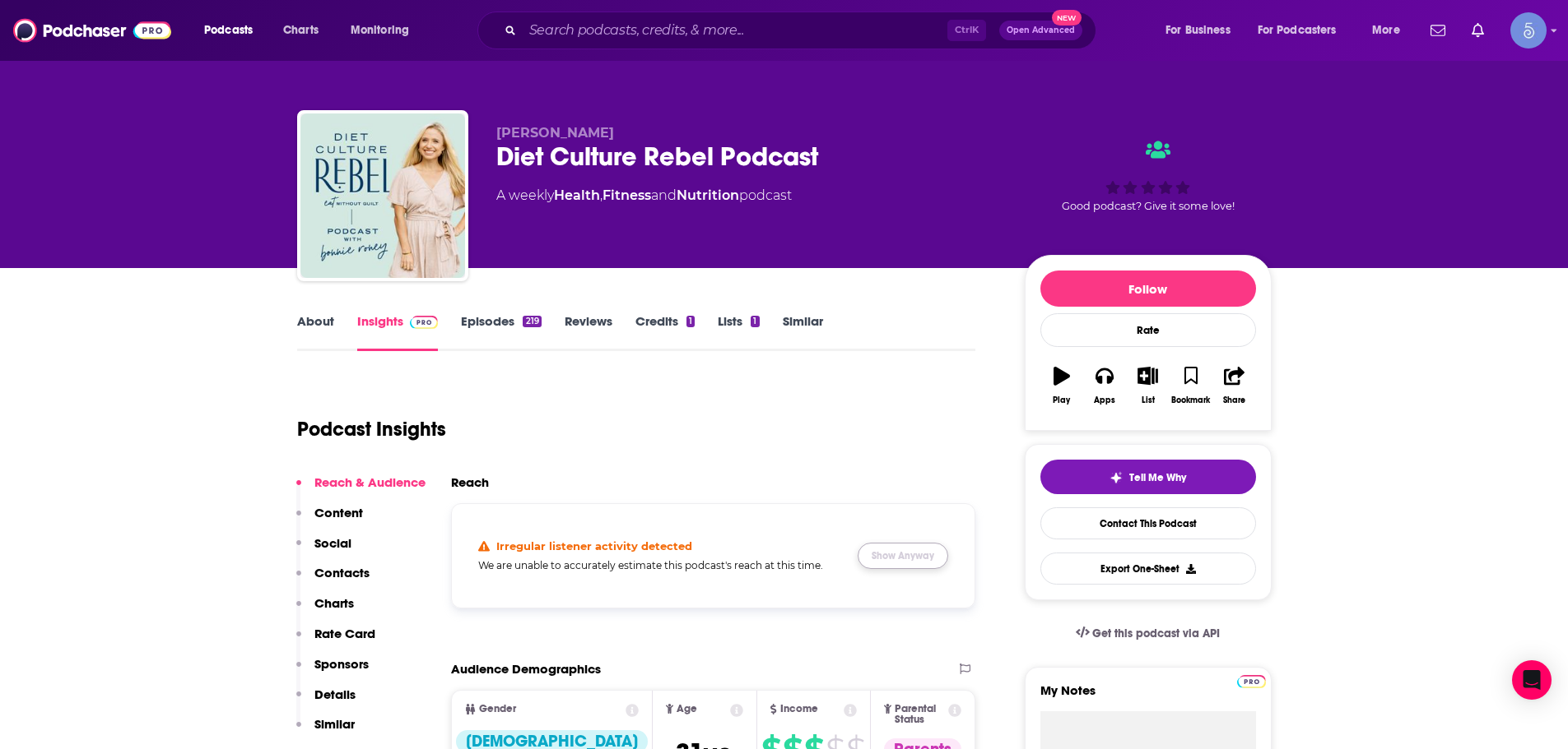
click at [892, 453] on button "Show Anyway" at bounding box center [902, 555] width 91 height 26
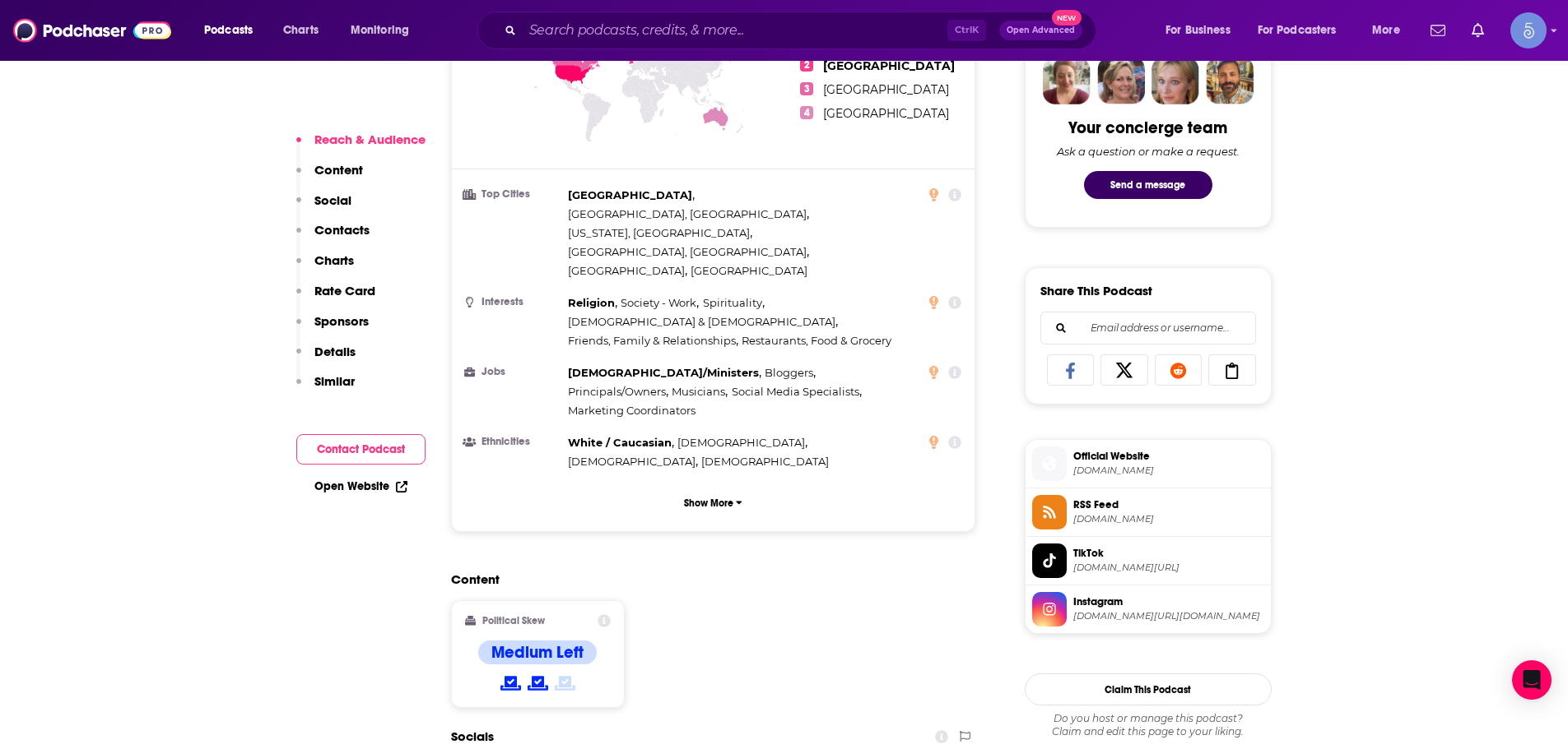
scroll to position [1069, 0]
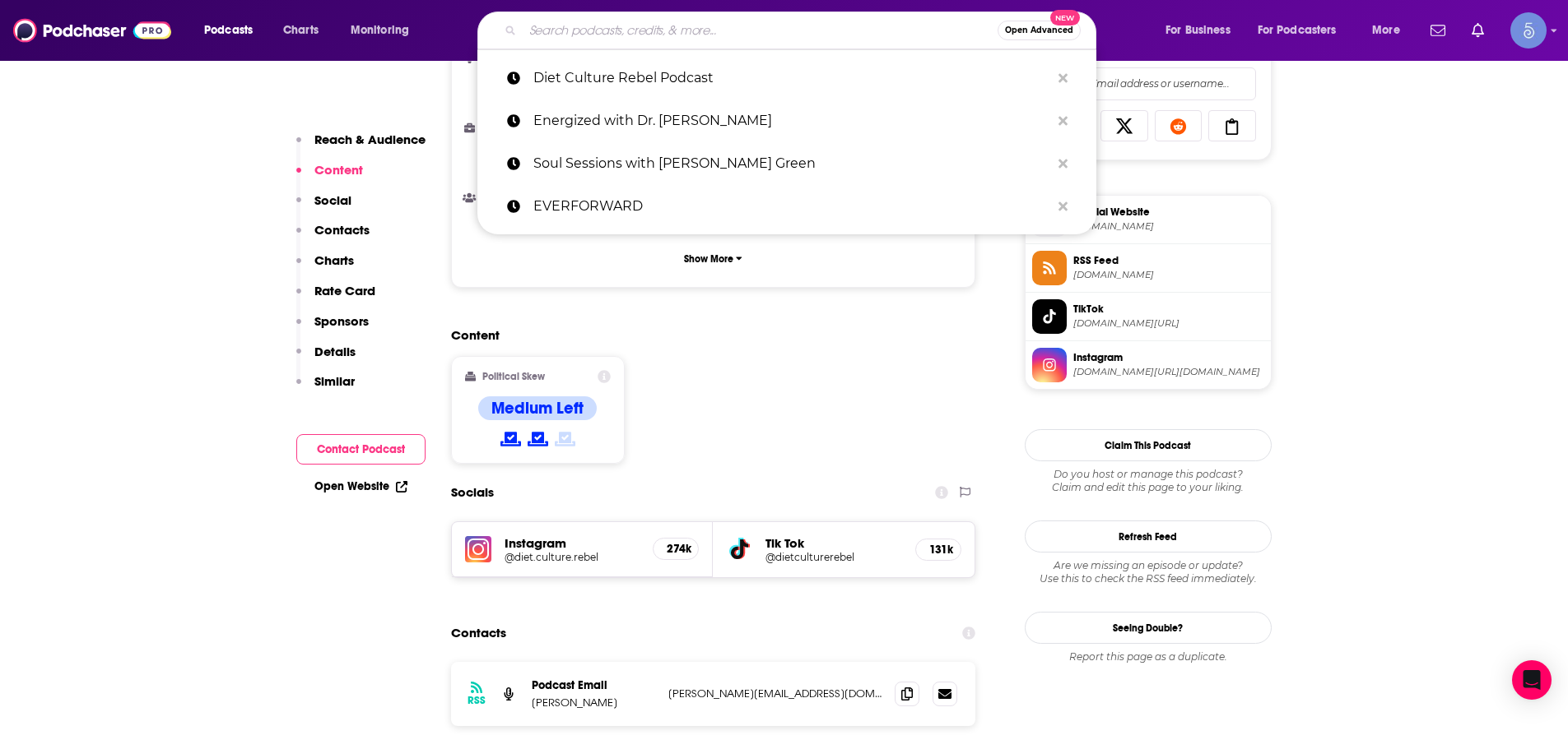
click at [866, 19] on input "Search podcasts, credits, & more..." at bounding box center [759, 30] width 475 height 26
paste input "hol+ by Dr. Taz MD"
type input "hol+ by Dr. Taz MD"
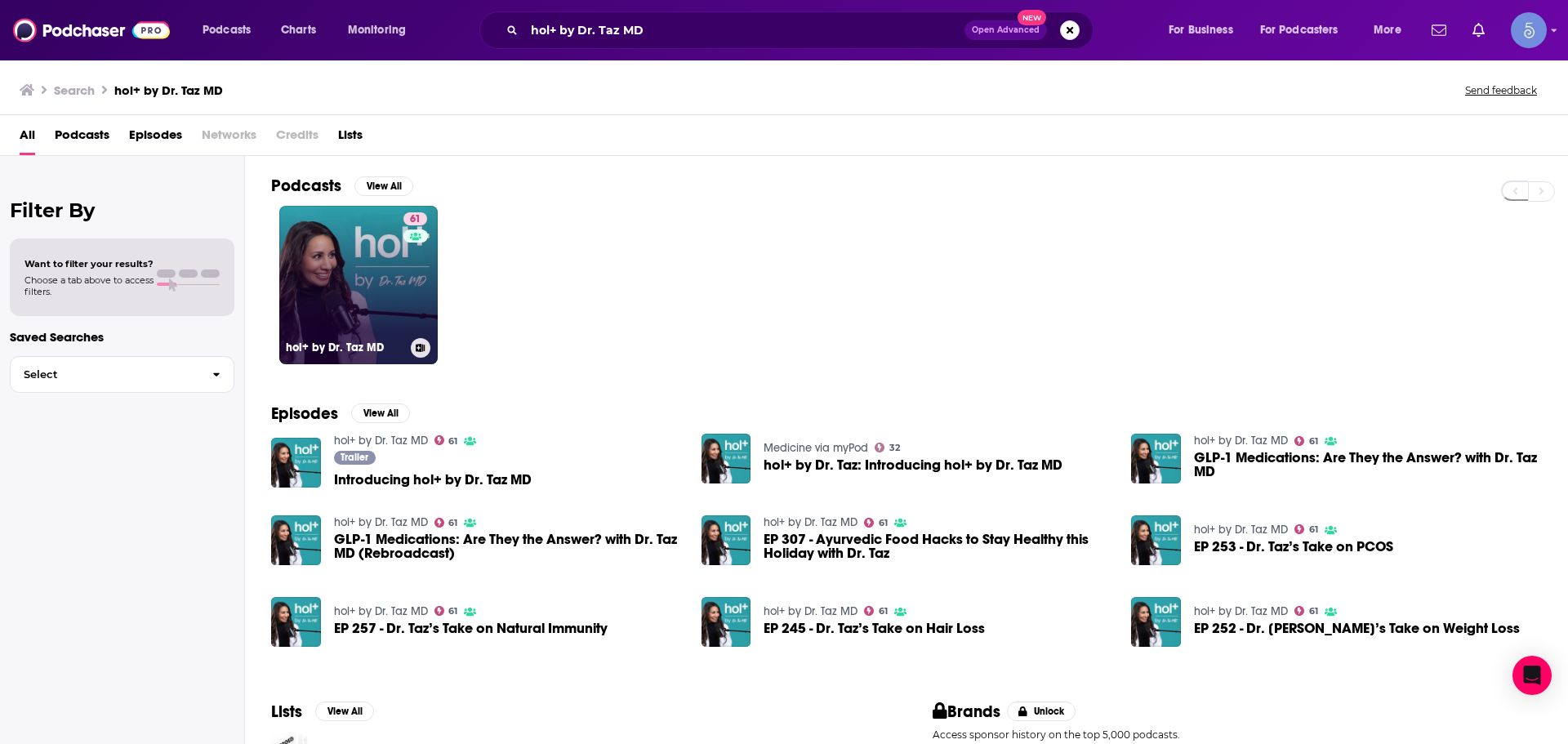
click at [405, 300] on div "61" at bounding box center [417, 275] width 28 height 126
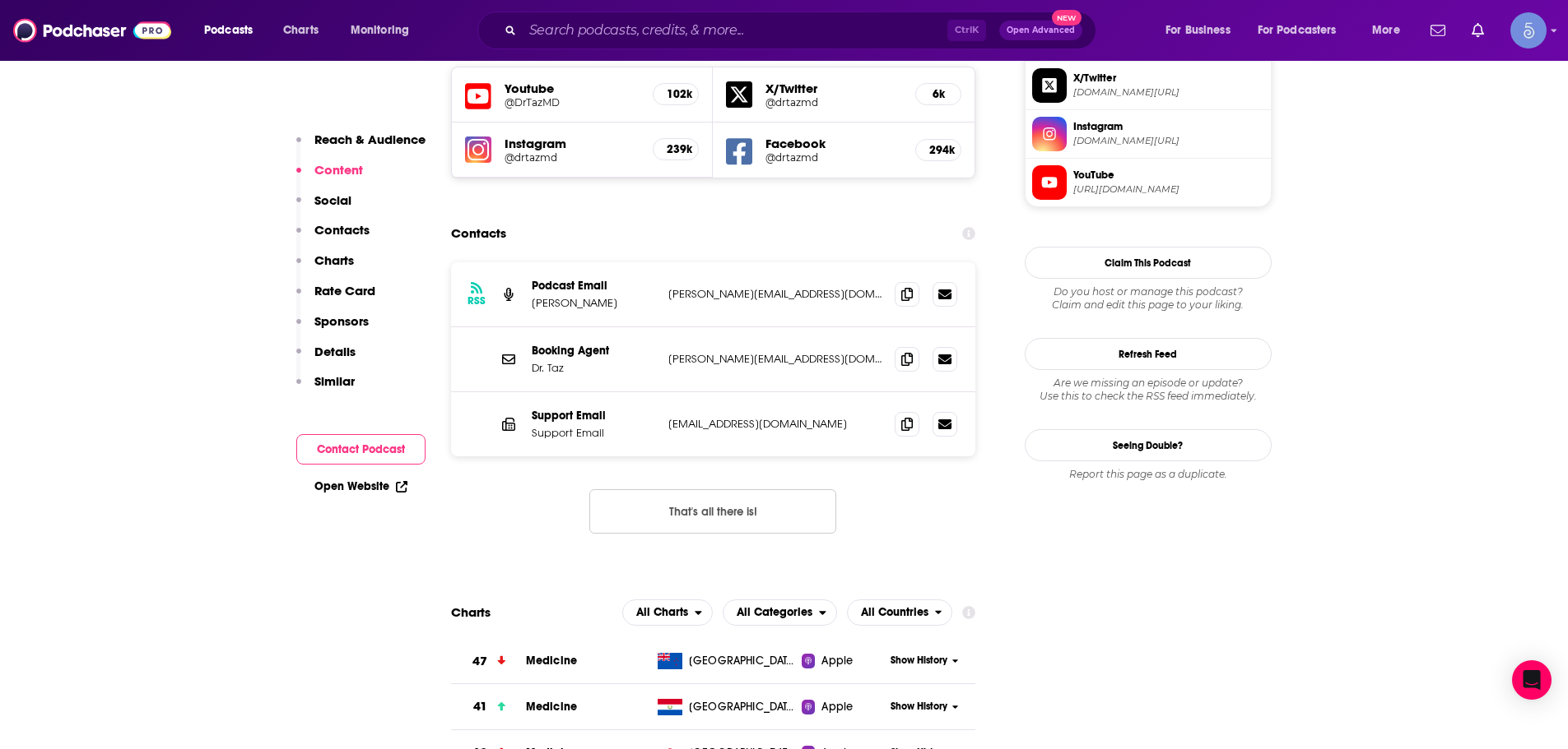
scroll to position [1398, 0]
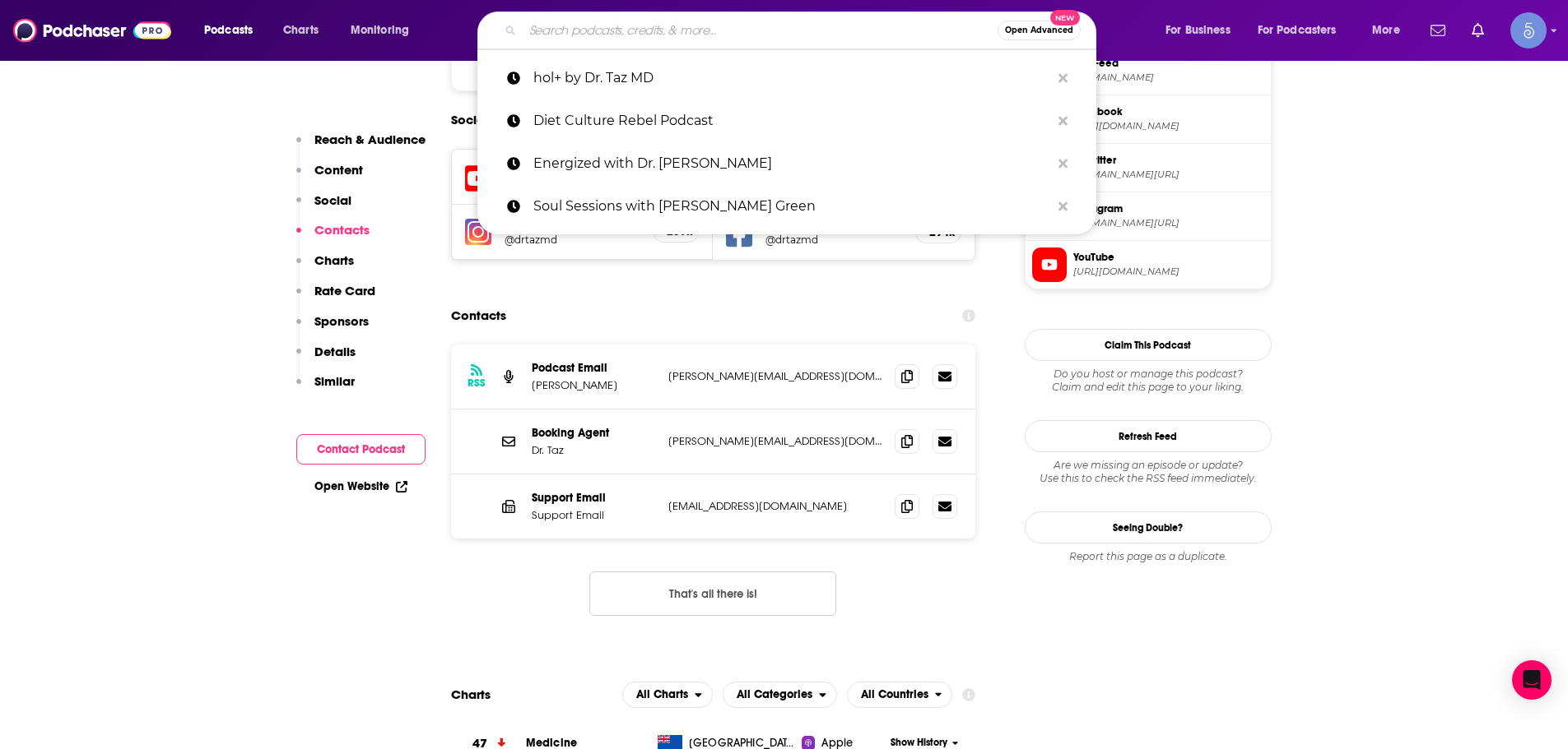
click at [737, 41] on input "Search podcasts, credits, & more..." at bounding box center [759, 30] width 475 height 26
paste input "[PERSON_NAME] Detox Podcast"
type input "[PERSON_NAME] Detox Podcast"
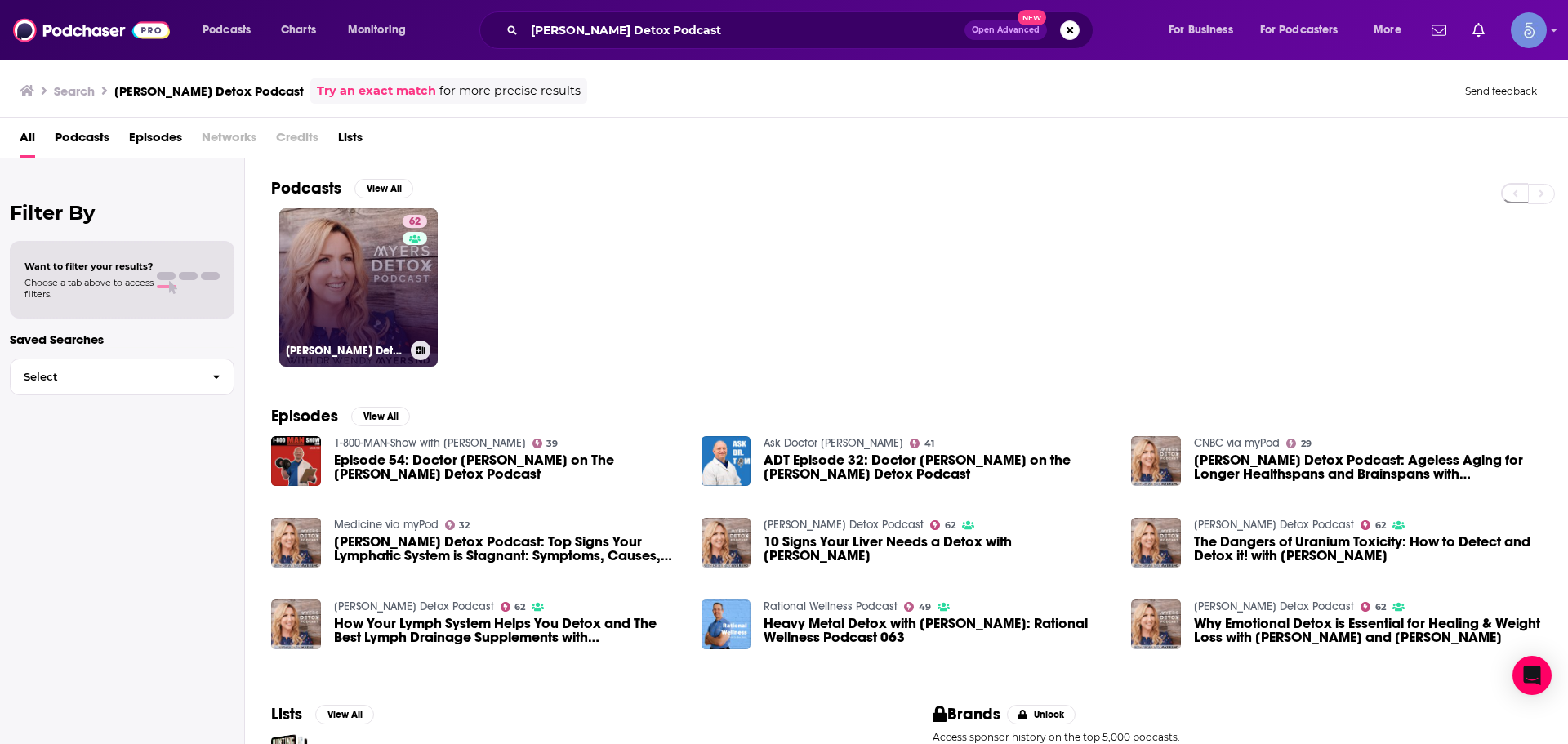
click at [384, 265] on link "62 [PERSON_NAME] Detox Podcast" at bounding box center [358, 287] width 158 height 158
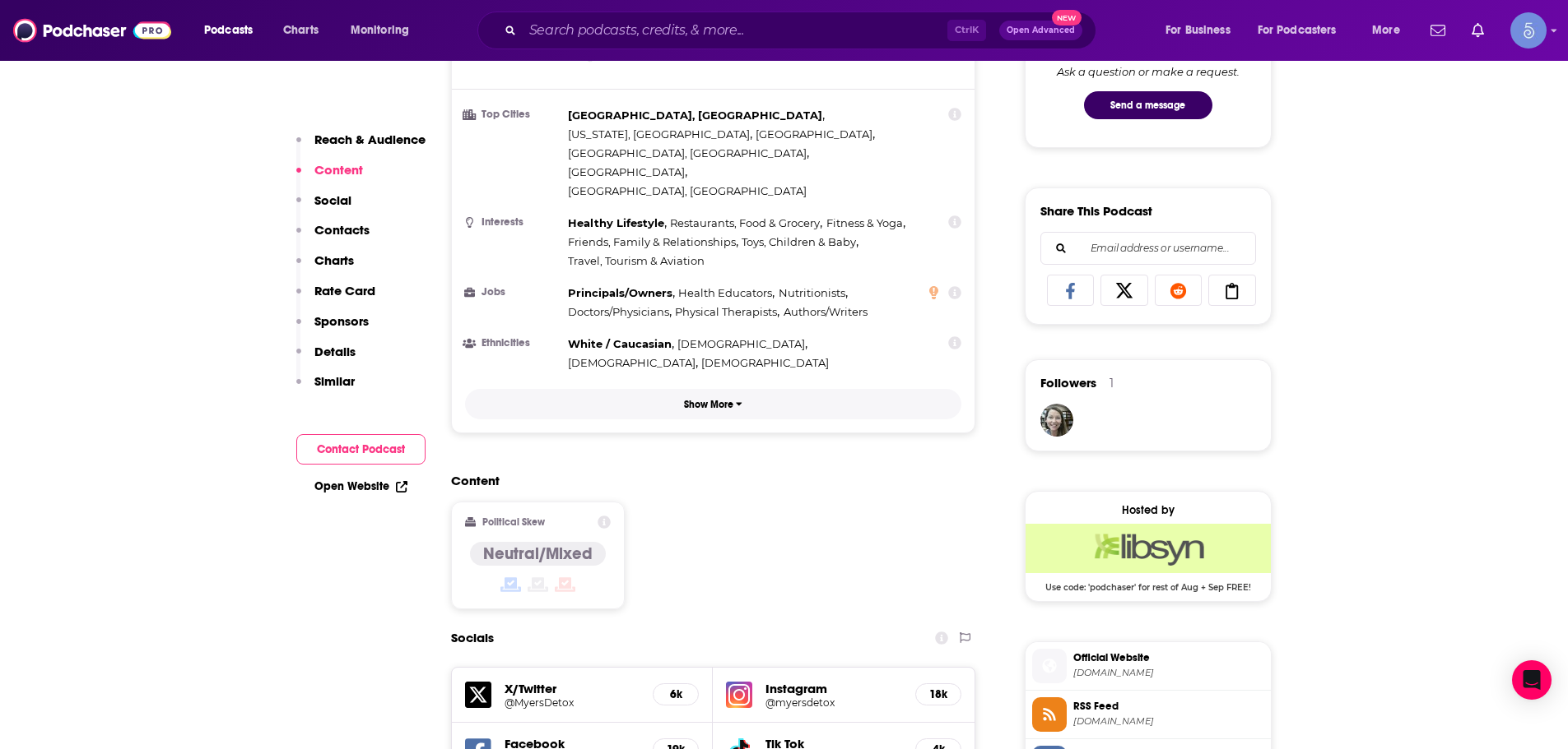
scroll to position [1069, 0]
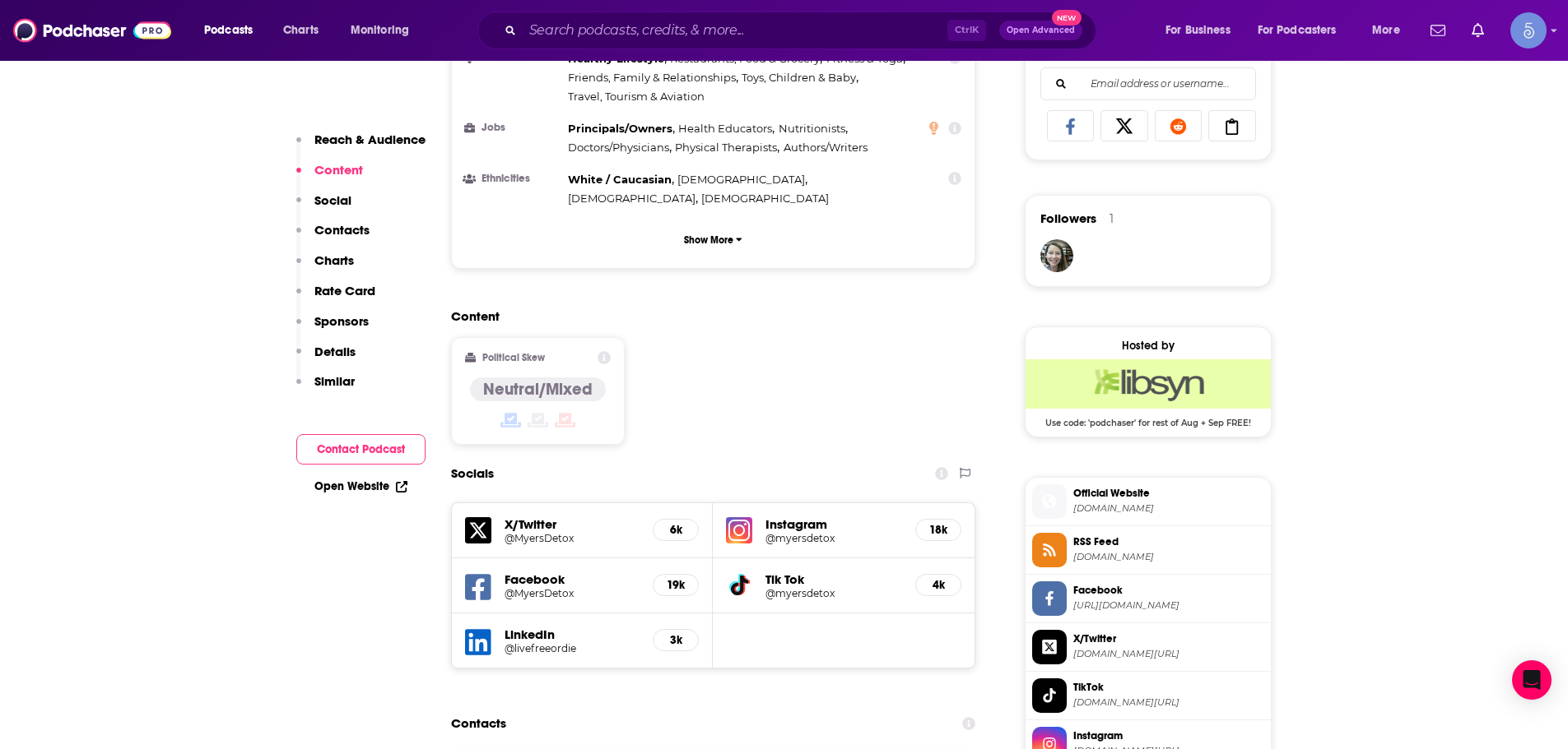
drag, startPoint x: 493, startPoint y: 557, endPoint x: 473, endPoint y: 564, distance: 21.2
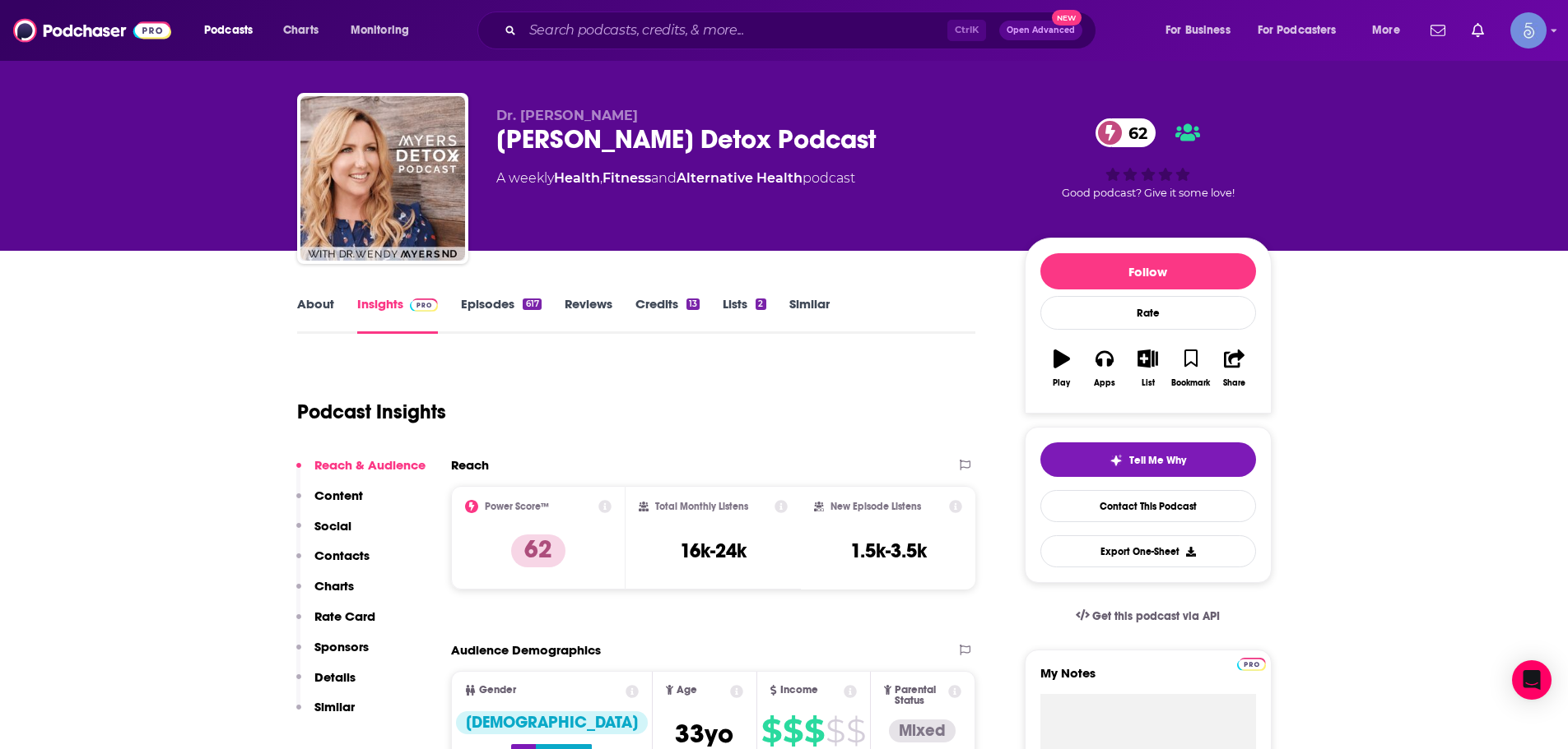
scroll to position [0, 0]
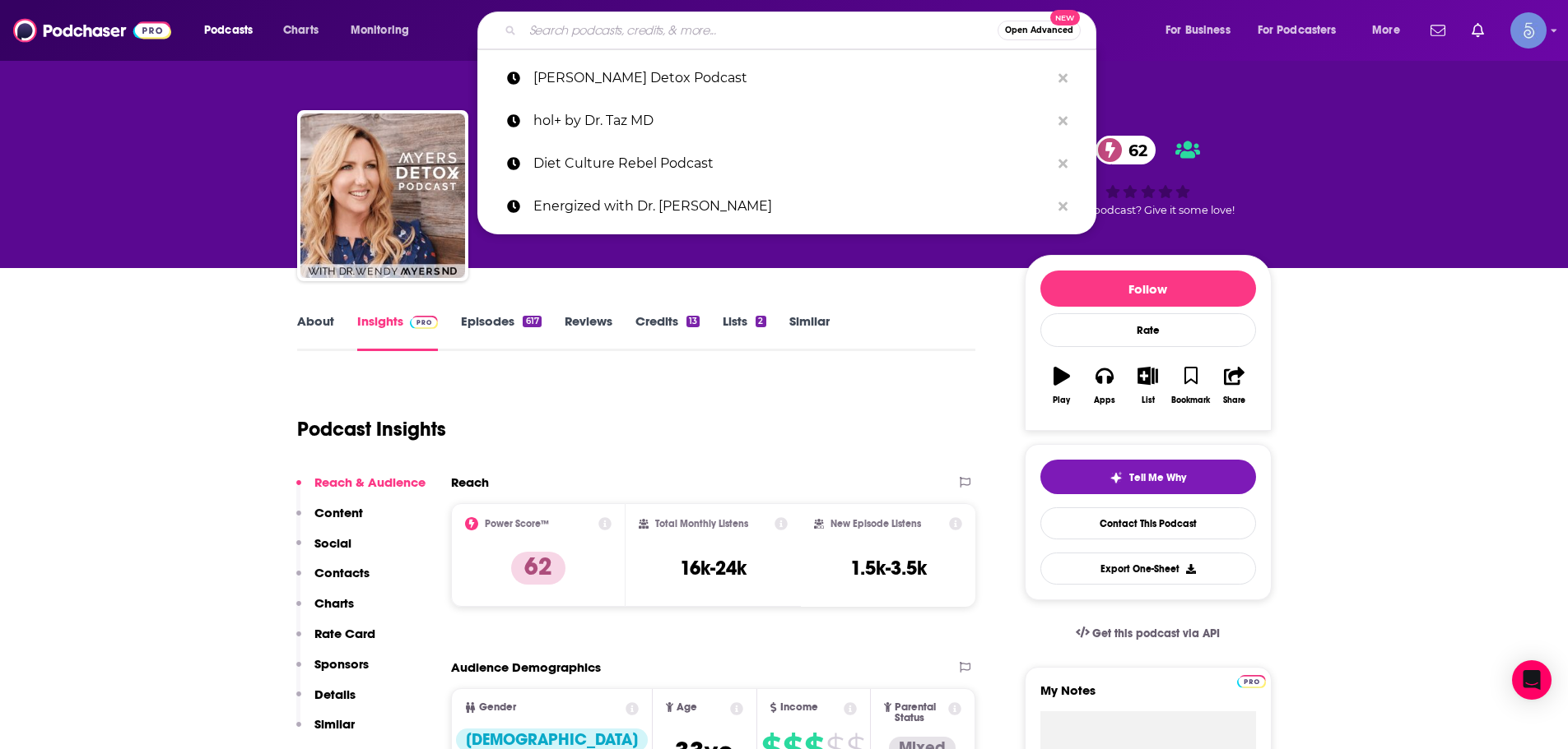
click at [863, 28] on input "Search podcasts, credits, & more..." at bounding box center [759, 30] width 475 height 26
paste input "Like Mind, Like Body"
type input "Like Mind, Like Body"
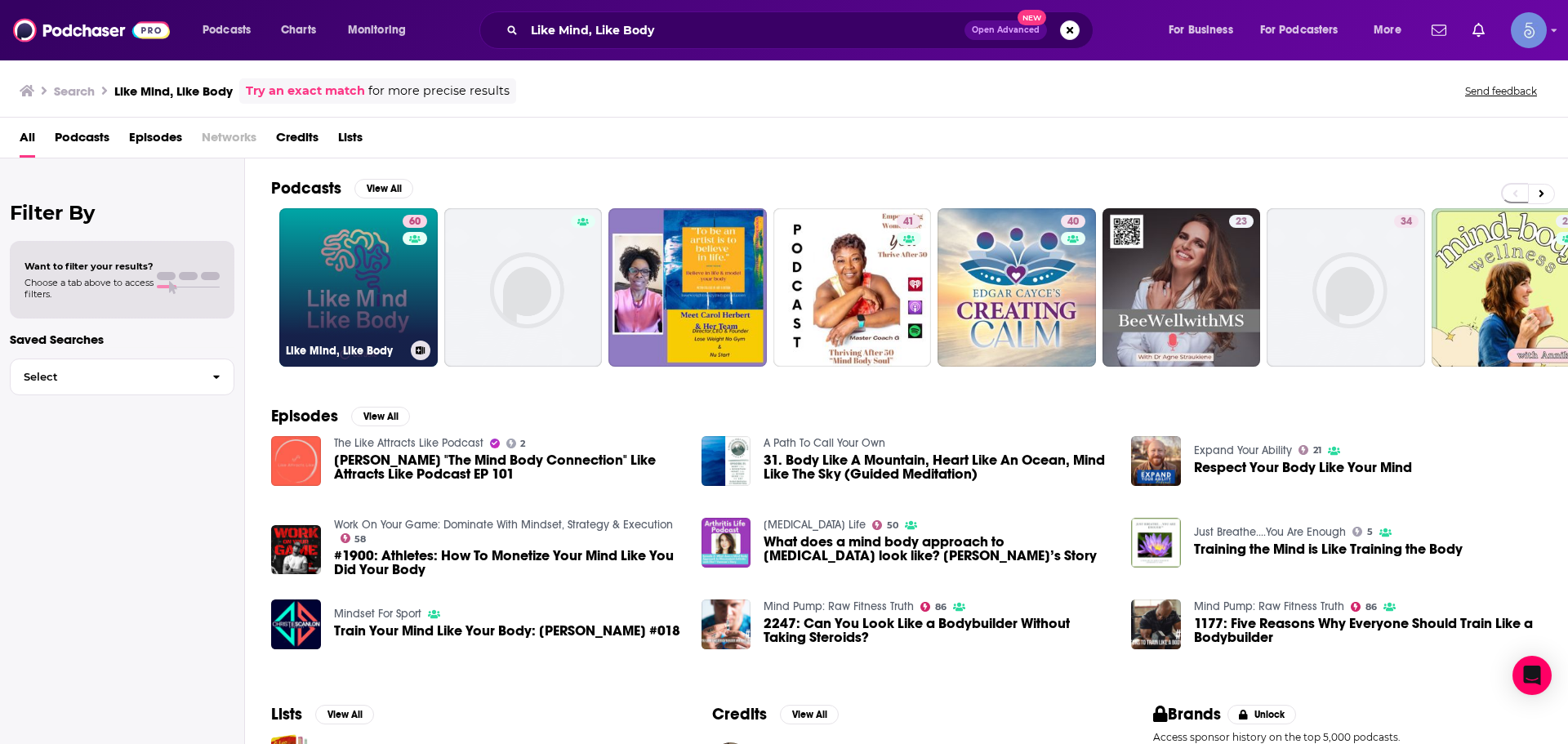
click at [364, 334] on link "60 Like Mind, Like Body" at bounding box center [358, 287] width 158 height 158
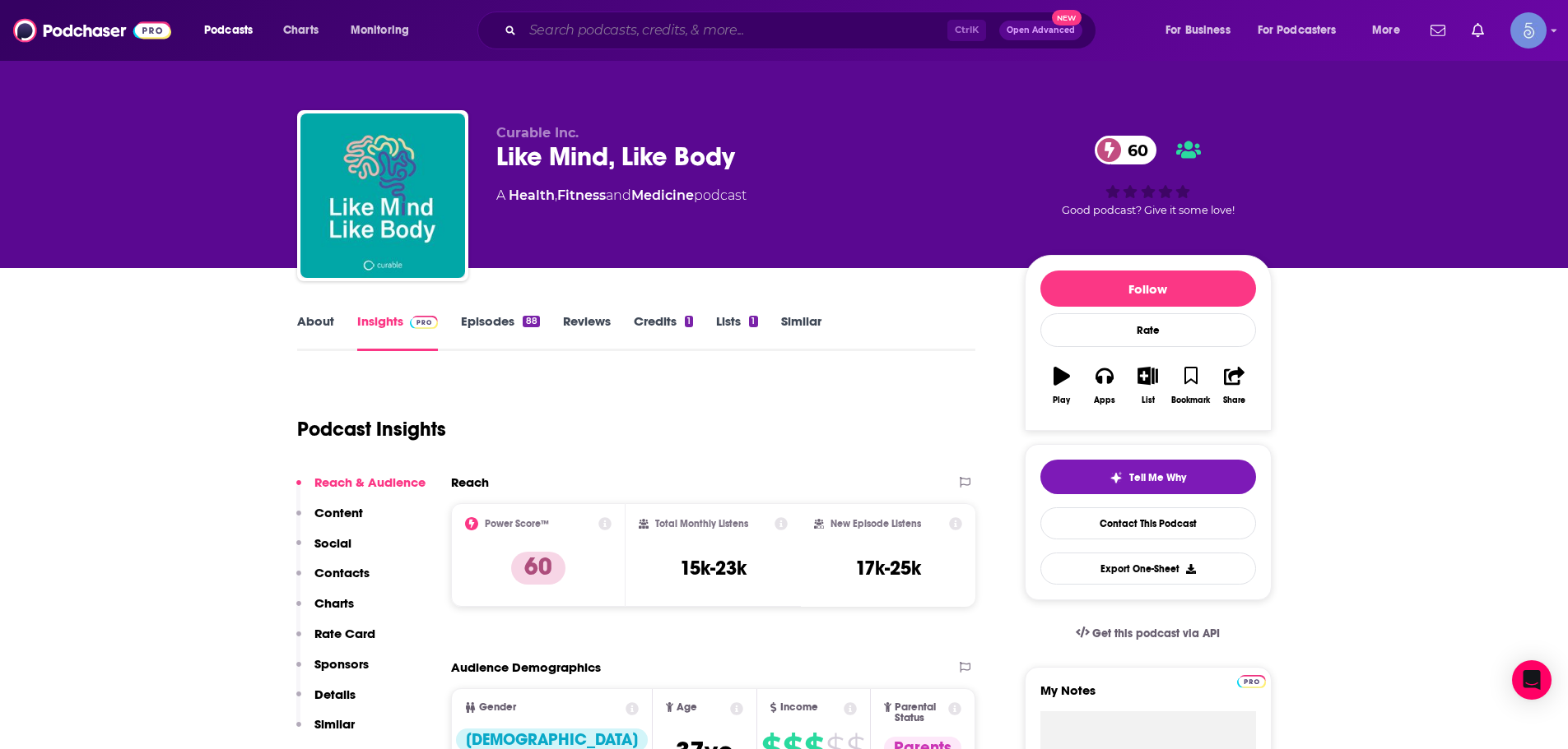
click at [855, 30] on input "Search podcasts, credits, & more..." at bounding box center [735, 30] width 425 height 26
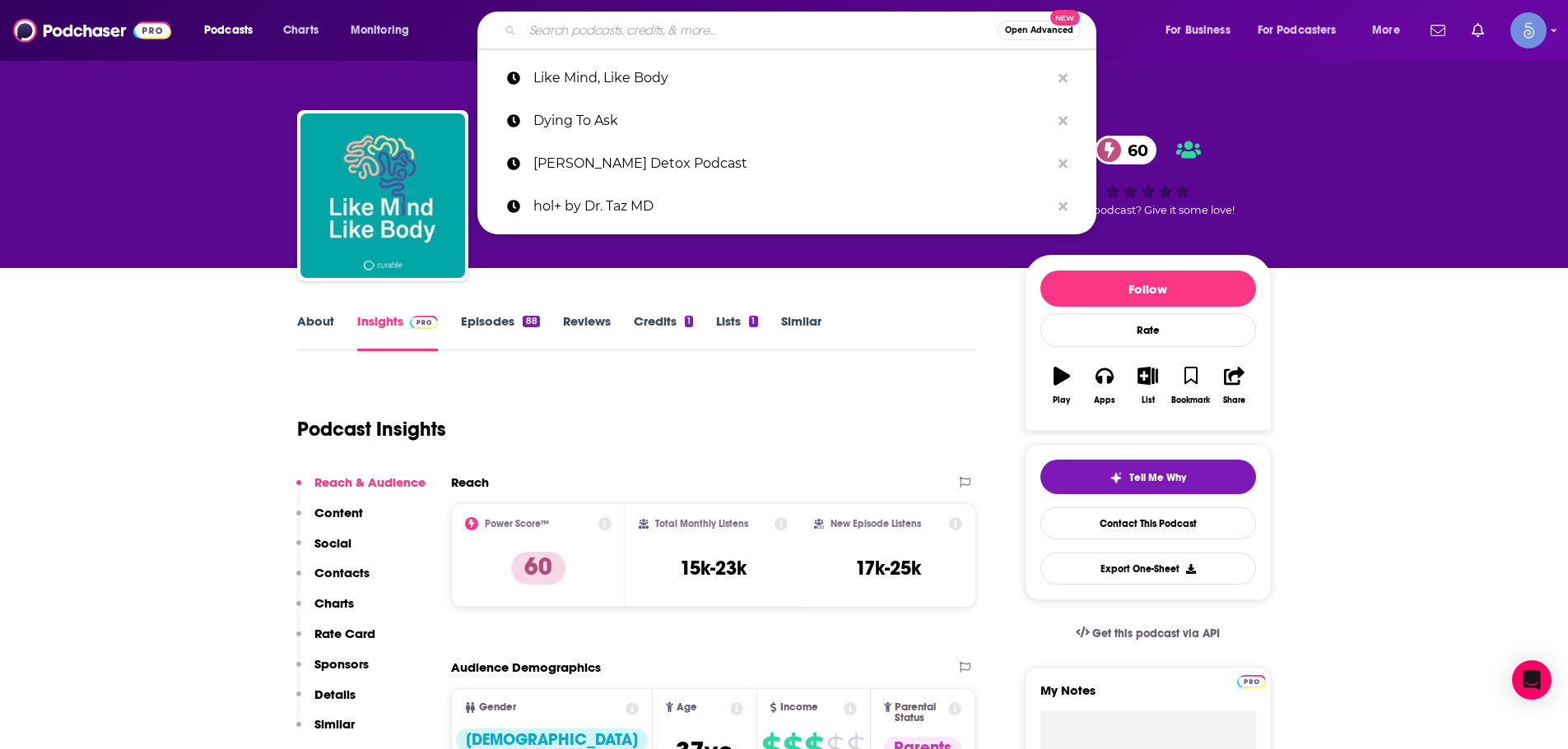
paste input "Herbal Radio"
type input "Herbal Radio"
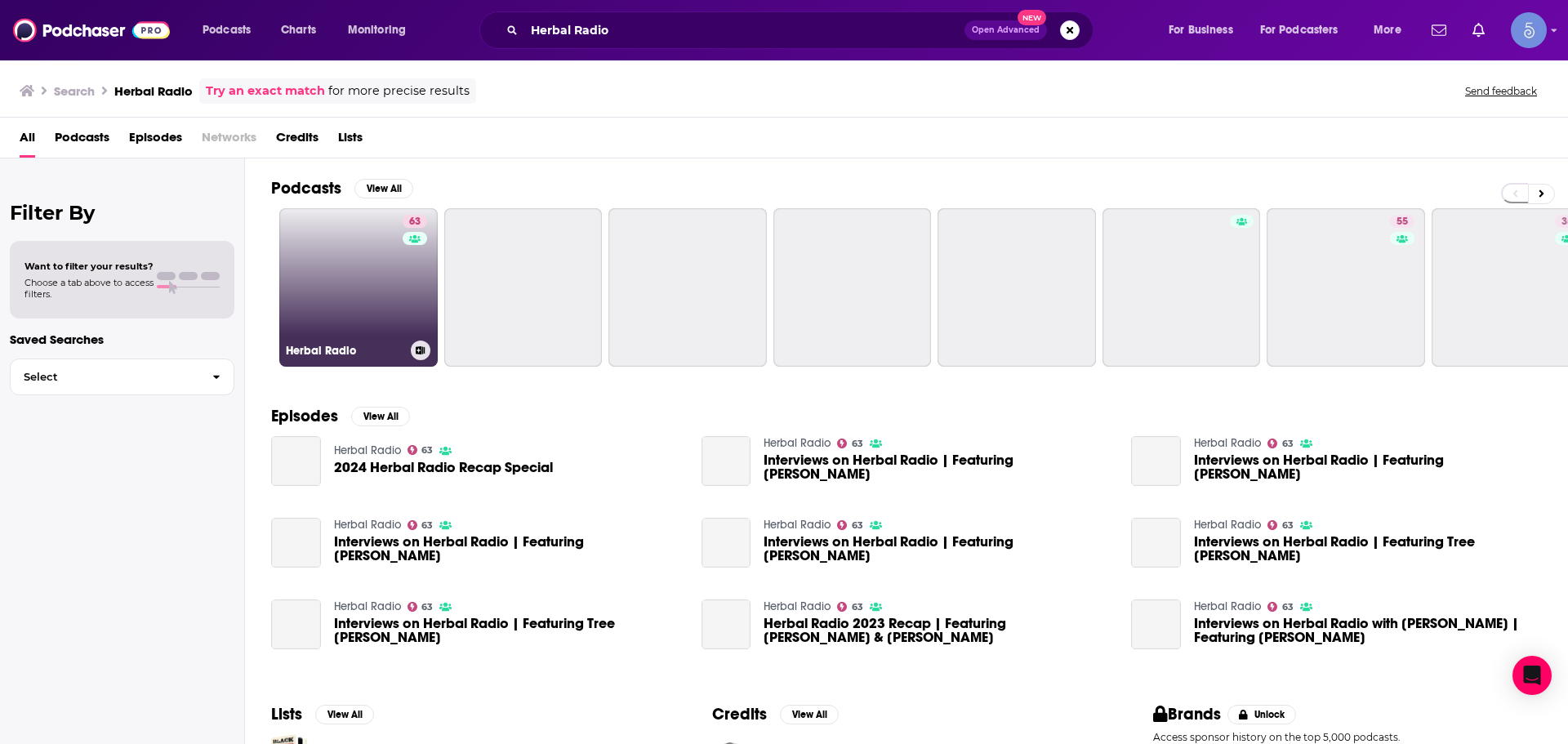
click at [322, 261] on link "63 Herbal Radio" at bounding box center [358, 287] width 158 height 158
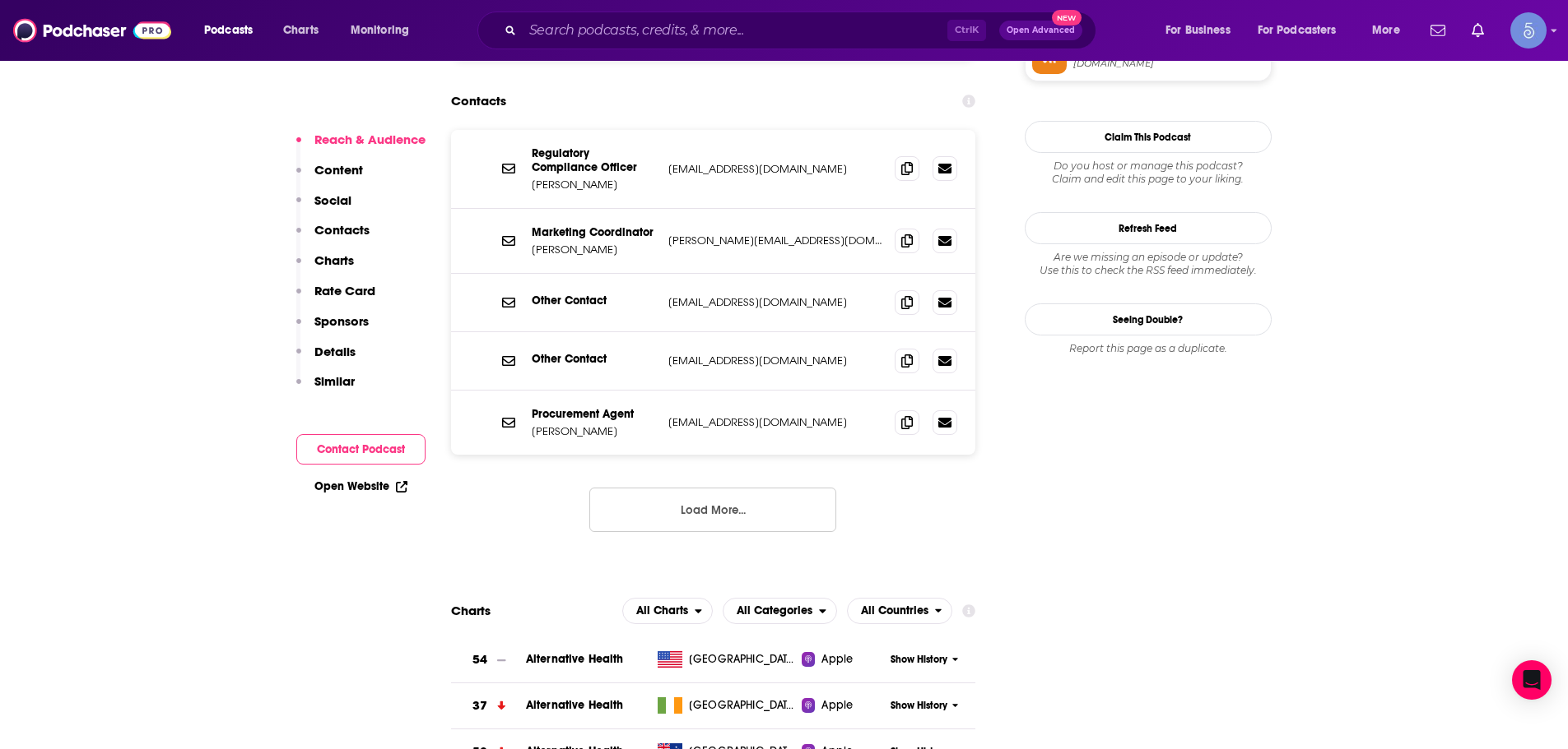
scroll to position [1151, 0]
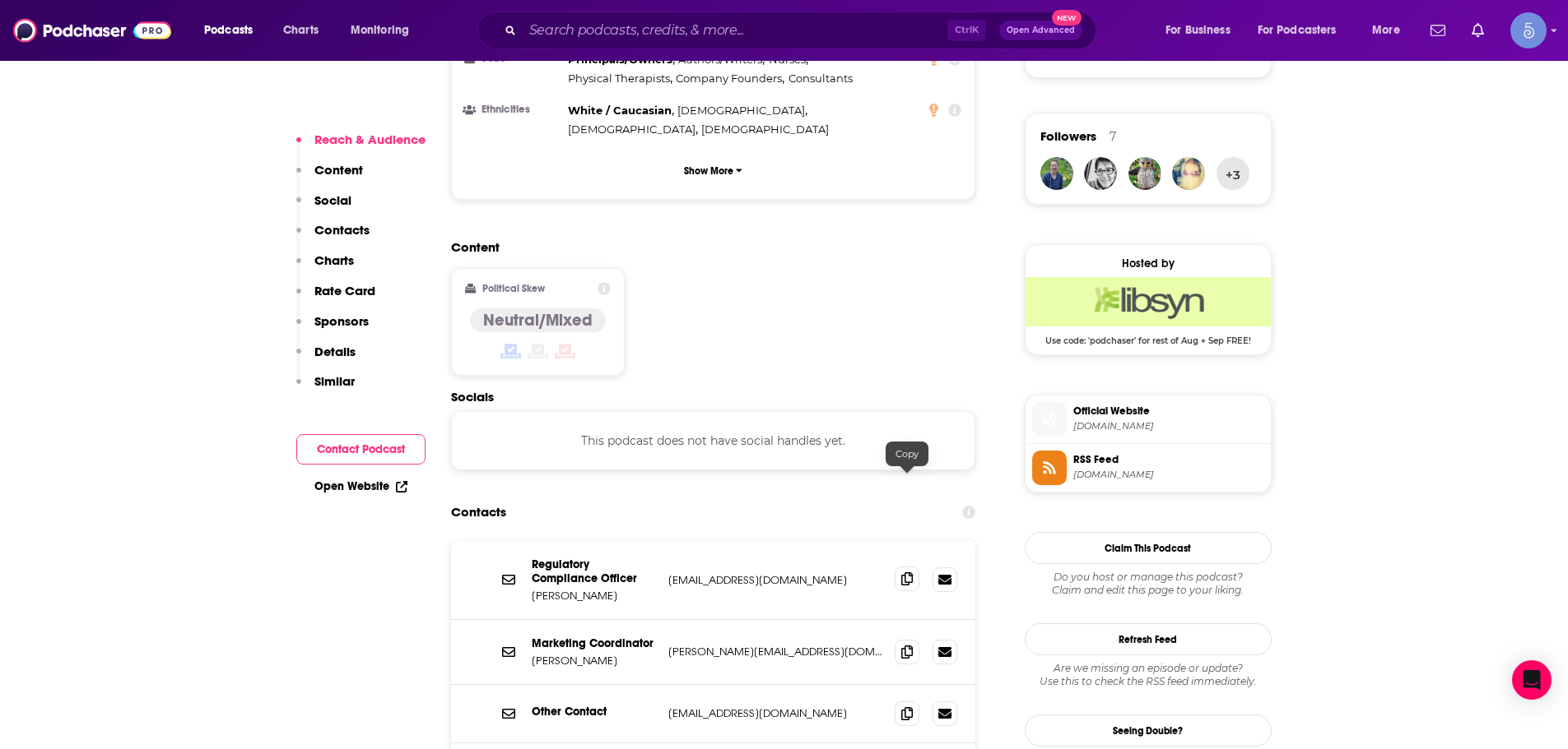
drag, startPoint x: 923, startPoint y: 495, endPoint x: 915, endPoint y: 488, distance: 10.6
click at [915, 453] on div at bounding box center [925, 580] width 62 height 24
click at [909, 453] on icon at bounding box center [907, 579] width 12 height 14
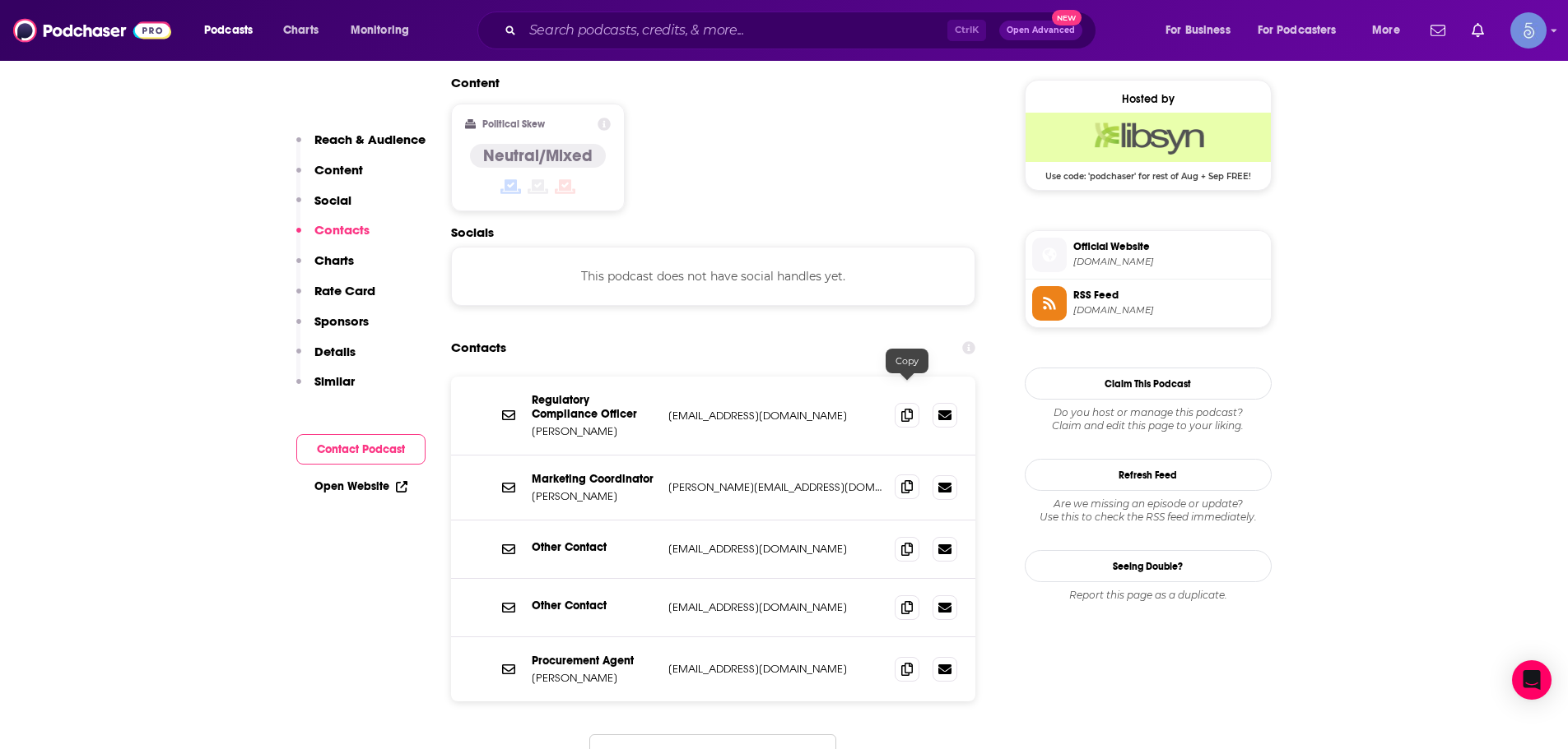
click at [898, 453] on span at bounding box center [906, 486] width 24 height 24
click at [903, 453] on span at bounding box center [906, 548] width 24 height 24
click at [901, 453] on div "Procurement Agent [PERSON_NAME] [EMAIL_ADDRESS][DOMAIN_NAME] [EMAIL_ADDRESS][DO…" at bounding box center [713, 669] width 525 height 64
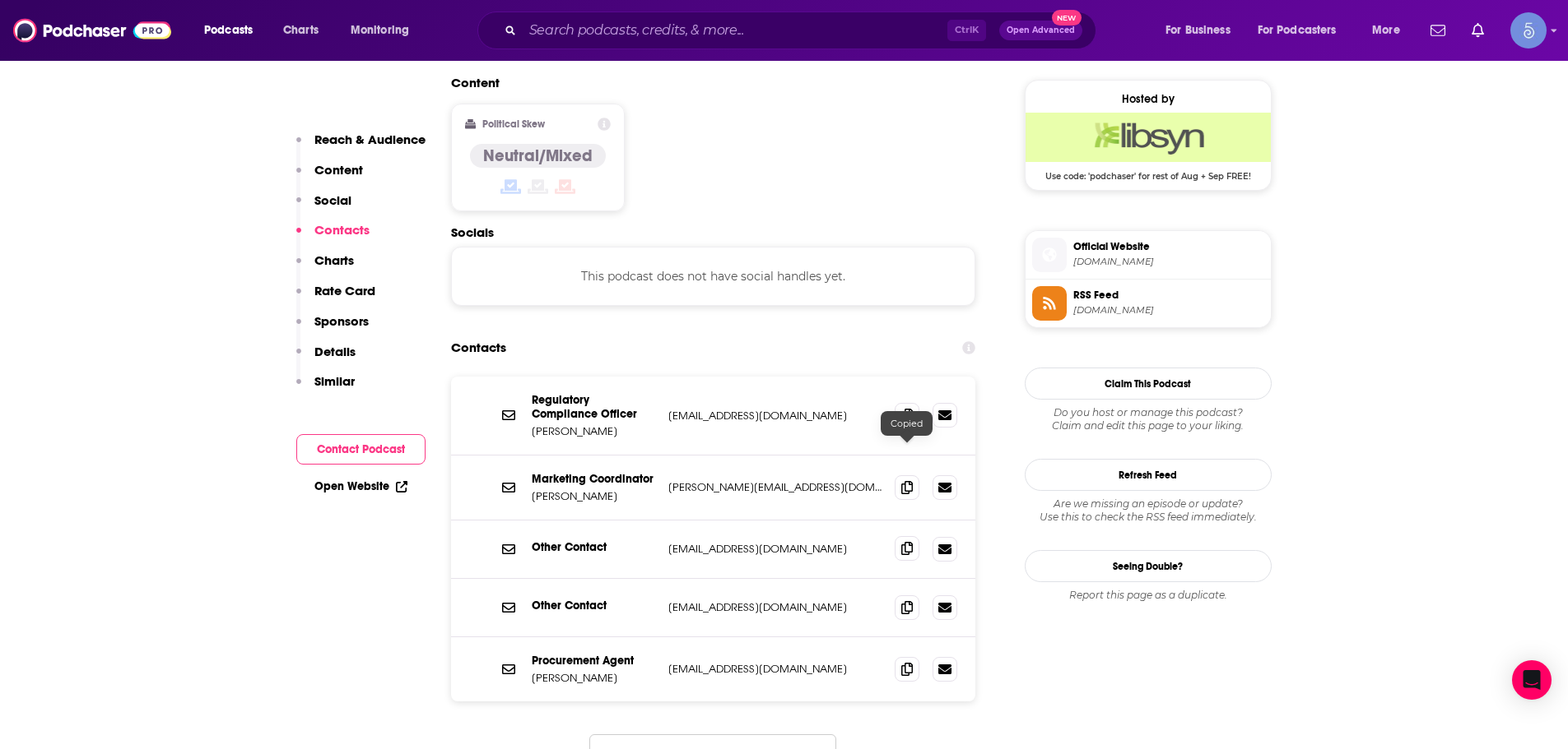
click at [894, 453] on span at bounding box center [906, 548] width 24 height 24
click at [902, 453] on icon at bounding box center [907, 548] width 12 height 14
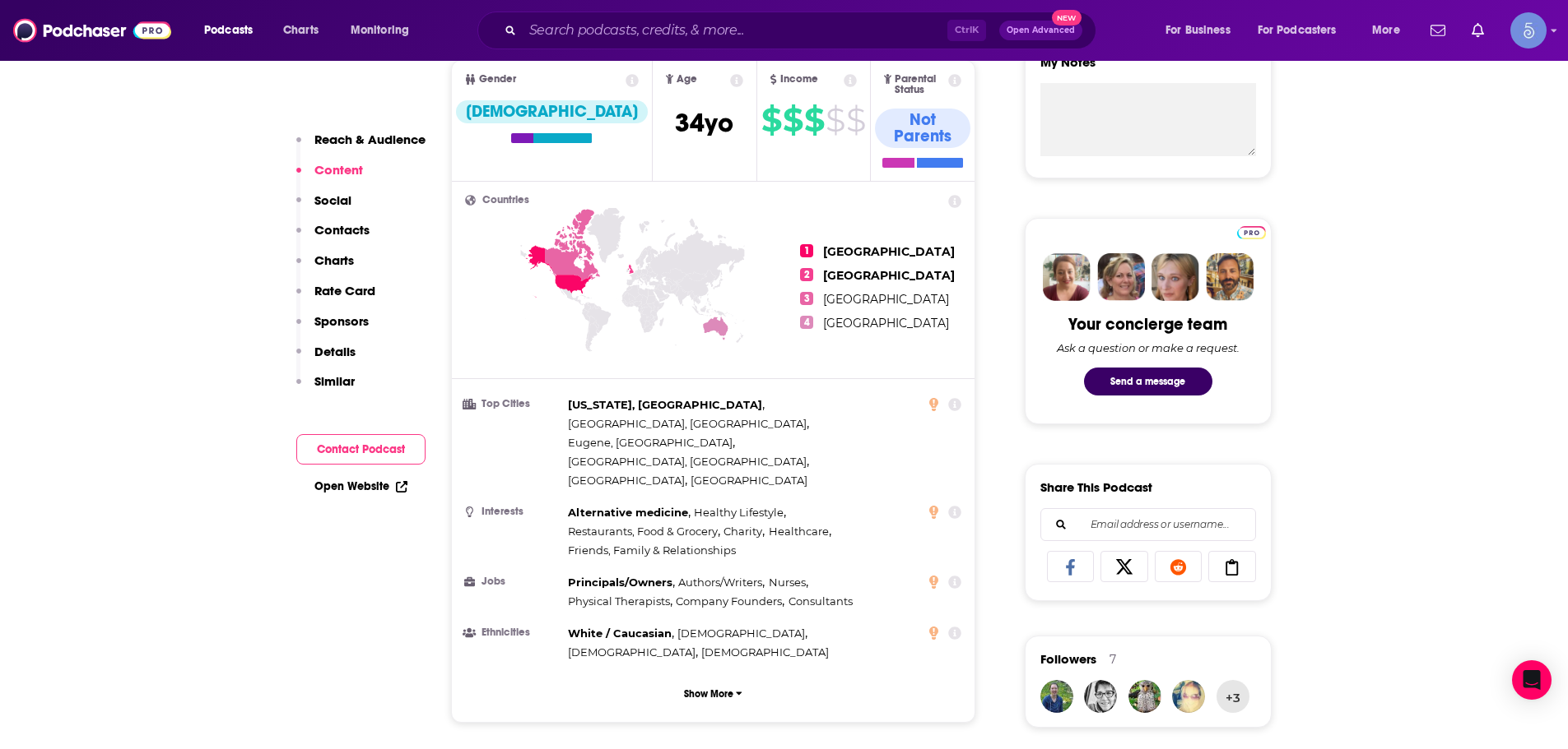
scroll to position [0, 0]
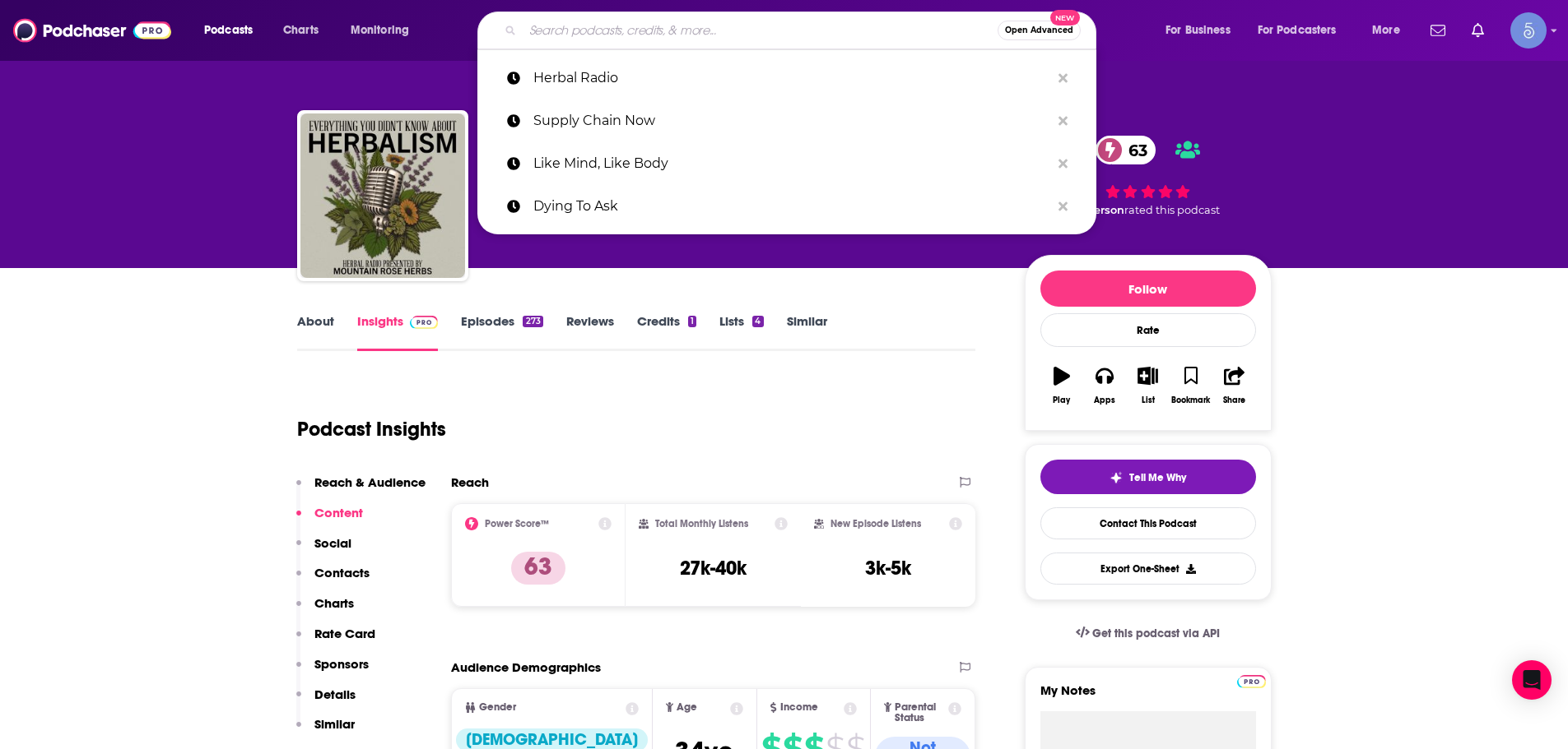
click at [822, 28] on input "Search podcasts, credits, & more..." at bounding box center [759, 30] width 475 height 26
paste input "Life After Diets"
type input "Life After Diets"
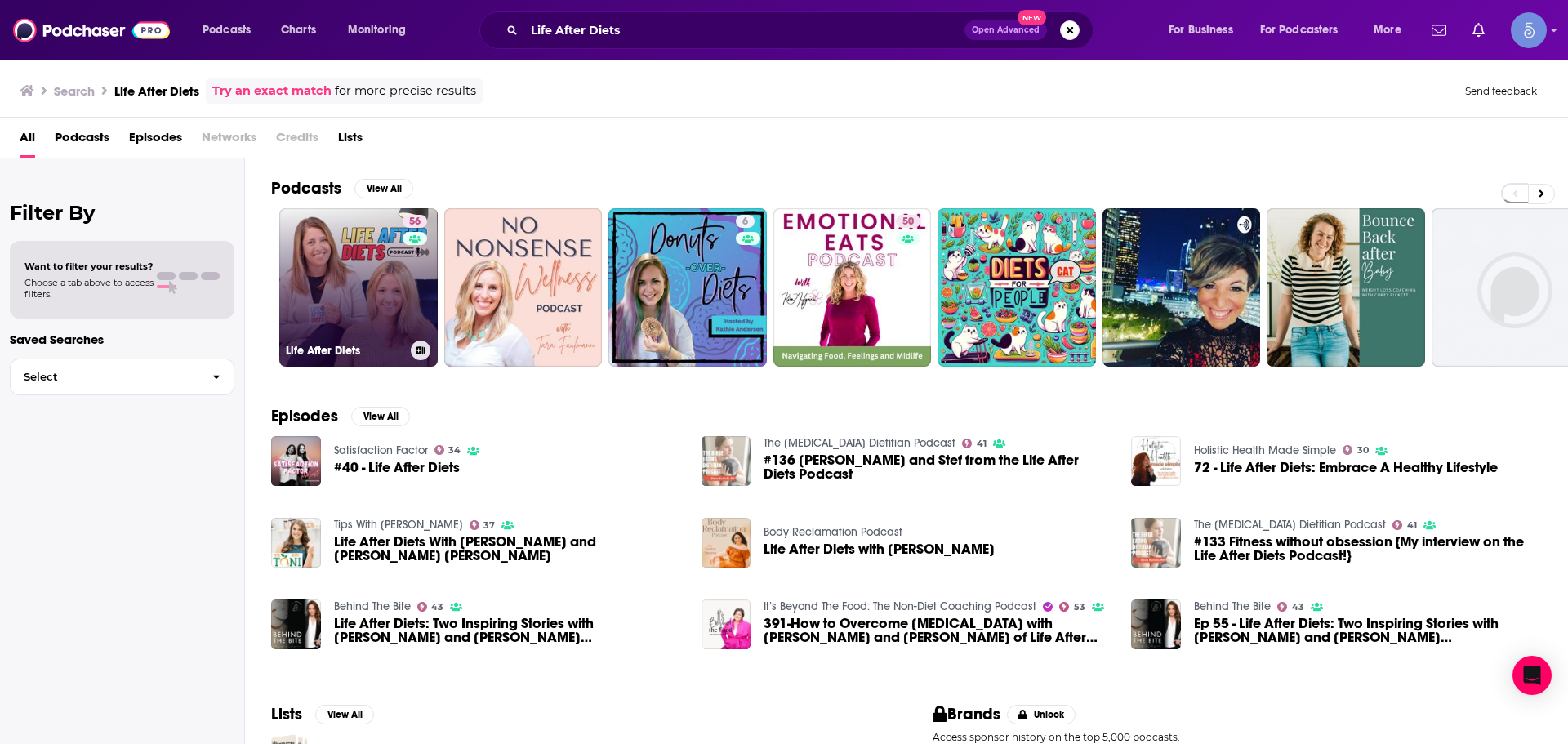
click at [434, 289] on link "56 Life After Diets" at bounding box center [358, 287] width 158 height 158
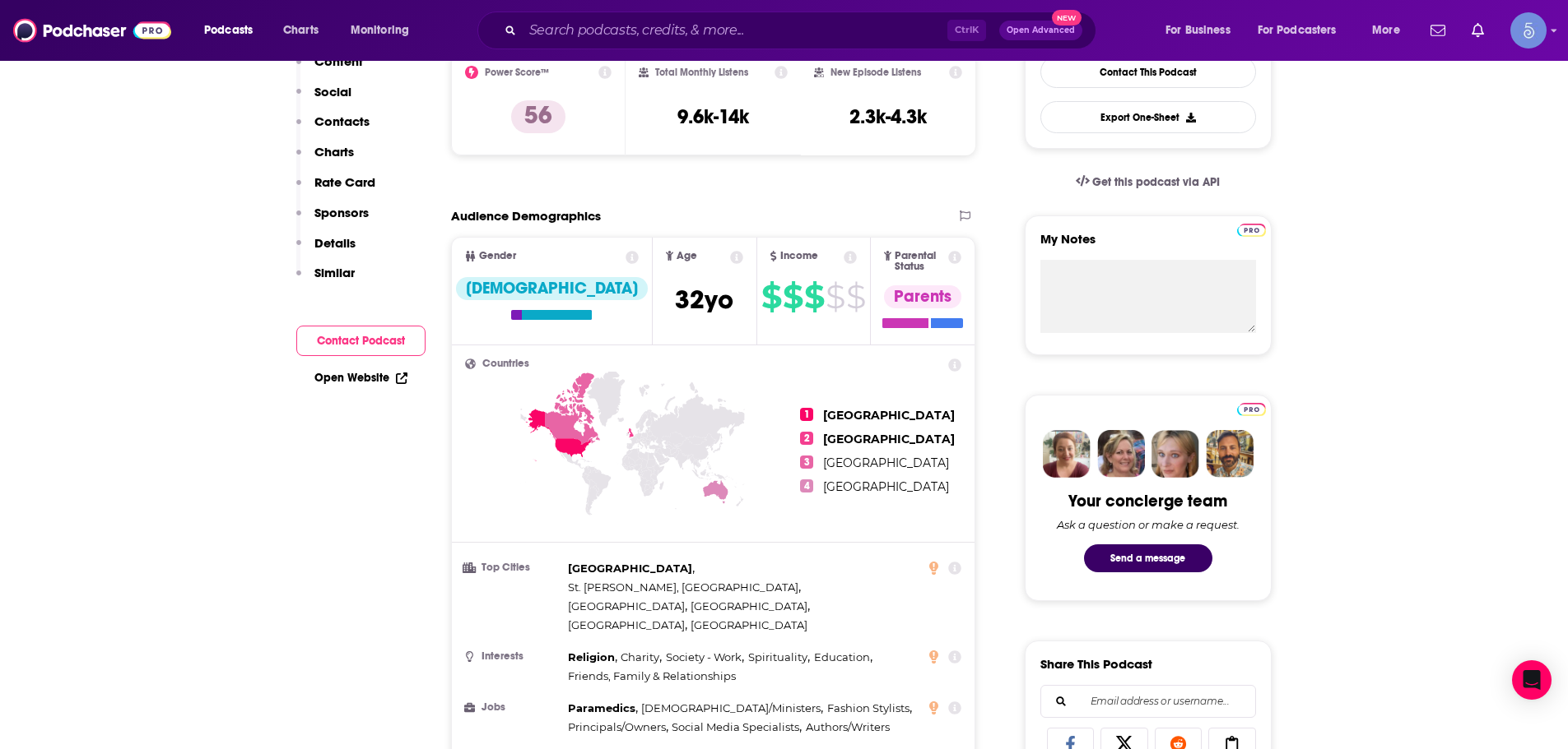
scroll to position [246, 0]
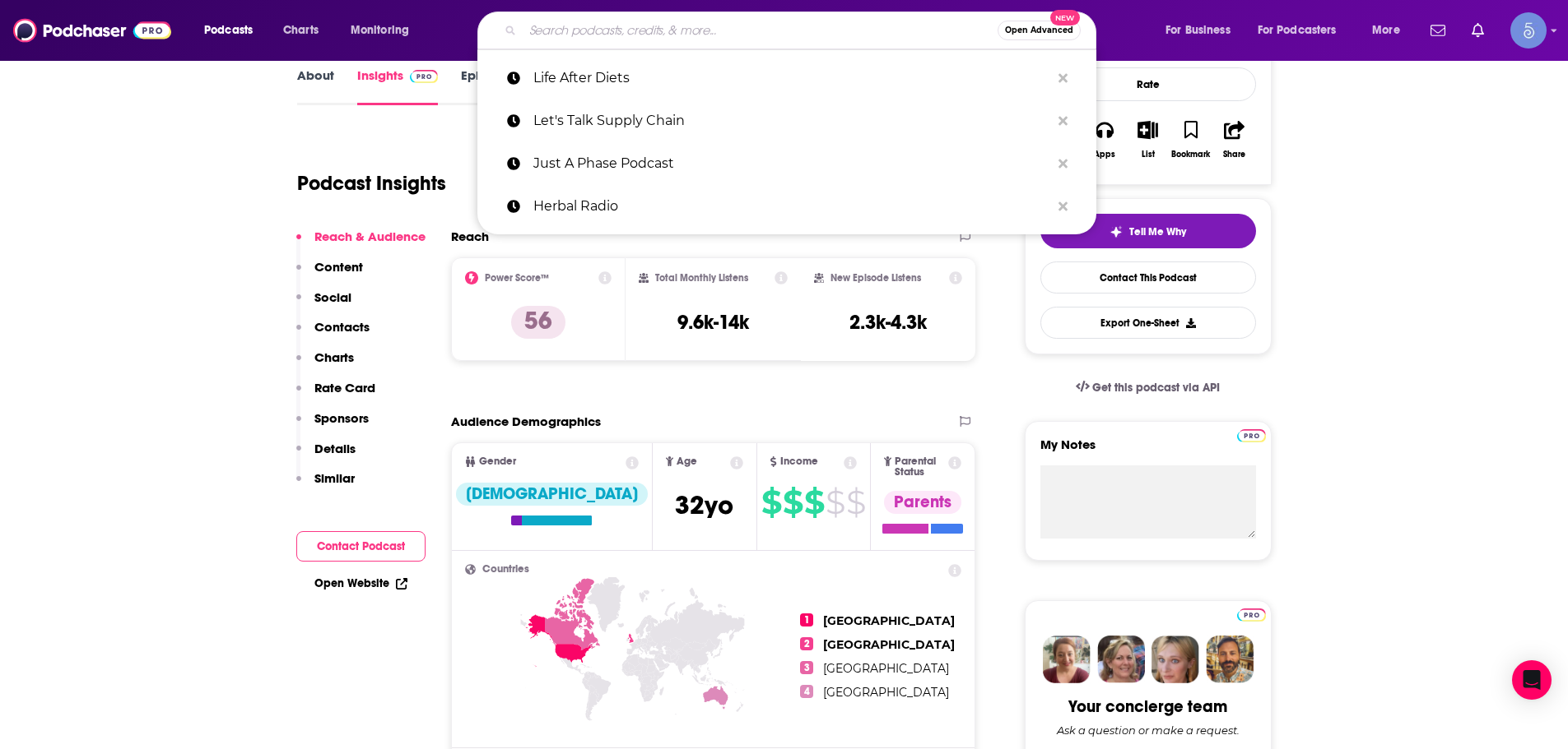
click at [887, 28] on input "Search podcasts, credits, & more..." at bounding box center [759, 30] width 475 height 26
paste input "Nutrition with [PERSON_NAME] | Carnivore Diet"
type input "Nutrition with [PERSON_NAME] | Carnivore Diet"
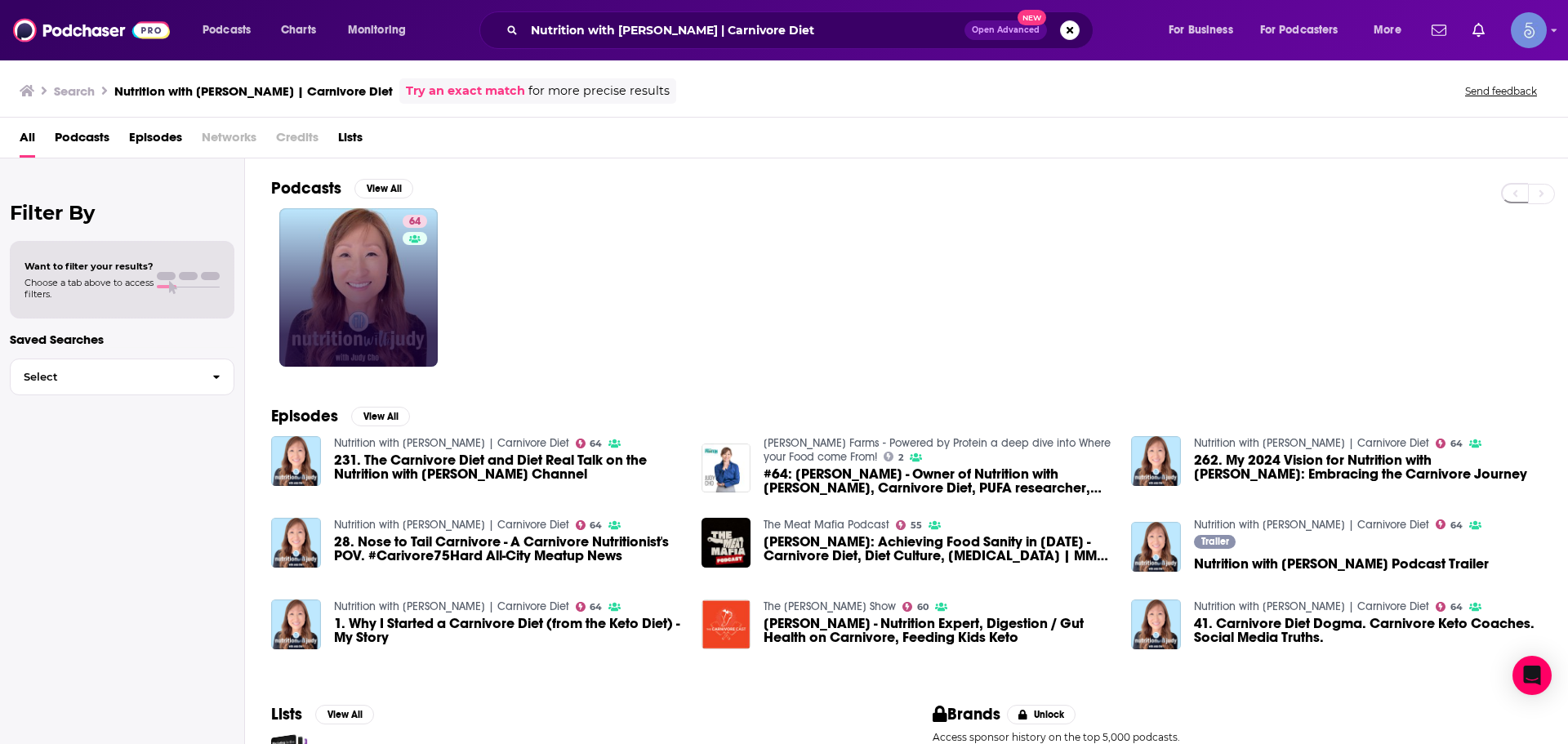
click at [365, 303] on link "64" at bounding box center [358, 287] width 158 height 158
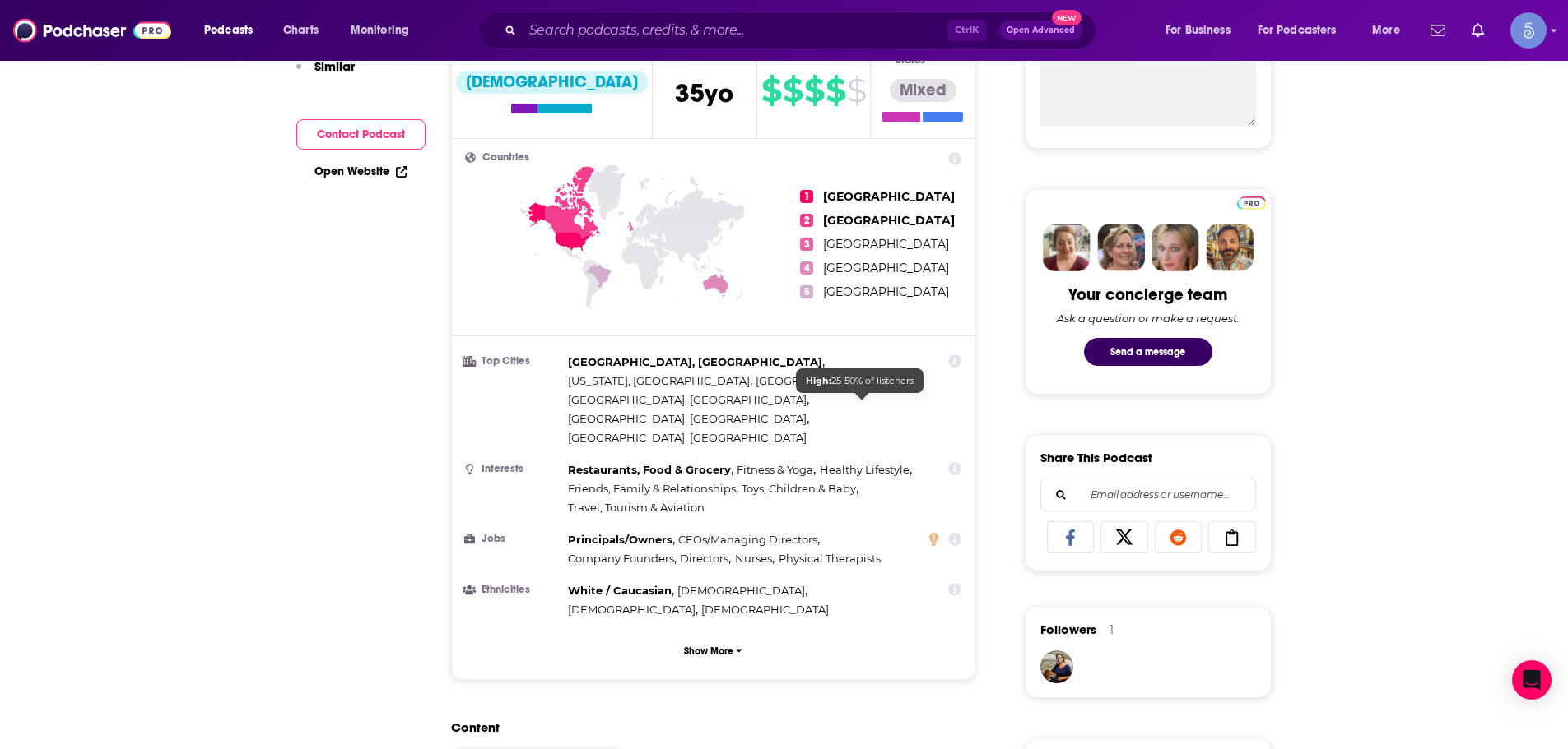
scroll to position [165, 0]
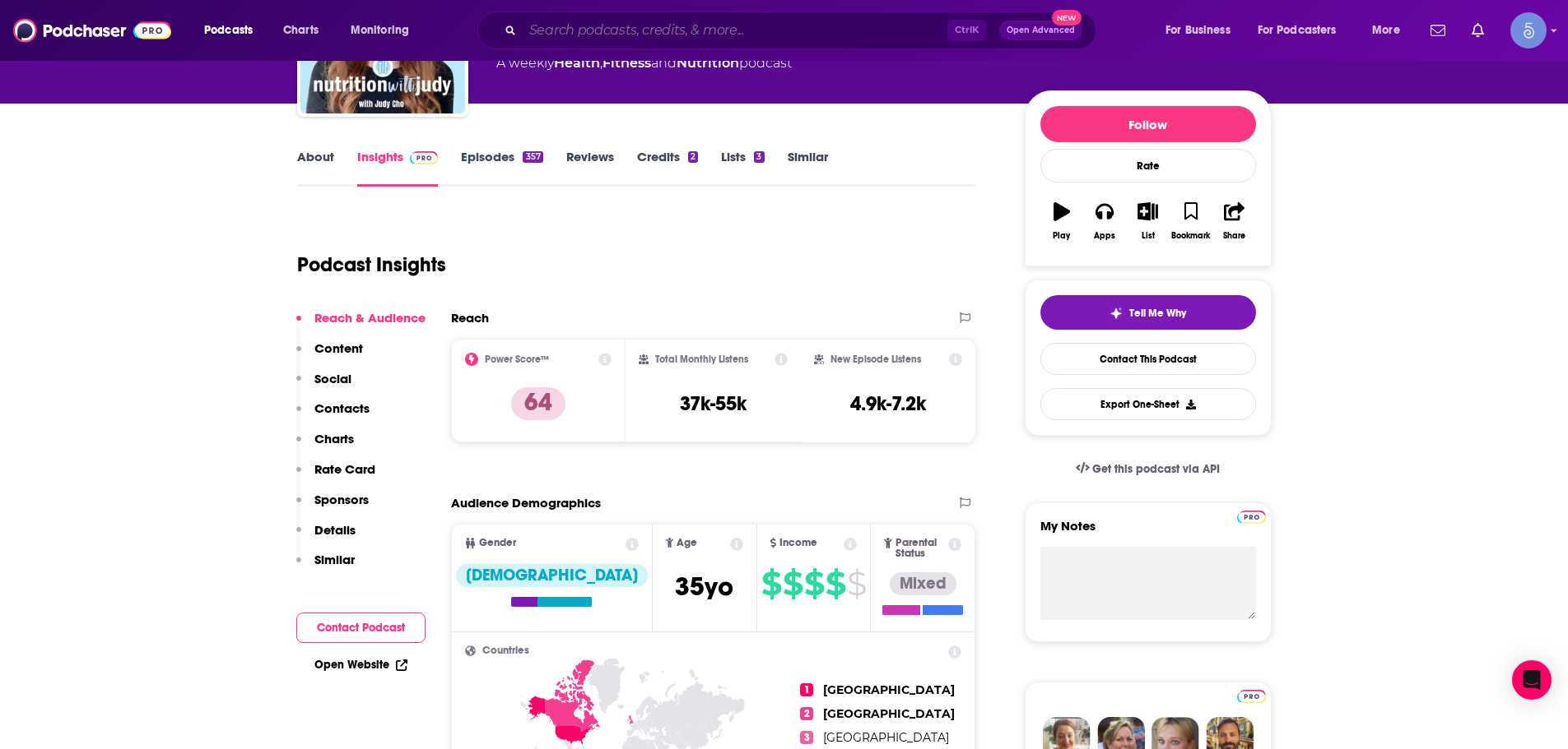
click at [783, 33] on input "Search podcasts, credits, & more..." at bounding box center [735, 30] width 425 height 26
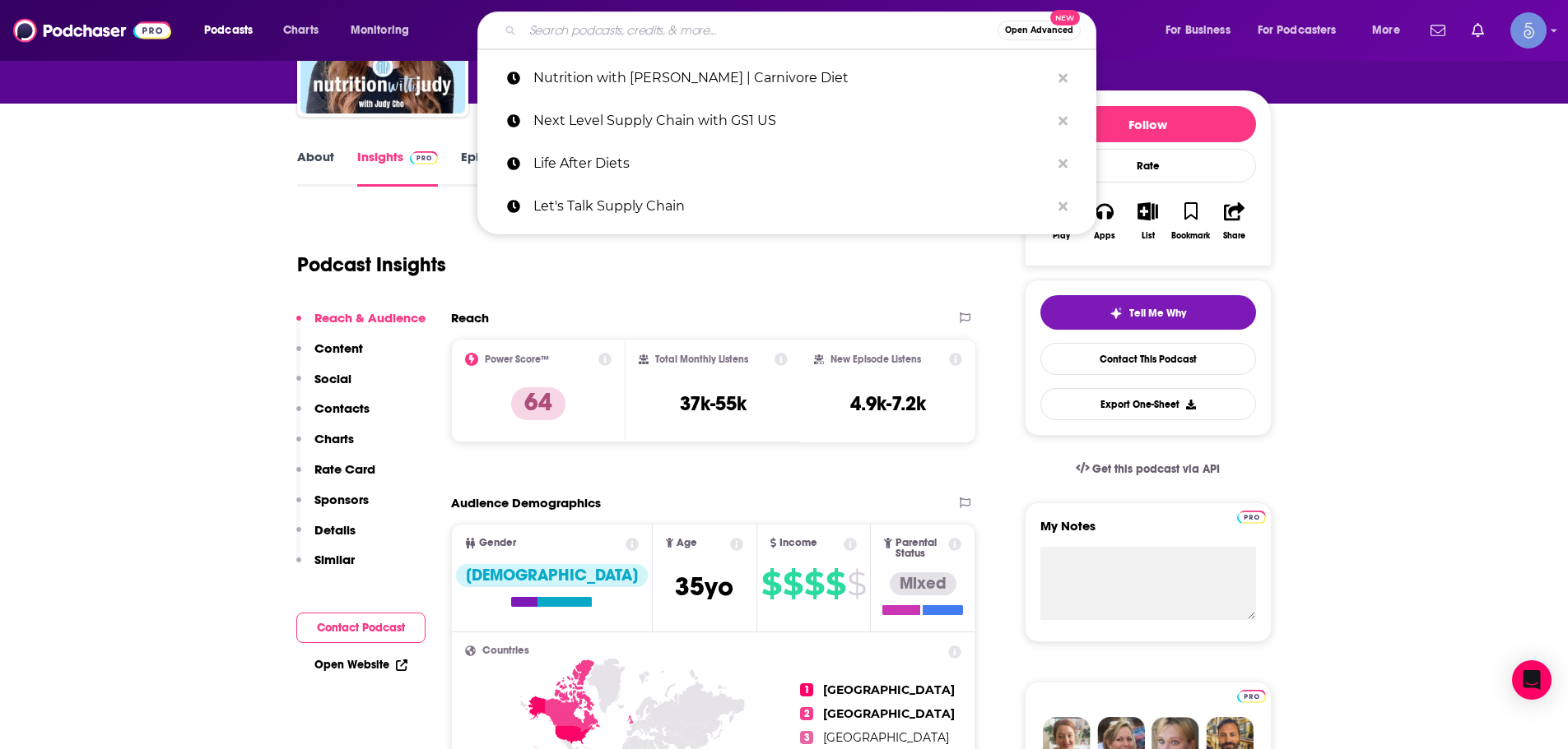
paste input "Keto Made Simple - Learn With Doctor [PERSON_NAME]"
type input "Keto Made Simple - Learn With Doctor [PERSON_NAME]"
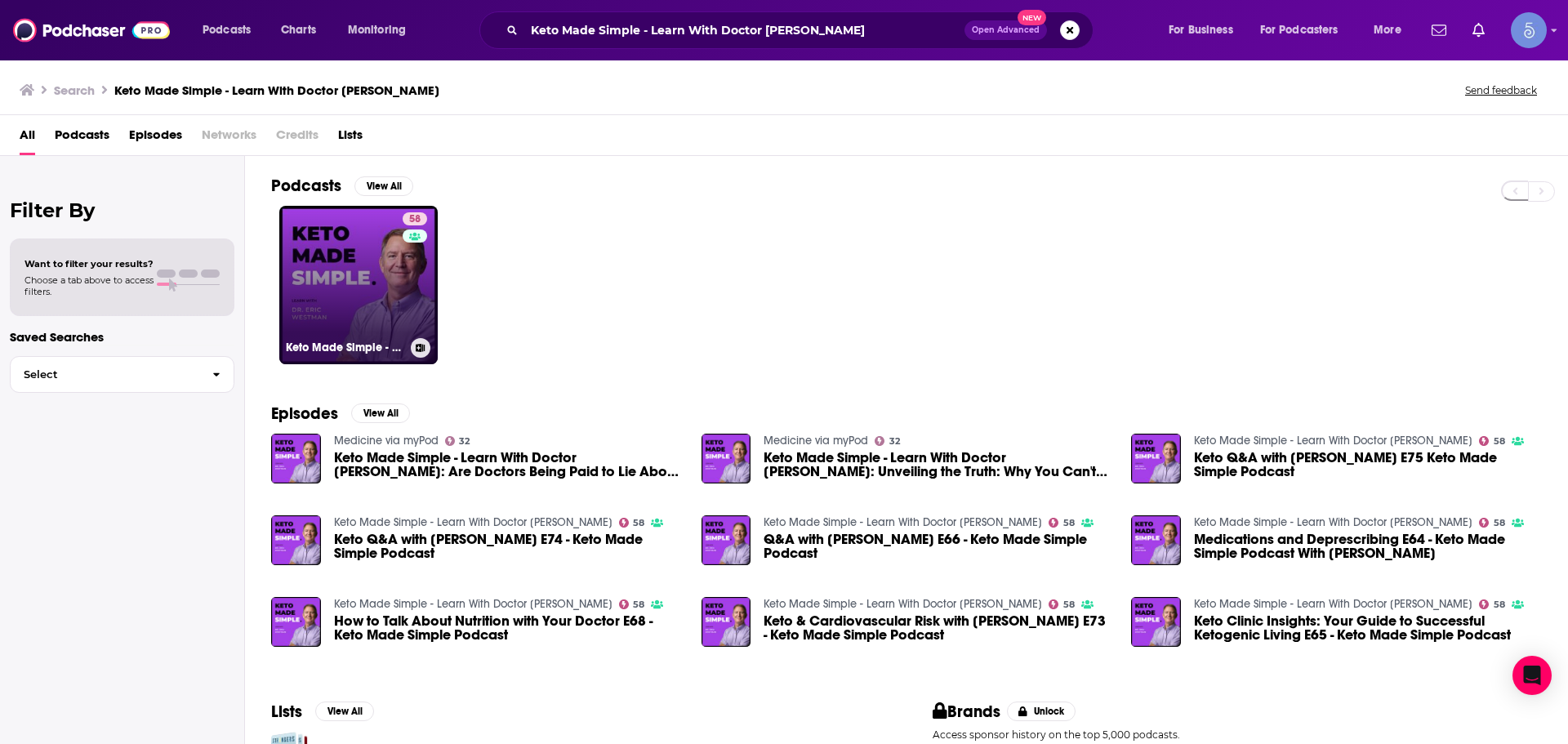
click at [360, 316] on link "58 Keto Made Simple - Learn With Doctor [PERSON_NAME]" at bounding box center [358, 284] width 158 height 158
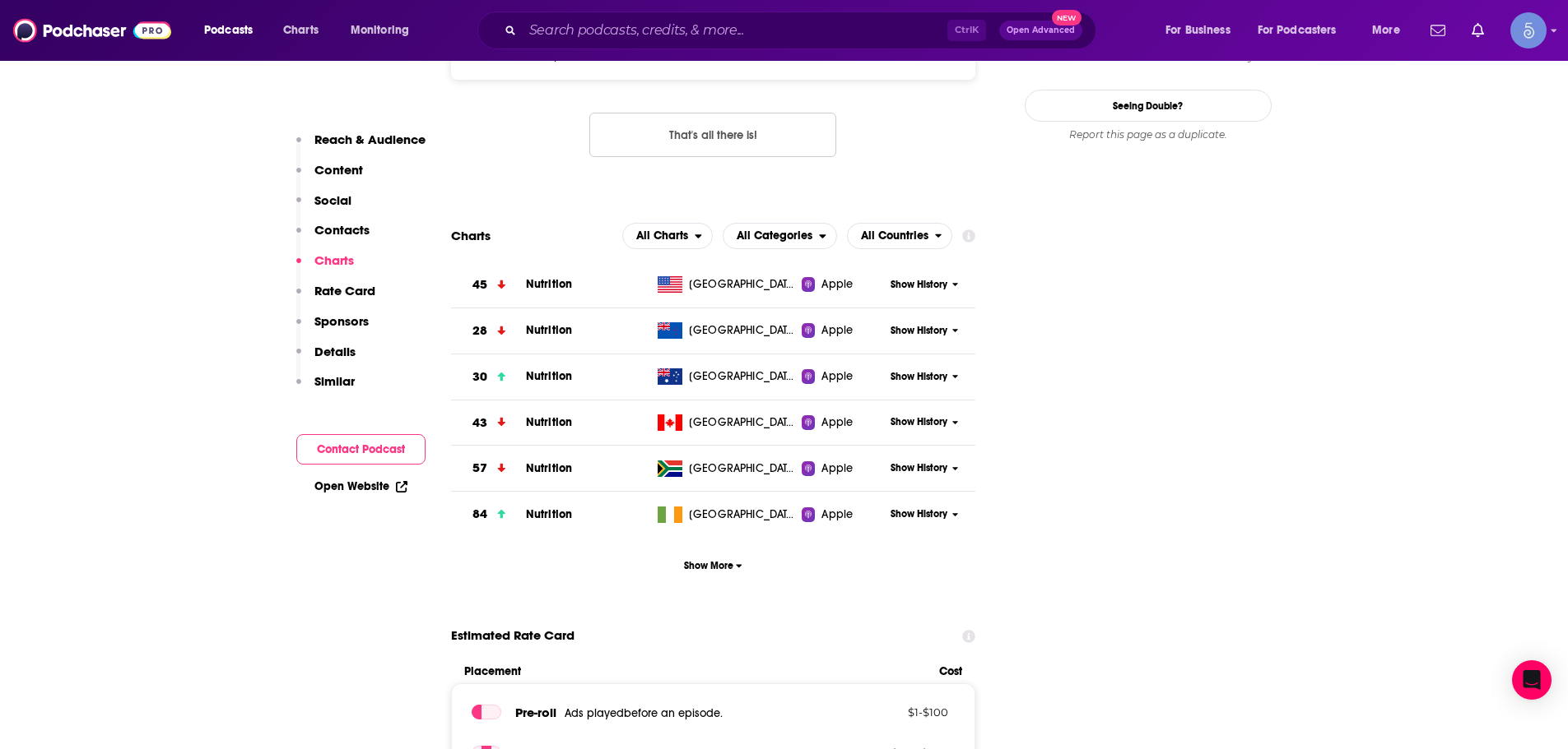
scroll to position [1398, 0]
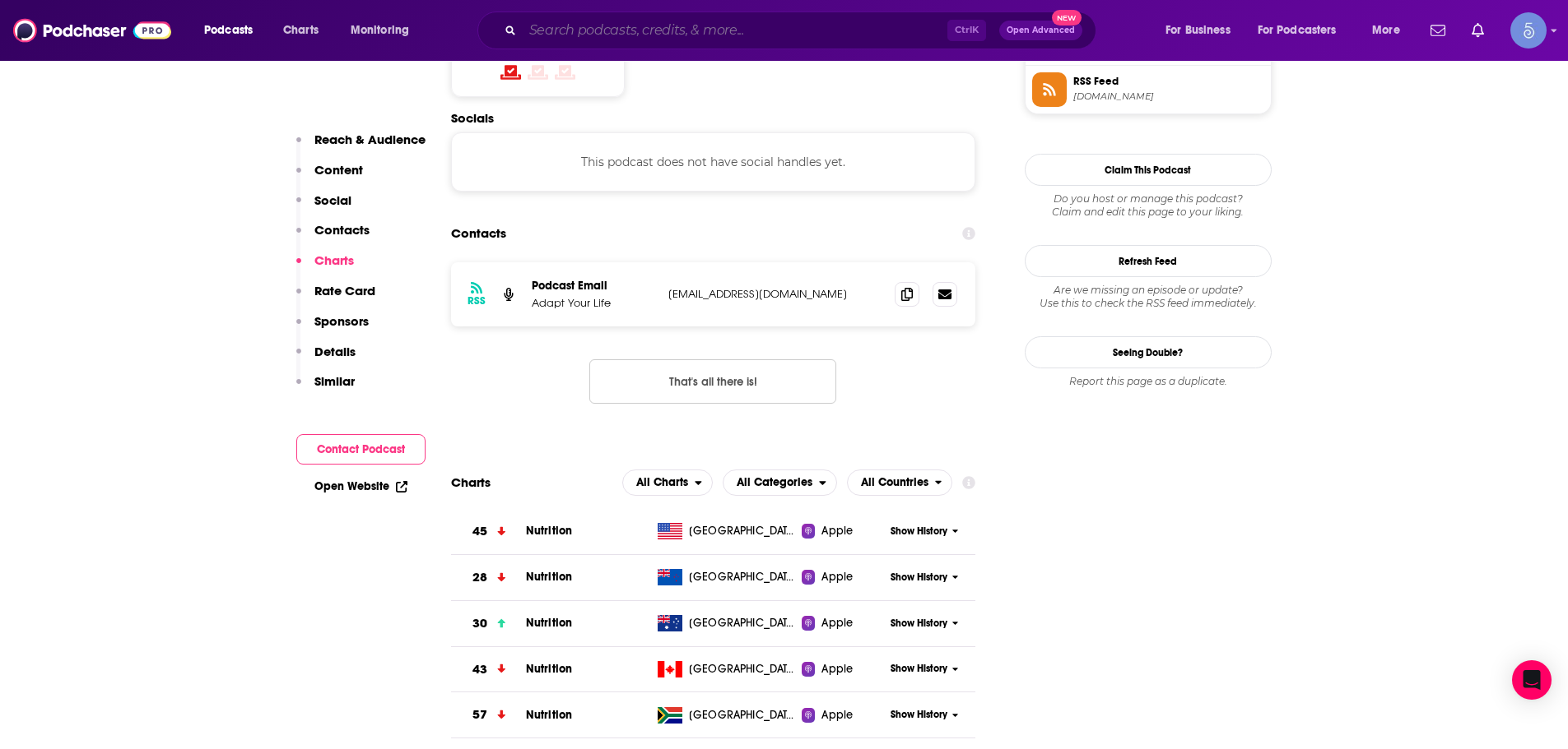
click at [881, 28] on input "Search podcasts, credits, & more..." at bounding box center [735, 30] width 425 height 26
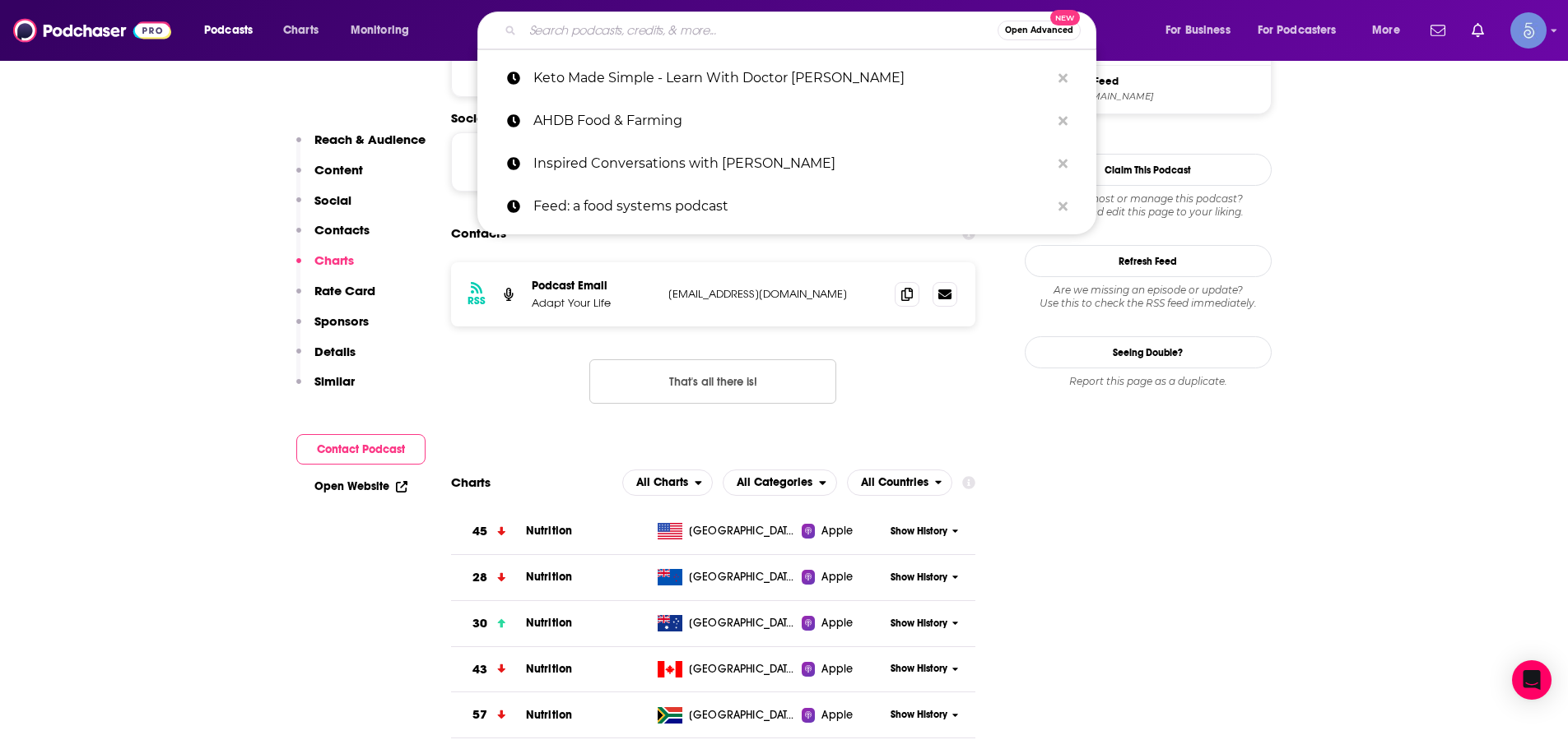
paste input "It’s Beyond The Food: The Non-Diet Coaching Podcast"
type input "It’s Beyond The Food: The Non-Diet Coaching Podcast"
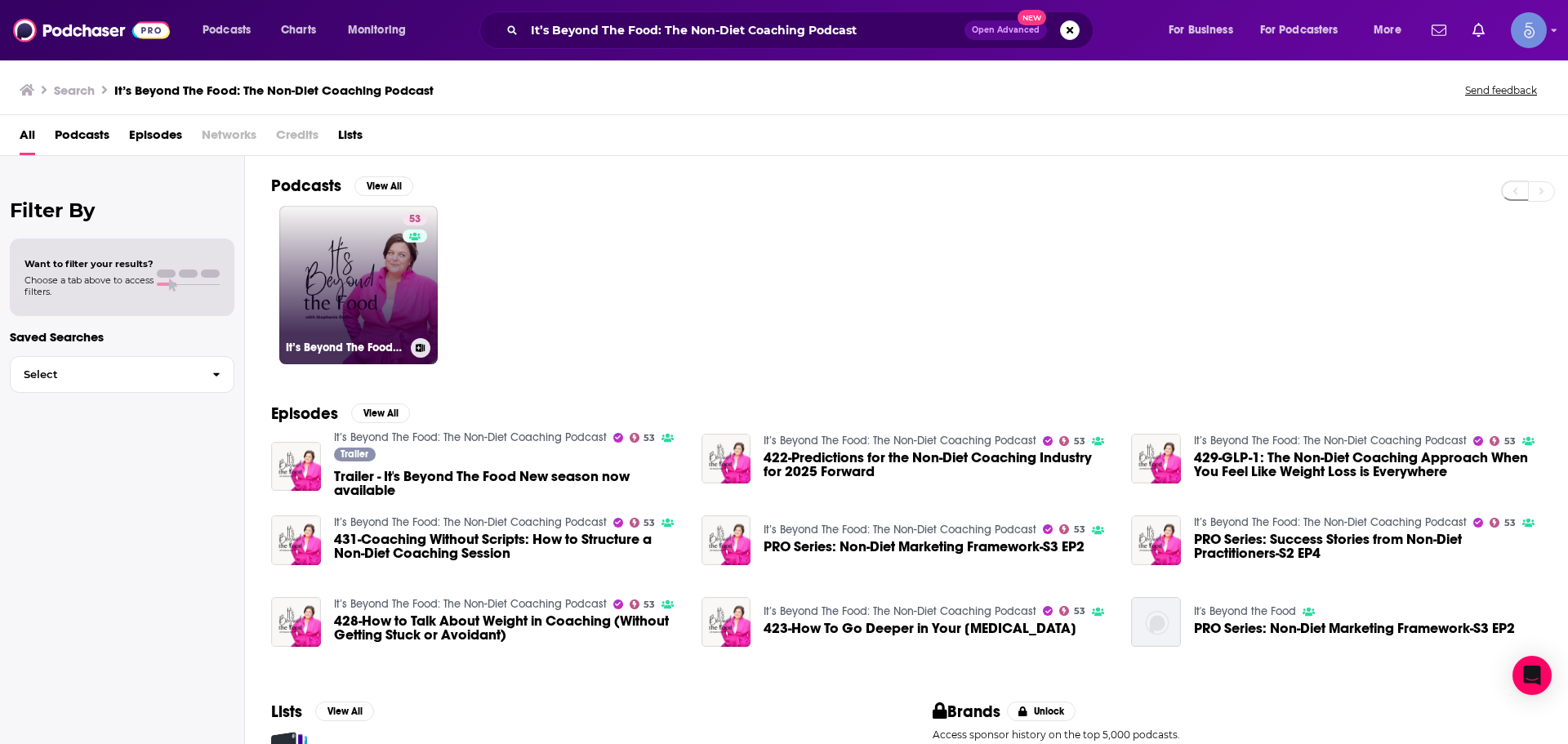
click at [412, 302] on div "53" at bounding box center [417, 275] width 29 height 126
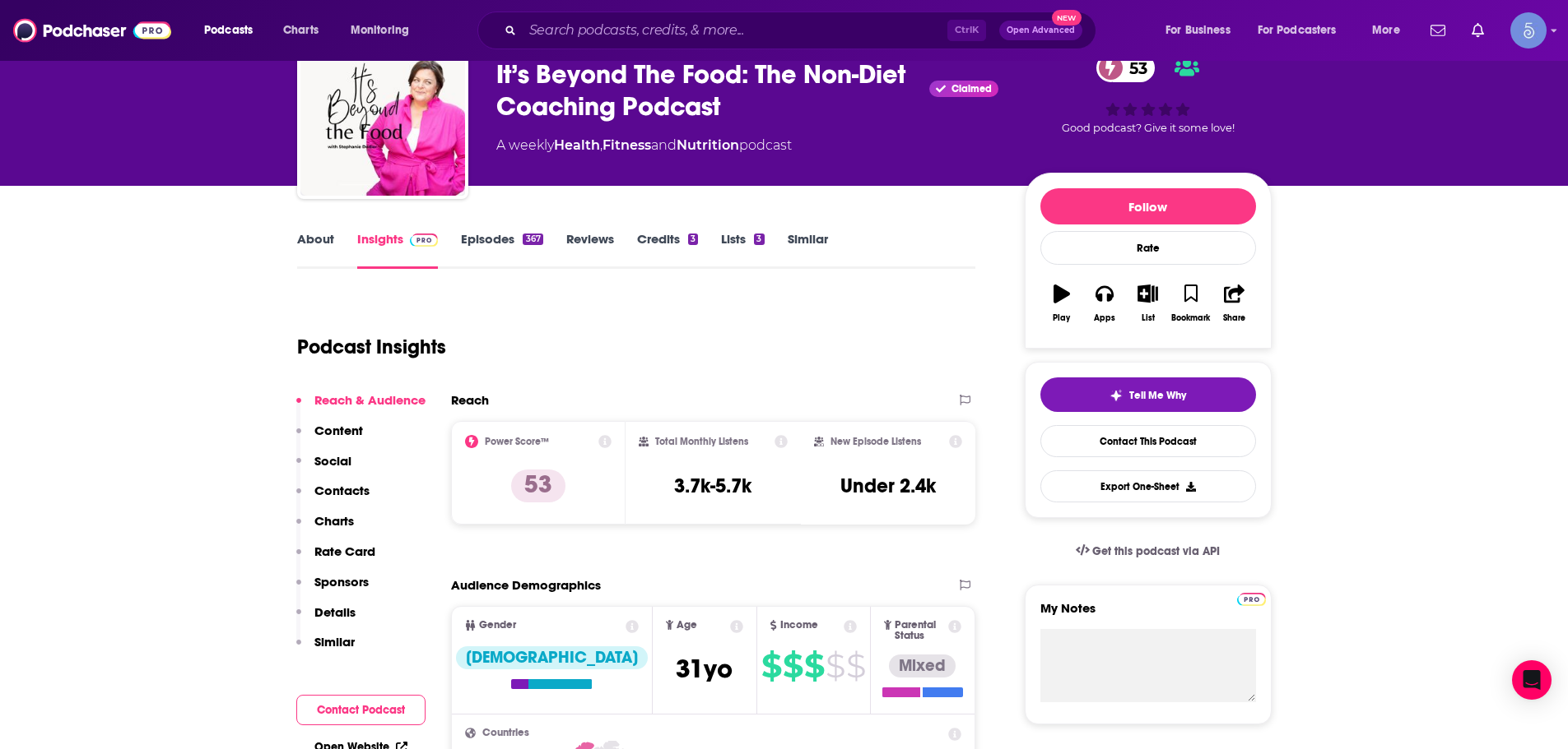
scroll to position [411, 0]
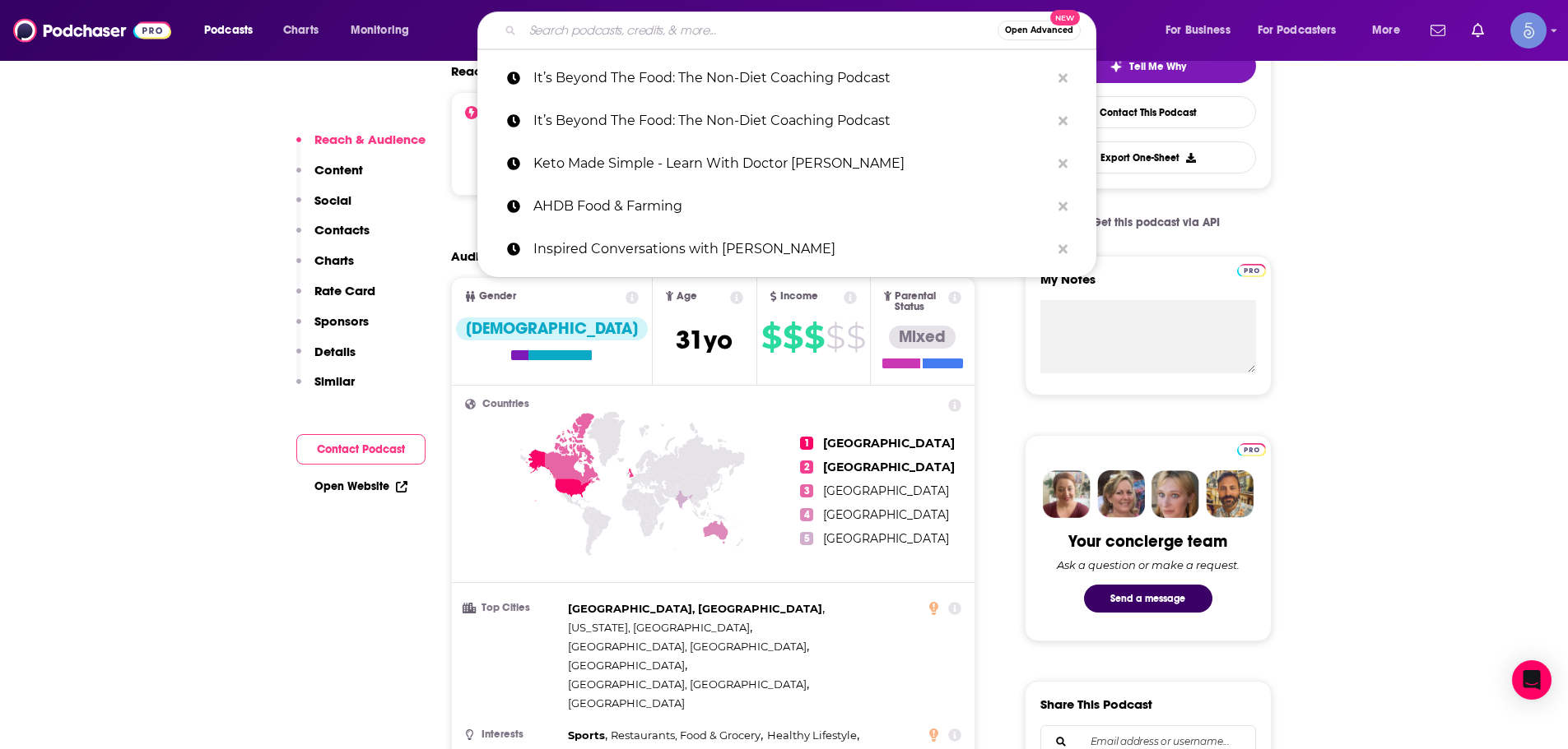
paste input "The Sakara Life Podcast"
type input "The Sakara Life Podcast"
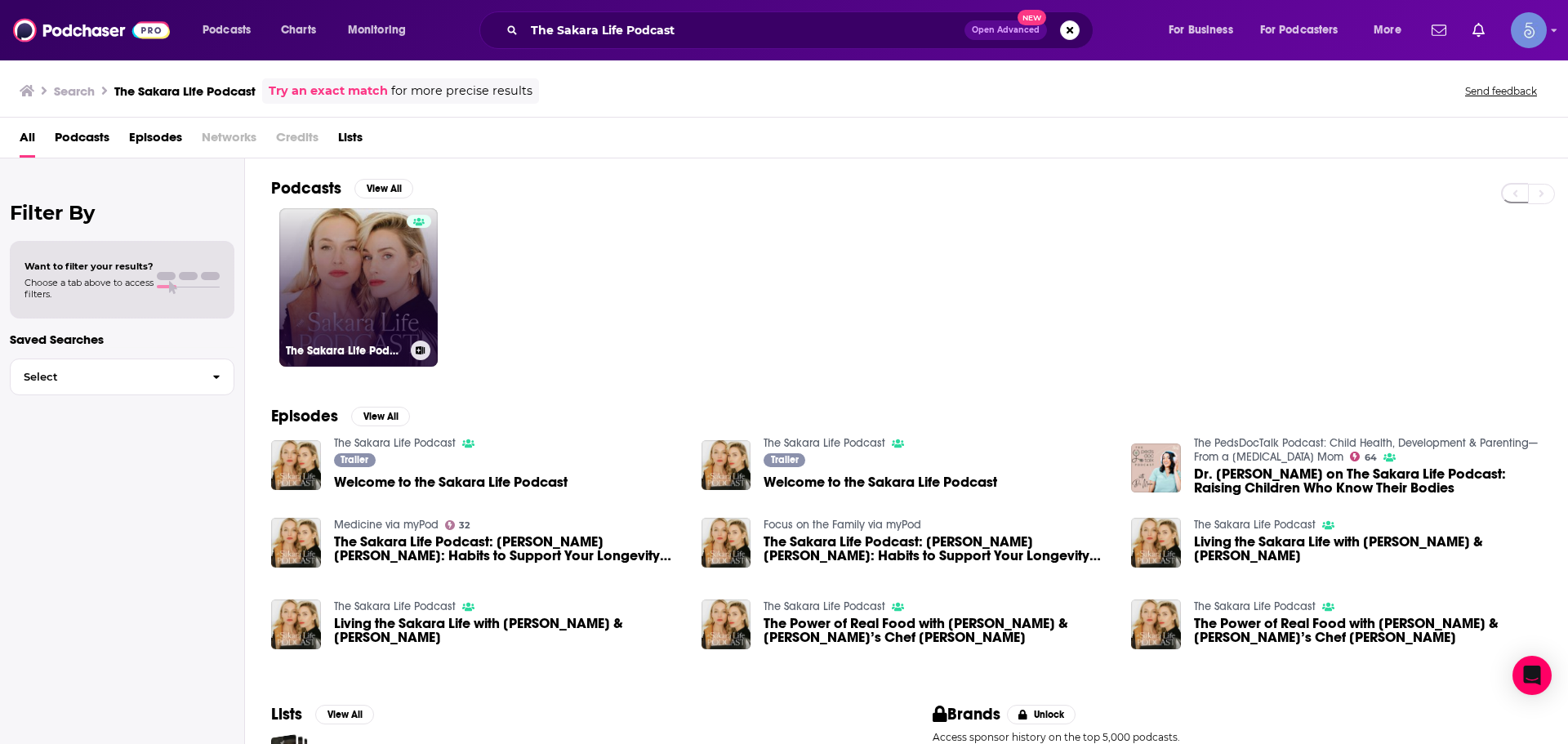
click at [384, 300] on link "The Sakara Life Podcast" at bounding box center [358, 287] width 158 height 158
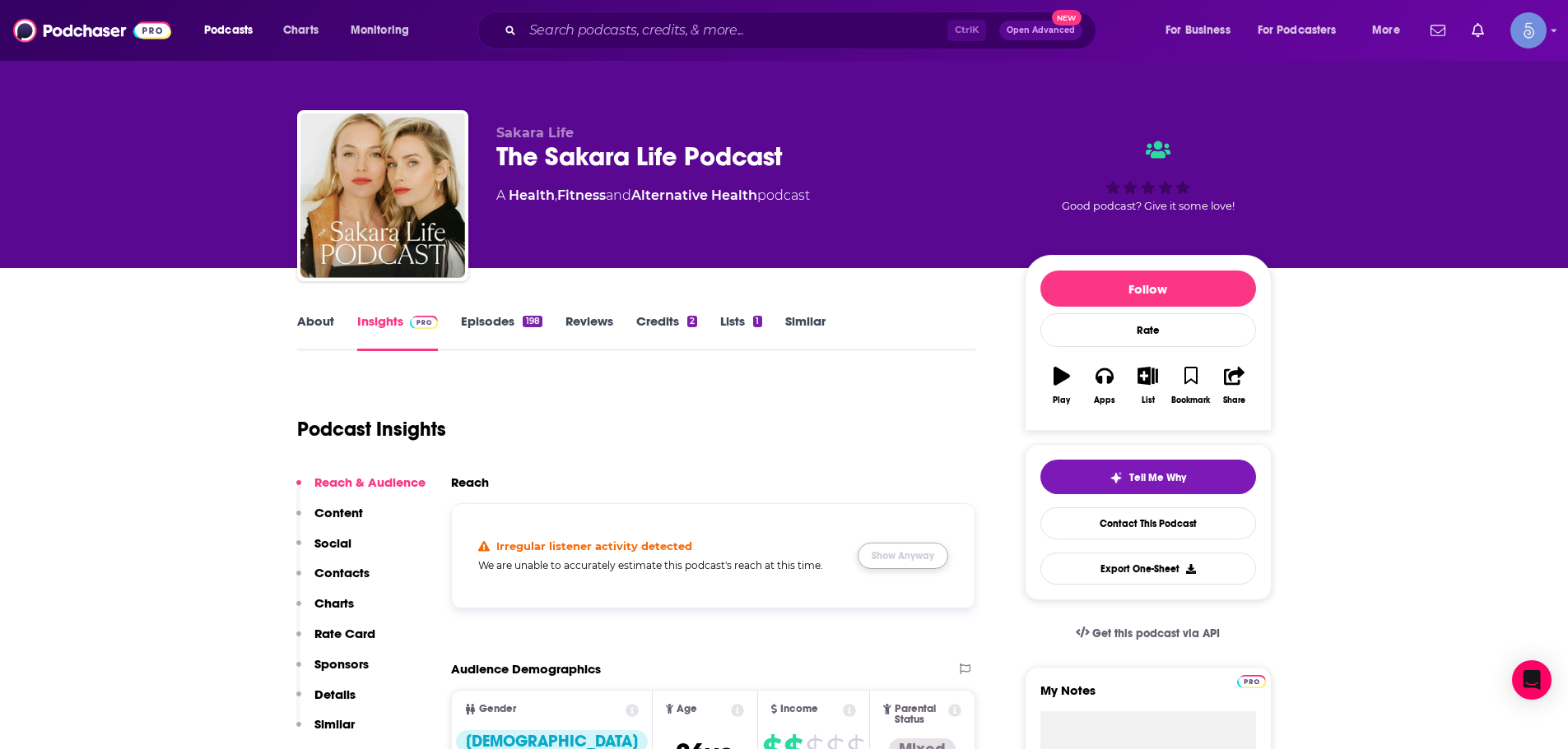
click at [911, 558] on button "Show Anyway" at bounding box center [902, 555] width 91 height 26
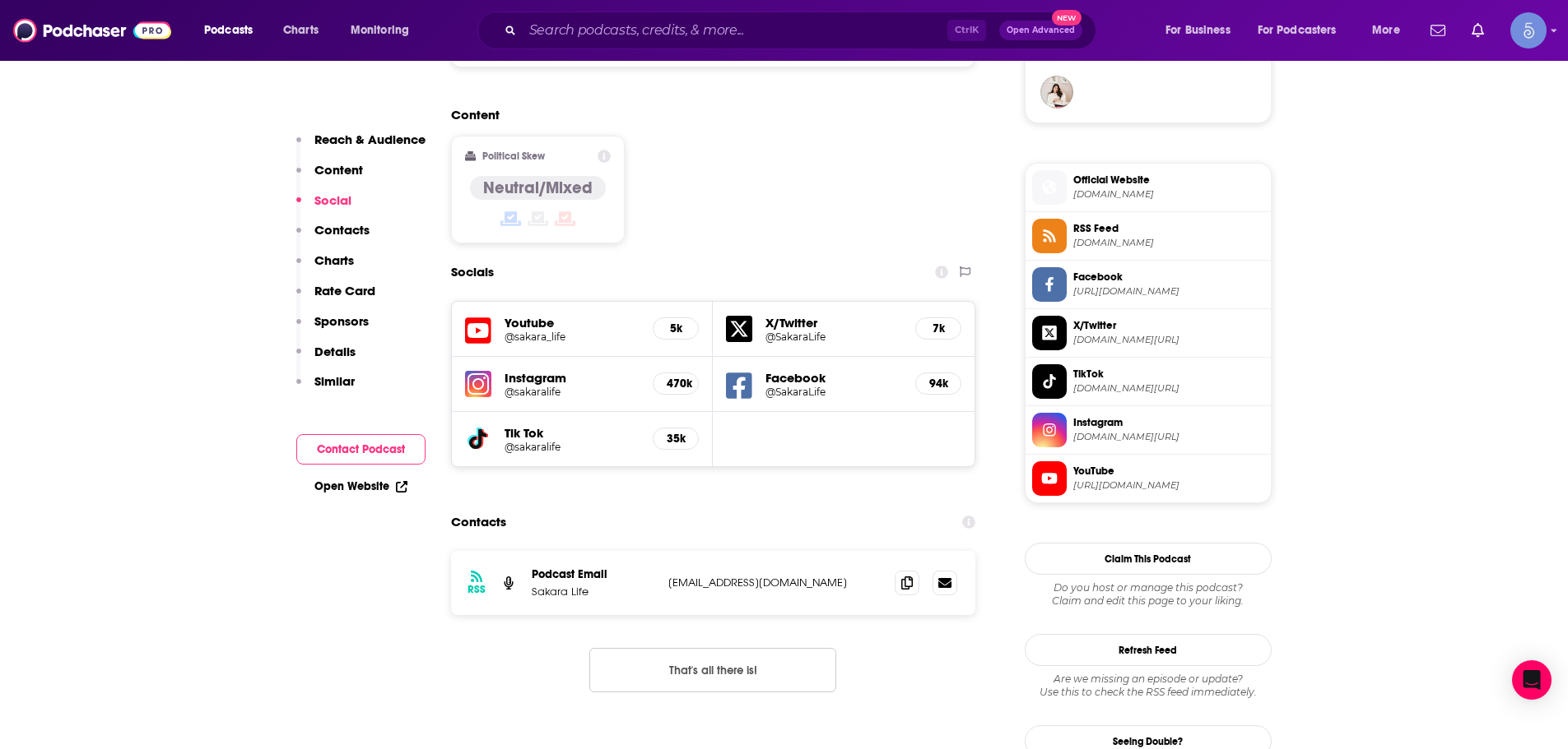
scroll to position [1234, 0]
drag, startPoint x: 723, startPoint y: 241, endPoint x: 730, endPoint y: 186, distance: 55.4
click at [730, 256] on div "Socials" at bounding box center [713, 271] width 525 height 32
drag, startPoint x: 775, startPoint y: 236, endPoint x: 739, endPoint y: 239, distance: 36.1
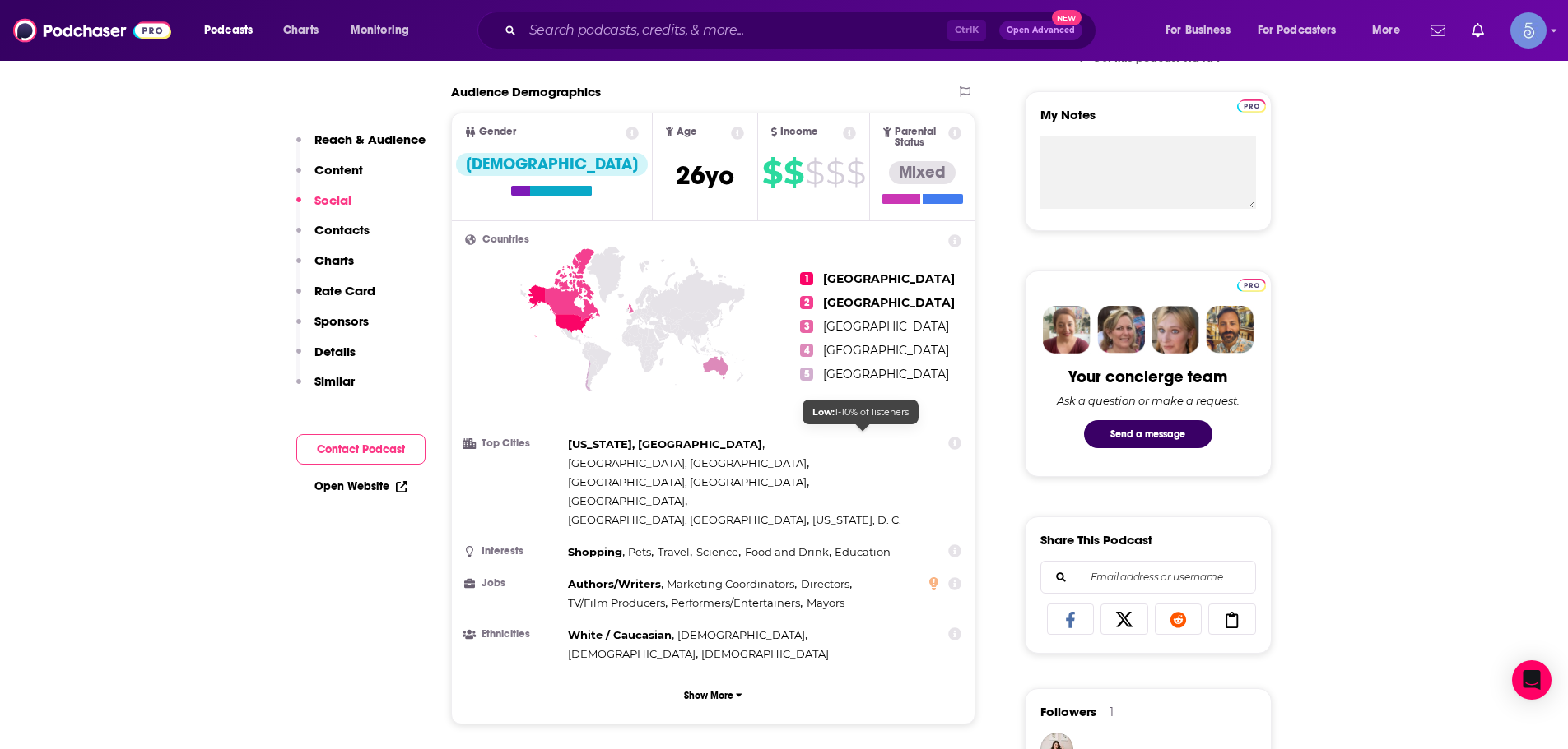
scroll to position [165, 0]
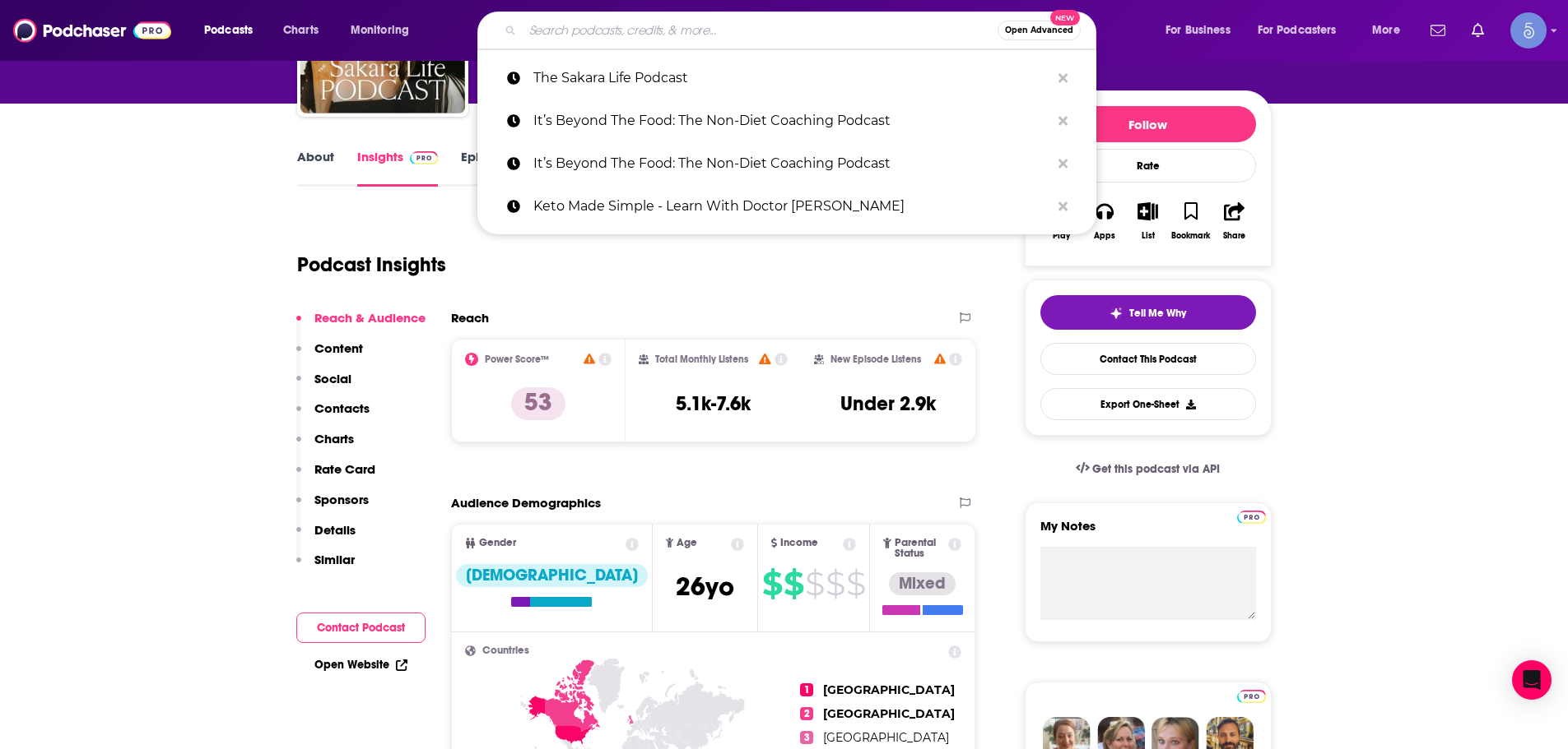
click at [786, 26] on input "Search podcasts, credits, & more..." at bounding box center [759, 30] width 475 height 26
paste input "Collective Insights"
type input "Collective Insights"
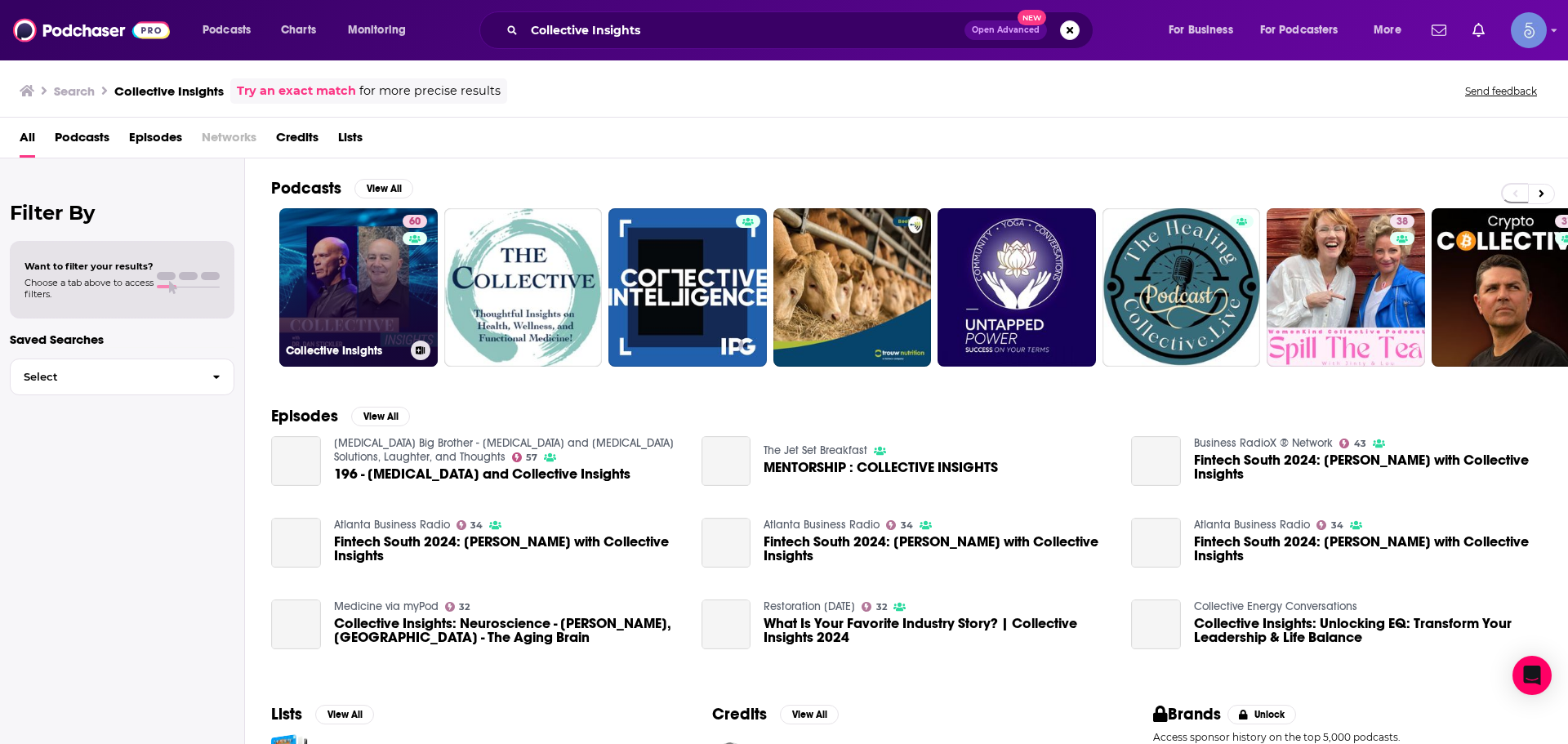
click at [359, 305] on link "60 Collective Insights" at bounding box center [358, 287] width 158 height 158
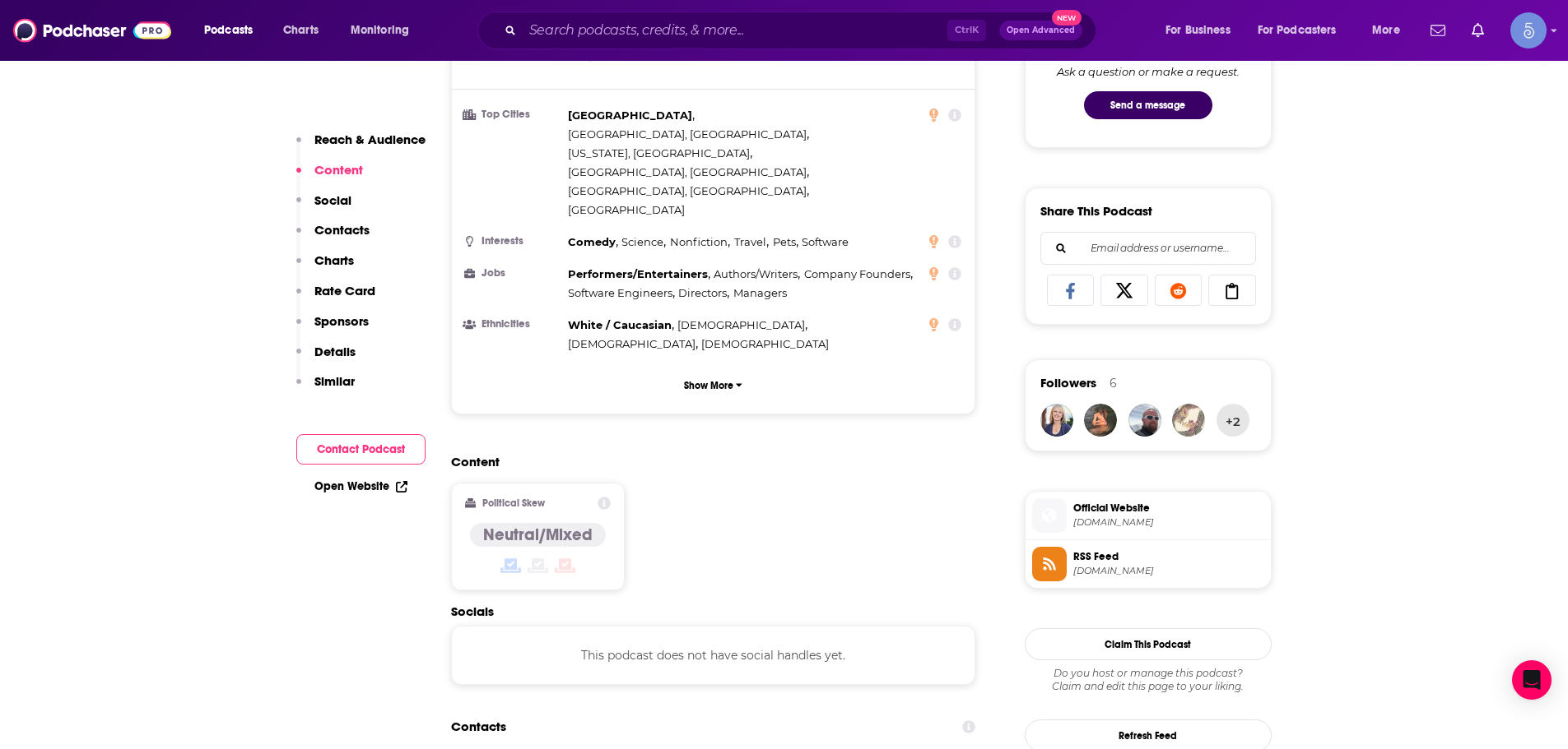
scroll to position [1151, 0]
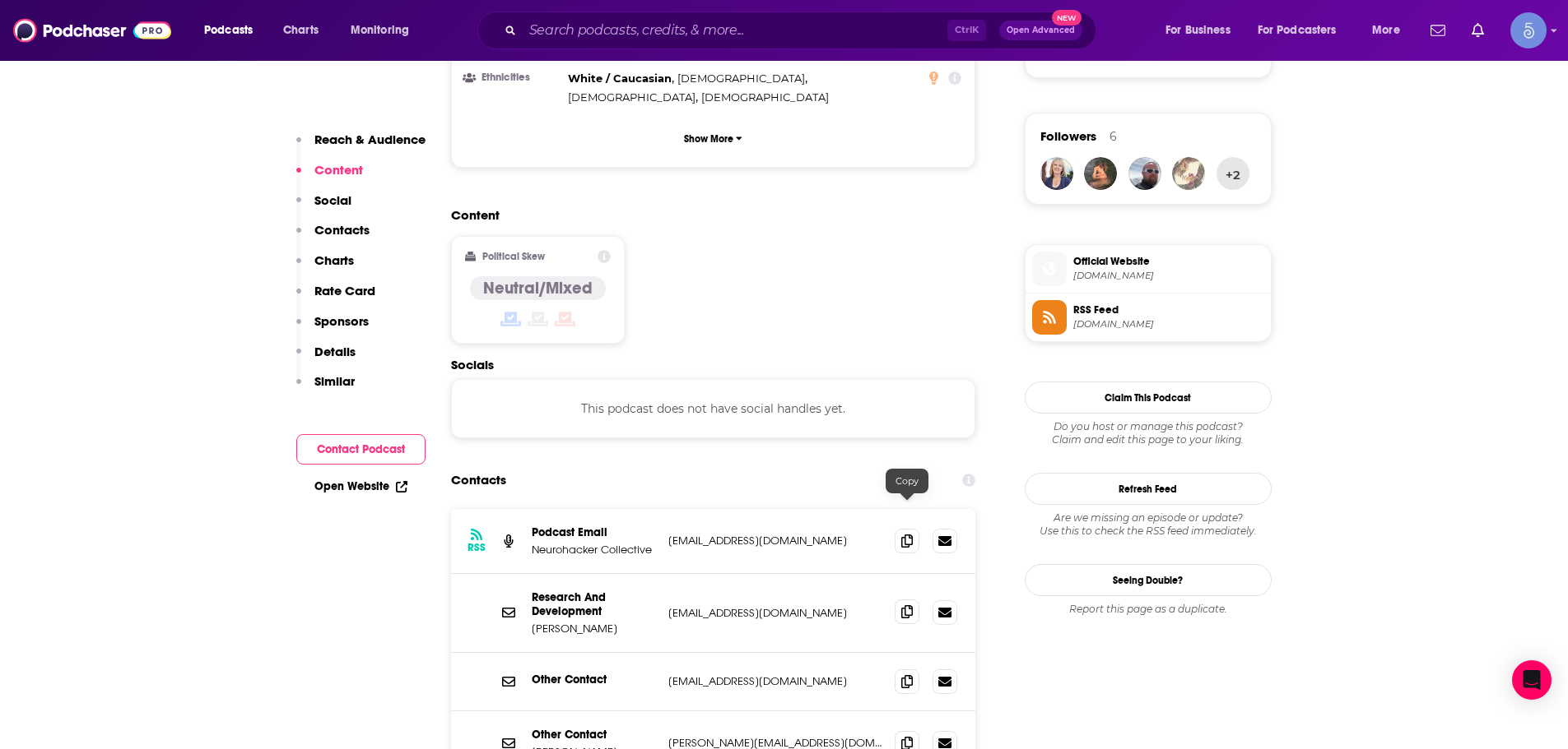
click at [904, 606] on icon at bounding box center [907, 612] width 12 height 14
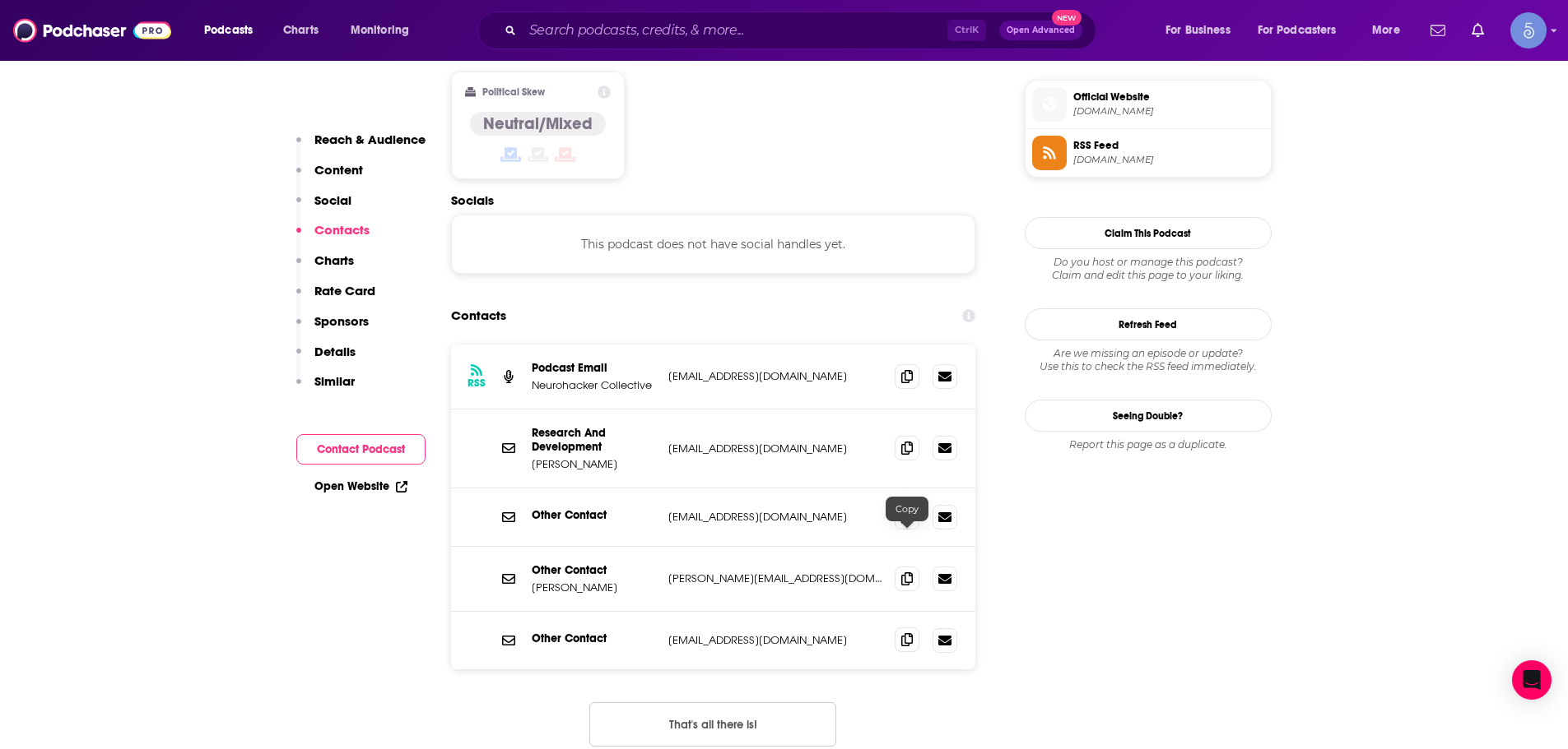
click at [902, 634] on icon at bounding box center [907, 640] width 12 height 14
click at [902, 566] on span at bounding box center [906, 578] width 24 height 24
click at [902, 572] on icon at bounding box center [907, 578] width 12 height 14
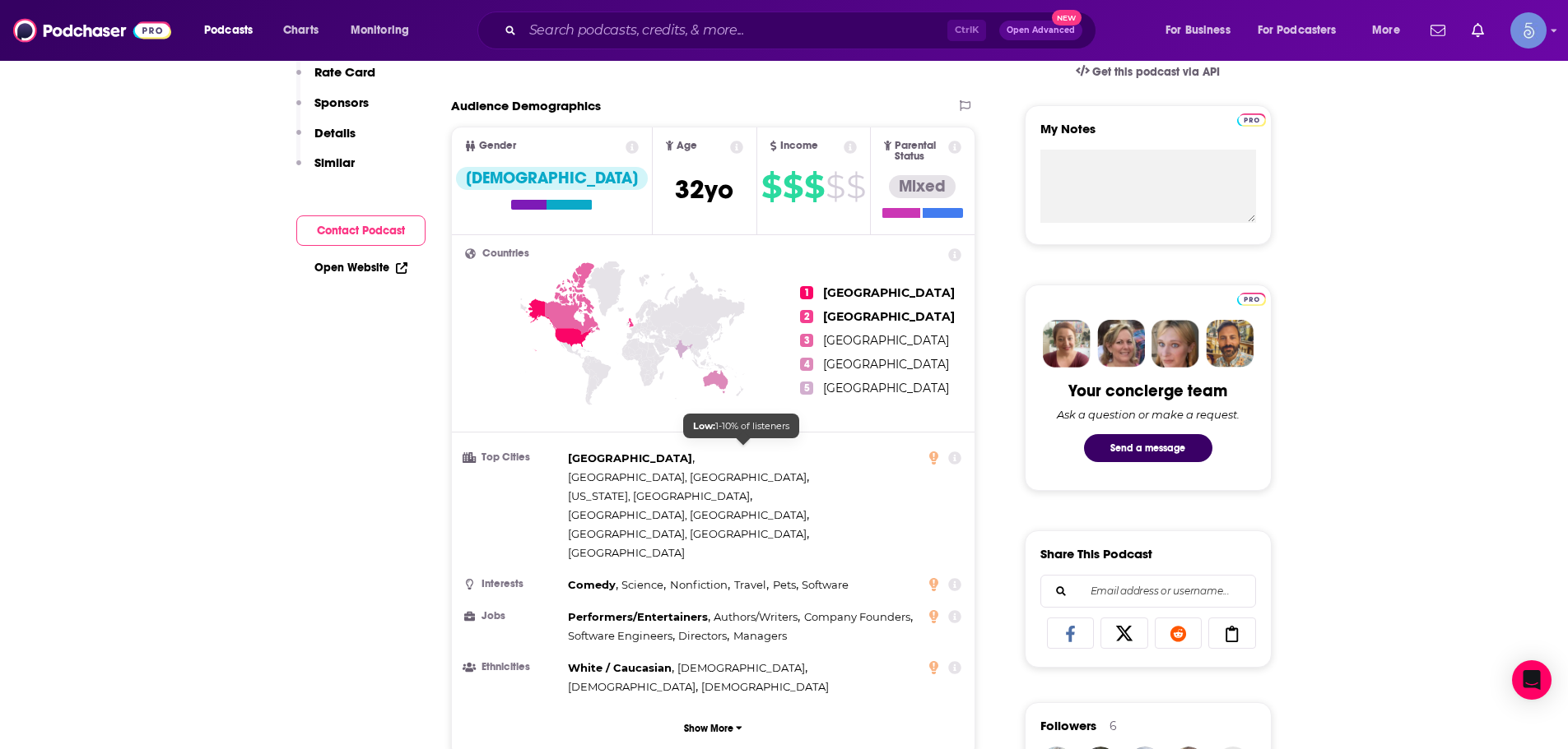
scroll to position [0, 0]
